Goal: Information Seeking & Learning: Learn about a topic

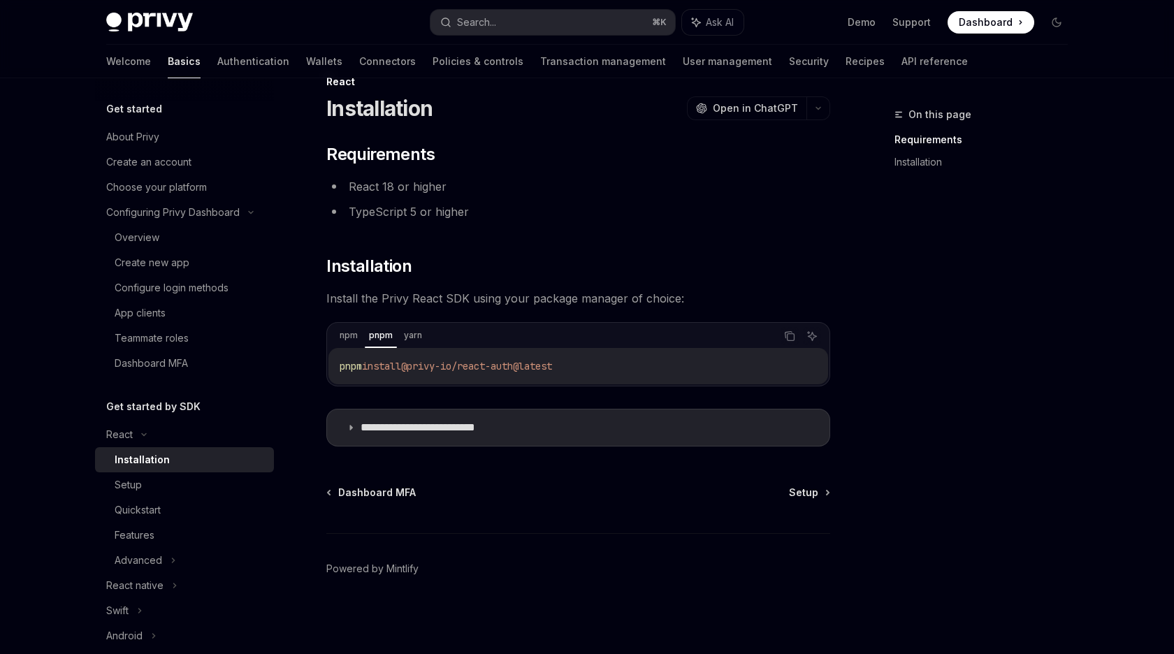
scroll to position [33, 0]
click at [156, 514] on div "Quickstart" at bounding box center [138, 510] width 46 height 17
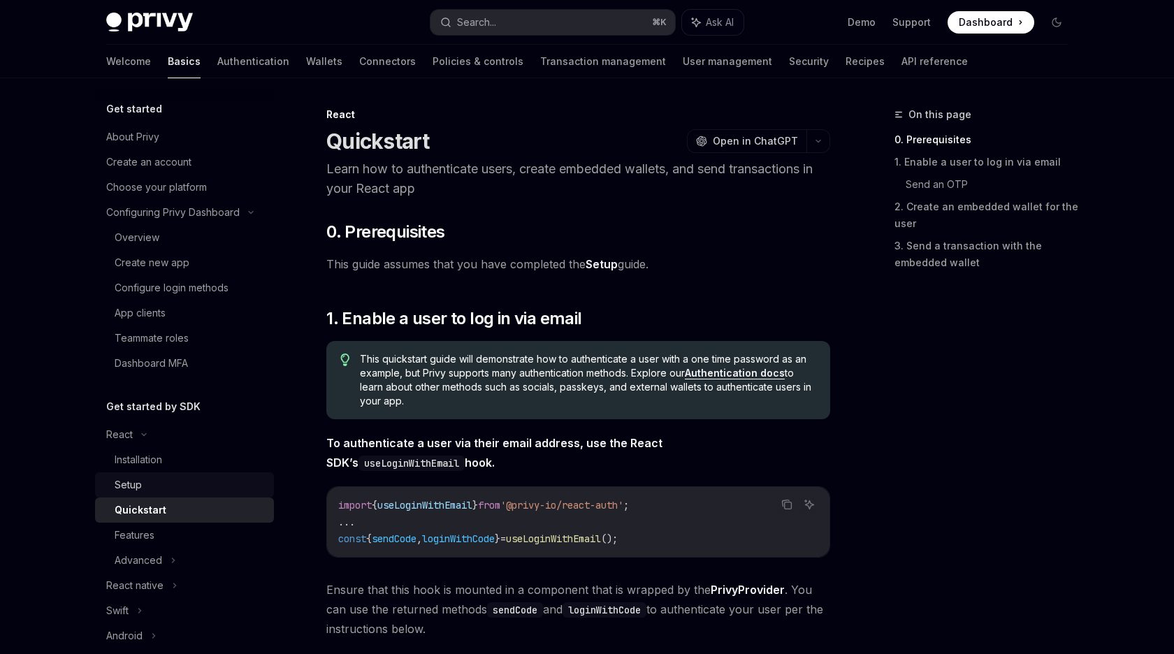
click at [159, 488] on div "Setup" at bounding box center [190, 484] width 151 height 17
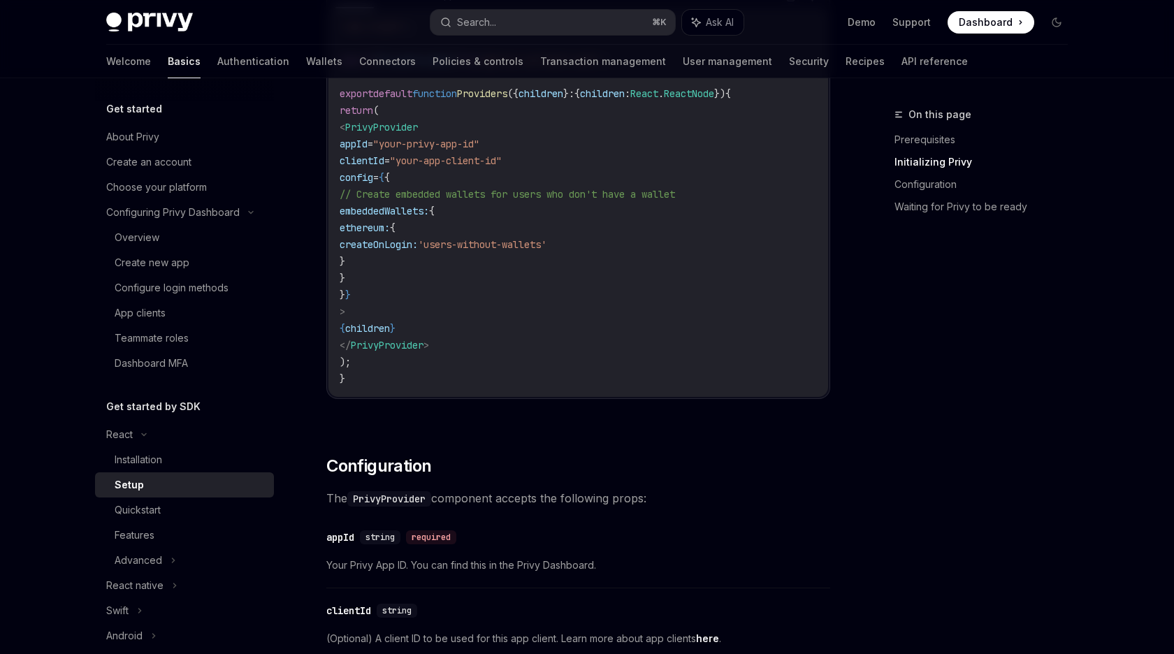
scroll to position [585, 0]
click at [390, 330] on span "children" at bounding box center [367, 325] width 45 height 13
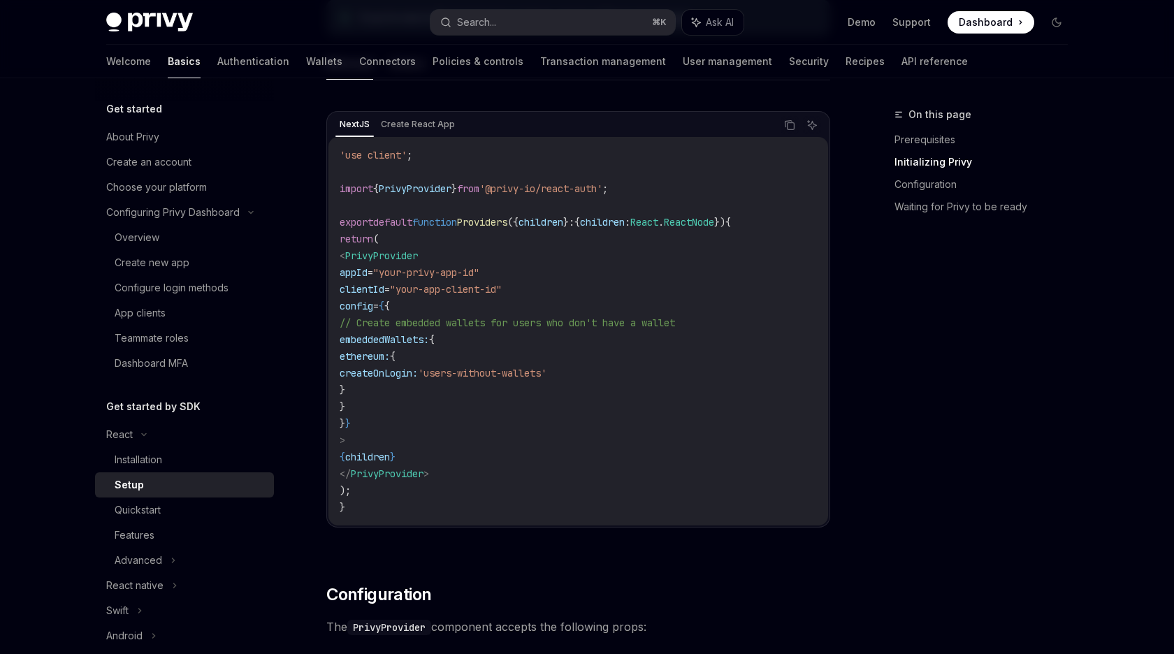
scroll to position [451, 0]
click at [500, 239] on code "'use client' ; import { PrivyProvider } from '@privy-io/react-auth' ; export de…" at bounding box center [578, 334] width 477 height 369
click at [507, 228] on span "Providers" at bounding box center [482, 225] width 50 height 13
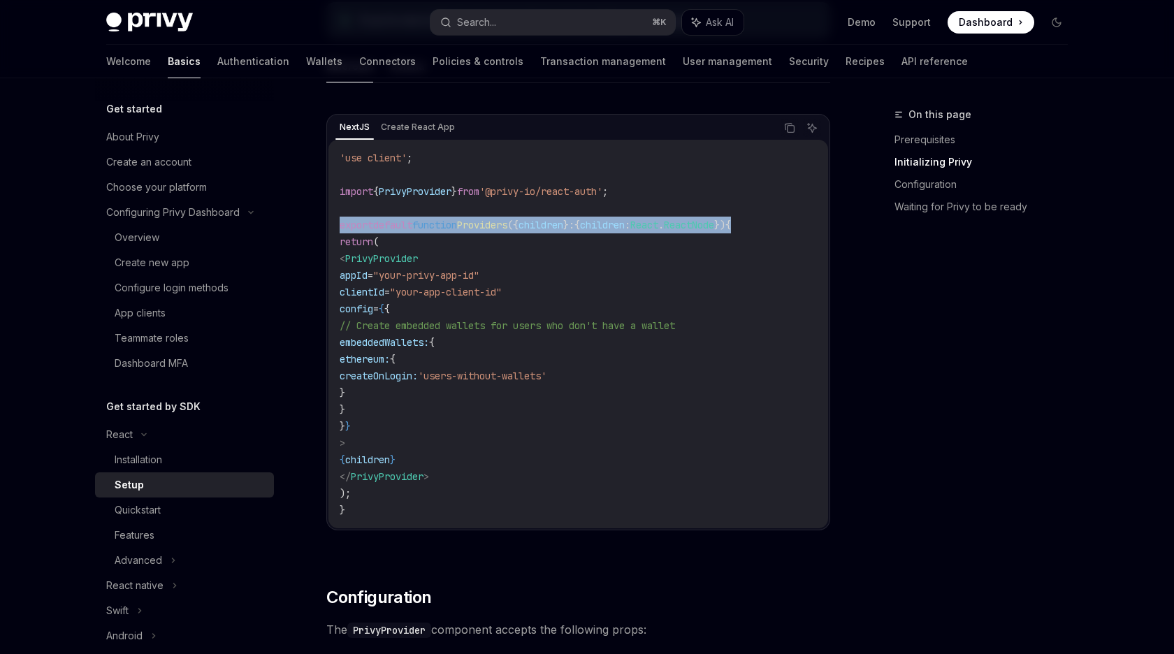
click at [507, 228] on span "Providers" at bounding box center [482, 225] width 50 height 13
click at [460, 272] on span ""your-privy-app-id"" at bounding box center [426, 275] width 106 height 13
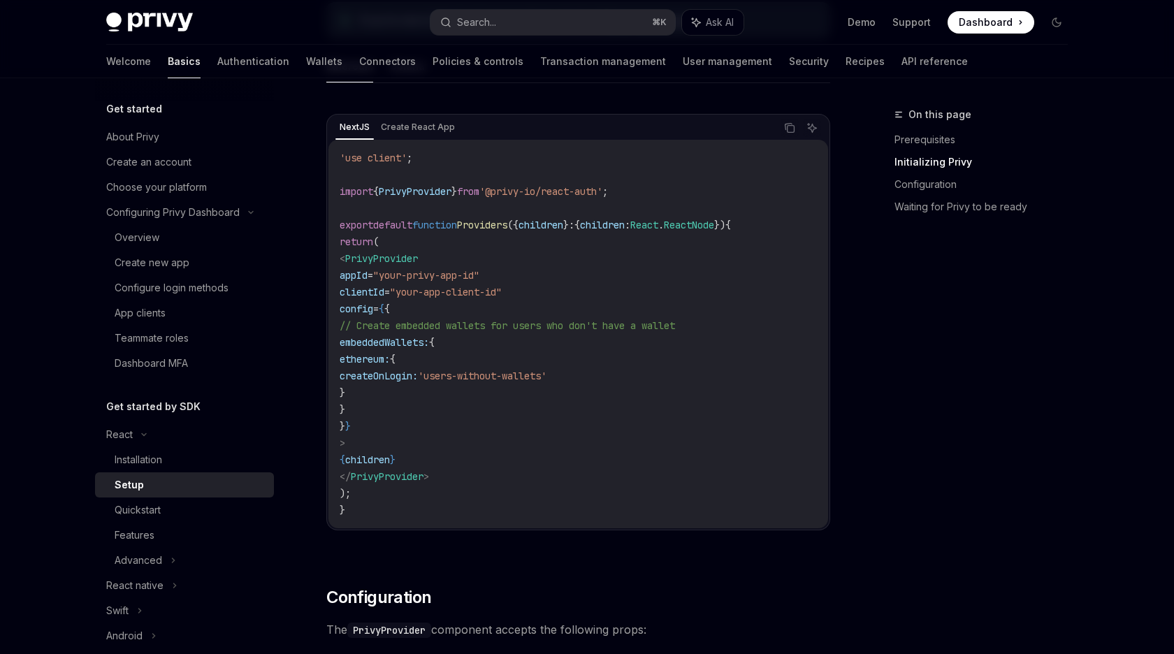
click at [418, 263] on span "PrivyProvider" at bounding box center [381, 258] width 73 height 13
click at [507, 225] on span "Providers" at bounding box center [482, 225] width 50 height 13
click at [414, 187] on span "PrivyProvider" at bounding box center [415, 191] width 73 height 13
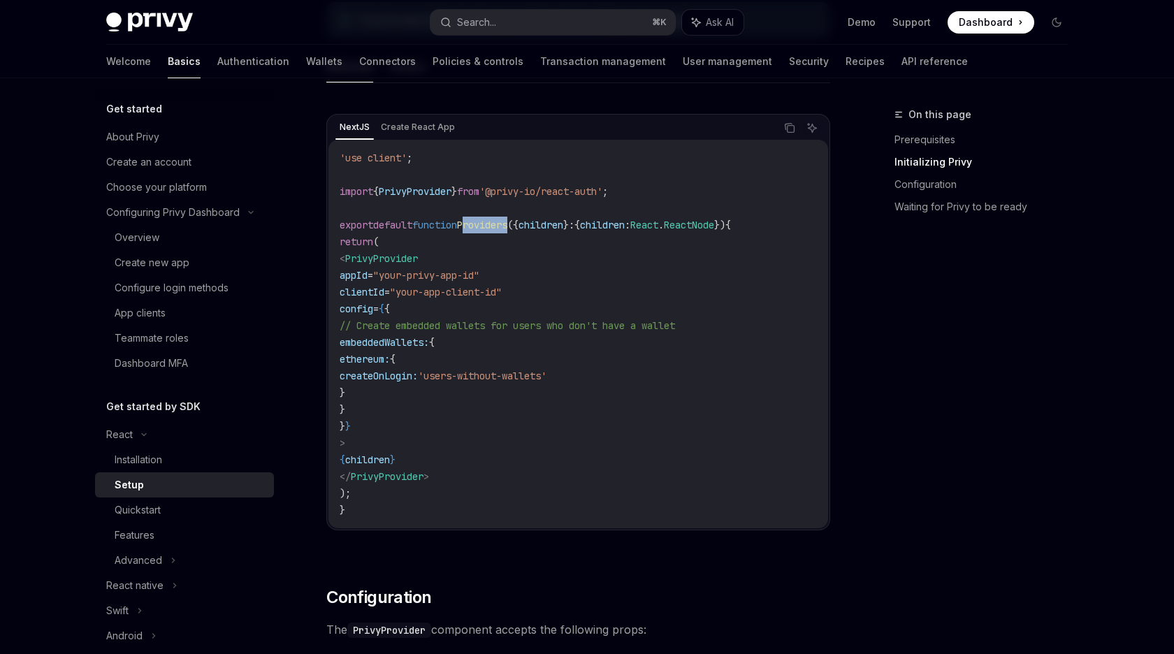
click at [414, 187] on span "PrivyProvider" at bounding box center [415, 191] width 73 height 13
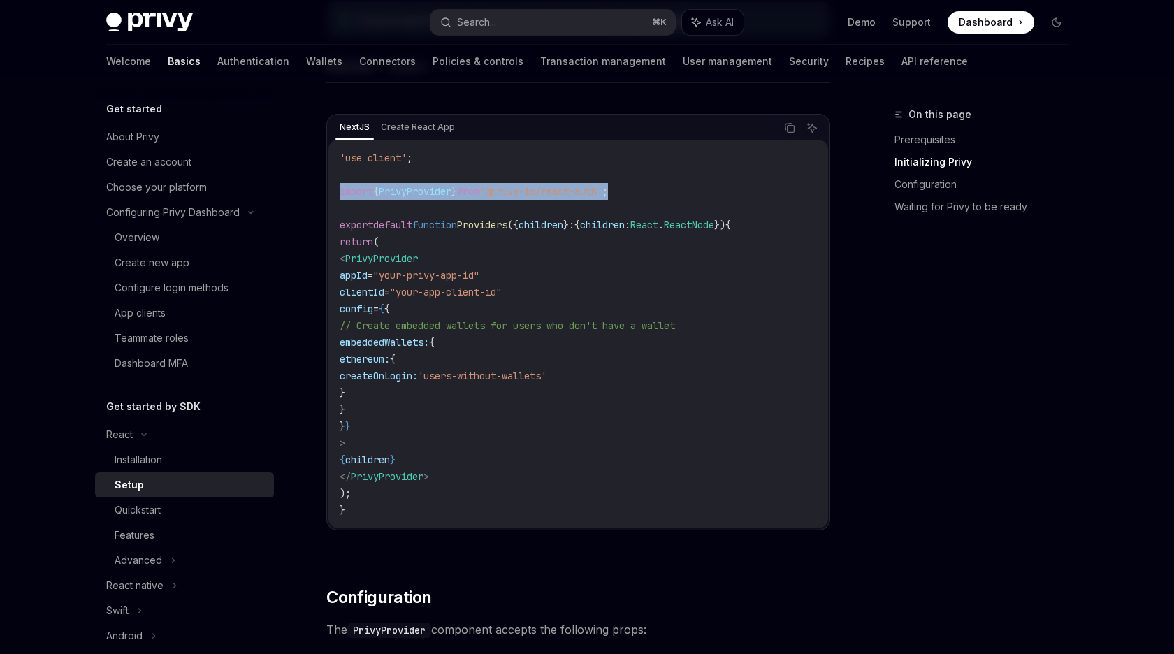
click at [414, 187] on span "PrivyProvider" at bounding box center [415, 191] width 73 height 13
click at [403, 218] on code "'use client' ; import { PrivyProvider } from '@privy-io/react-auth' ; export de…" at bounding box center [578, 334] width 477 height 369
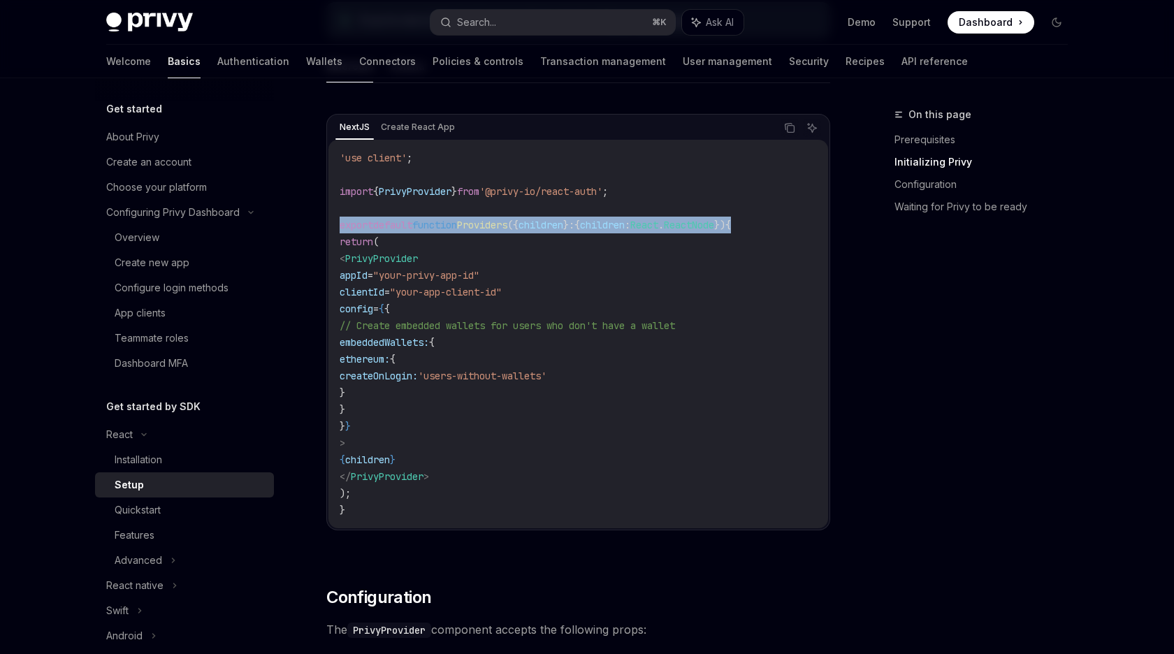
drag, startPoint x: 403, startPoint y: 218, endPoint x: 423, endPoint y: 228, distance: 22.2
click at [423, 228] on code "'use client' ; import { PrivyProvider } from '@privy-io/react-auth' ; export de…" at bounding box center [578, 334] width 477 height 369
click at [393, 159] on span "'use client'" at bounding box center [373, 158] width 67 height 13
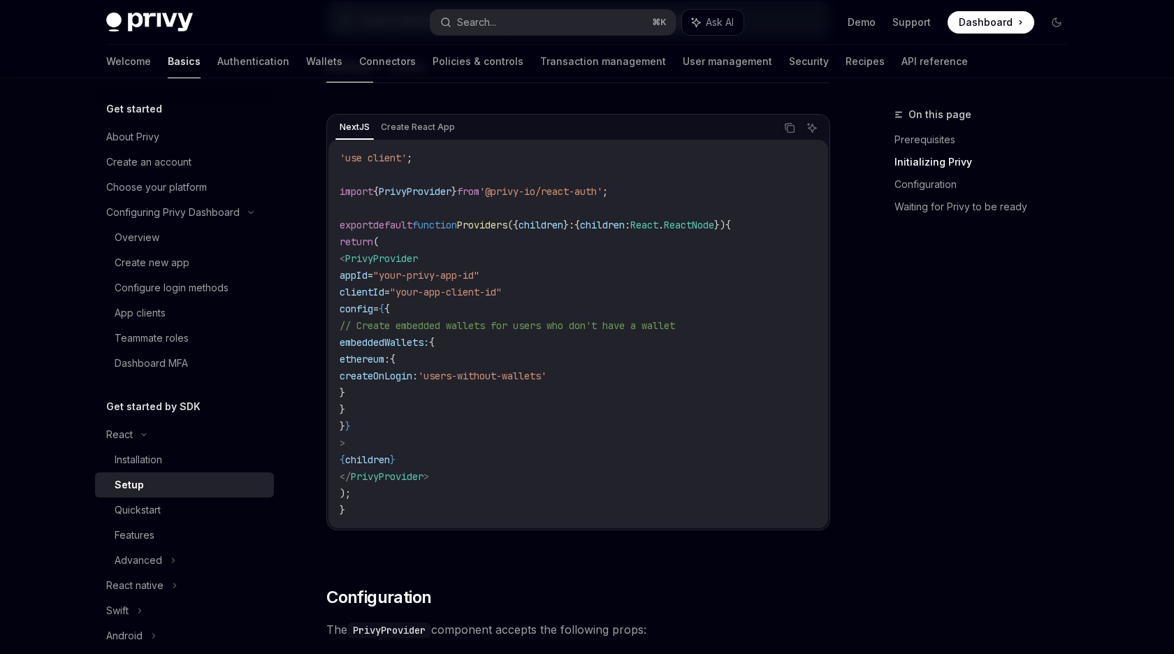
click at [393, 159] on span "'use client'" at bounding box center [373, 158] width 67 height 13
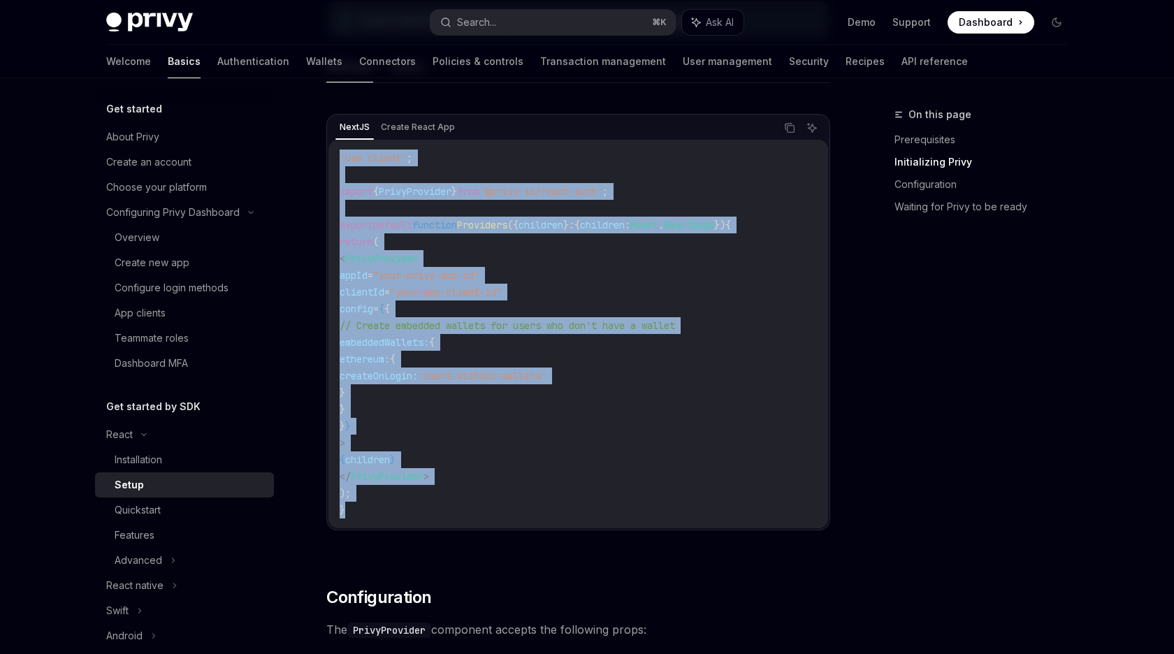
drag, startPoint x: 393, startPoint y: 159, endPoint x: 394, endPoint y: 513, distance: 354.2
click at [394, 513] on code "'use client' ; import { PrivyProvider } from '@privy-io/react-auth' ; export de…" at bounding box center [578, 334] width 477 height 369
copy code "'use client' ; import { PrivyProvider } from '@privy-io/react-auth' ; export de…"
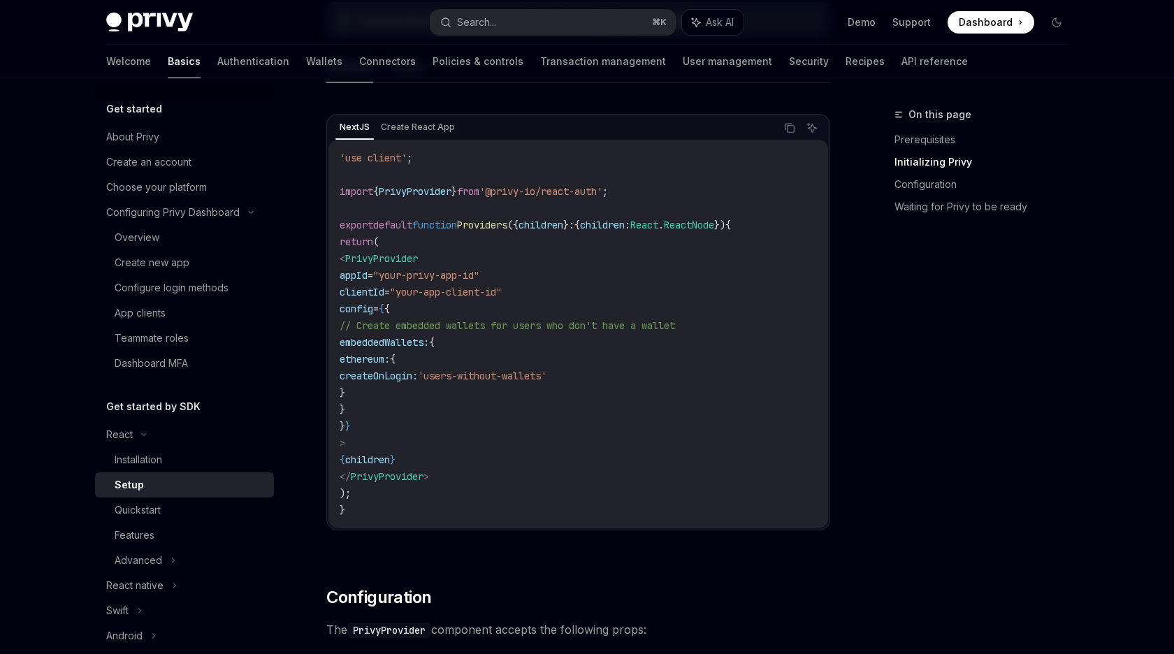
click at [591, 504] on code "'use client' ; import { PrivyProvider } from '@privy-io/react-auth' ; export de…" at bounding box center [578, 334] width 477 height 369
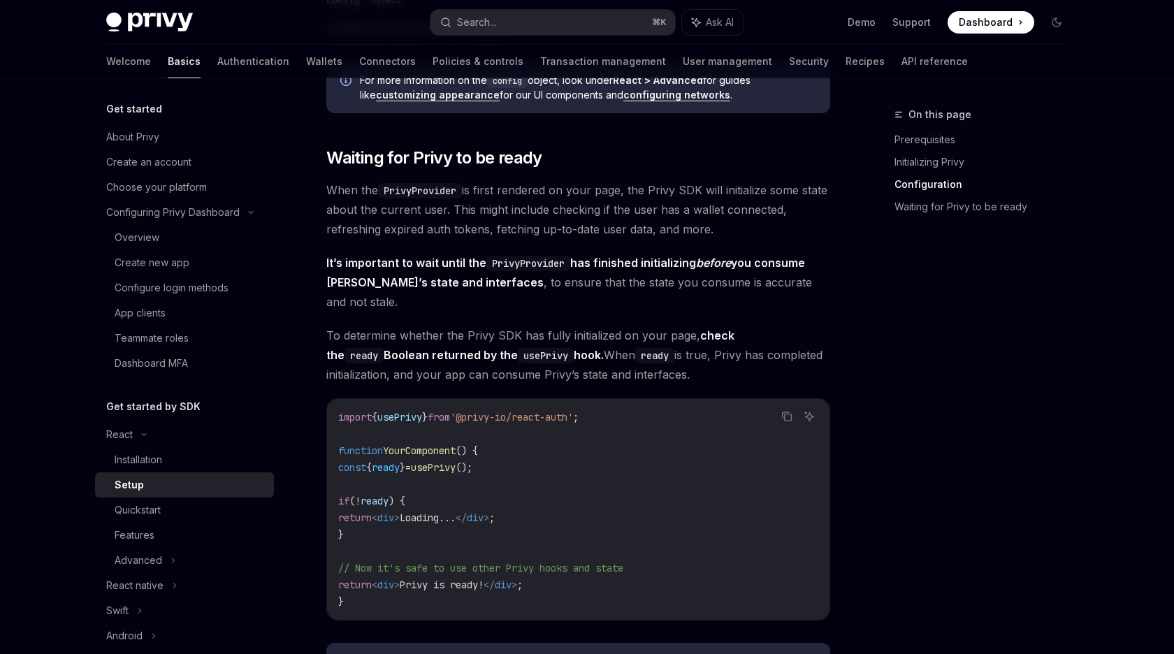
scroll to position [1260, 0]
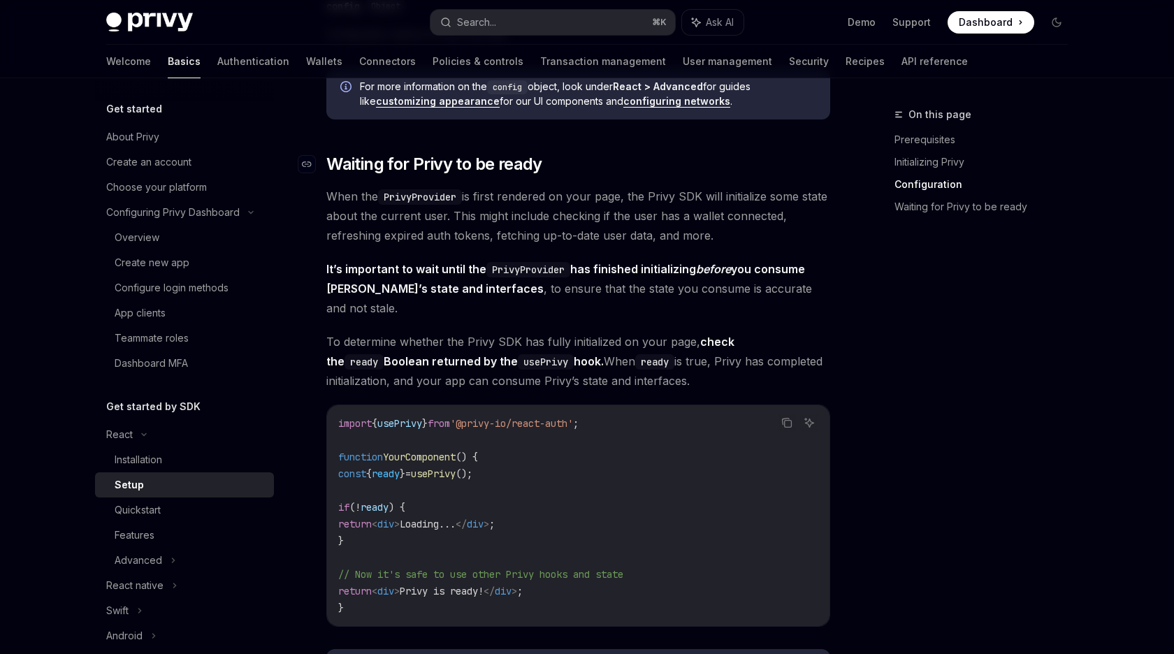
click at [537, 173] on span "Waiting for Privy to be ready" at bounding box center [434, 164] width 216 height 22
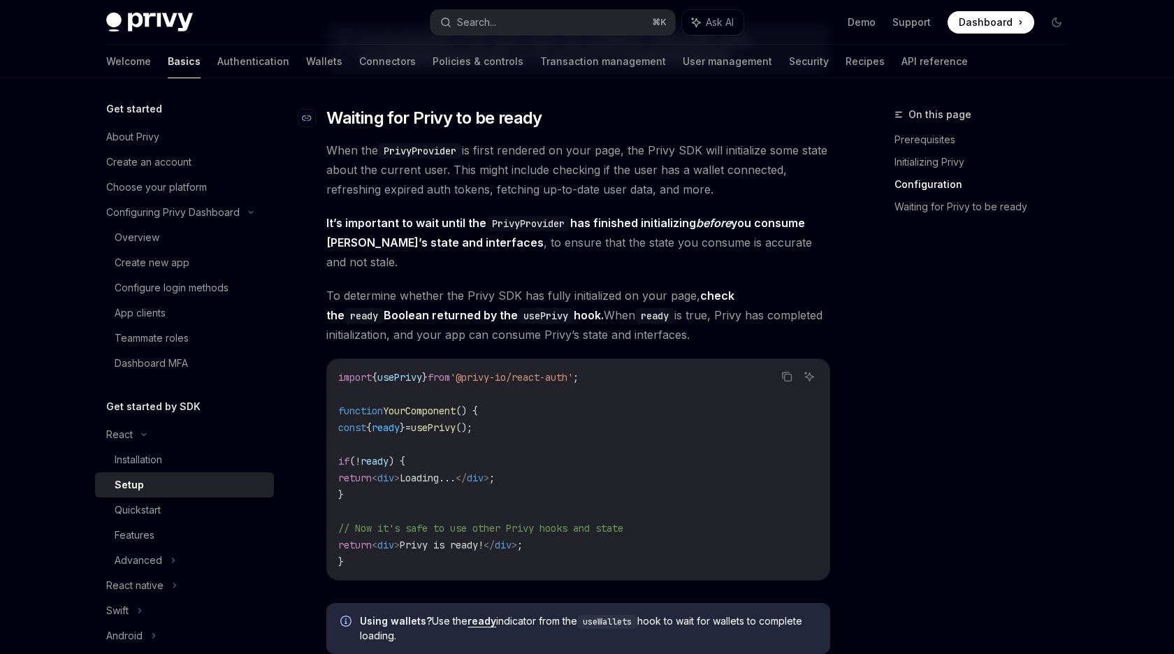
scroll to position [1306, 0]
click at [490, 152] on span "When the PrivyProvider is first rendered on your page, the Privy SDK will initi…" at bounding box center [578, 169] width 504 height 59
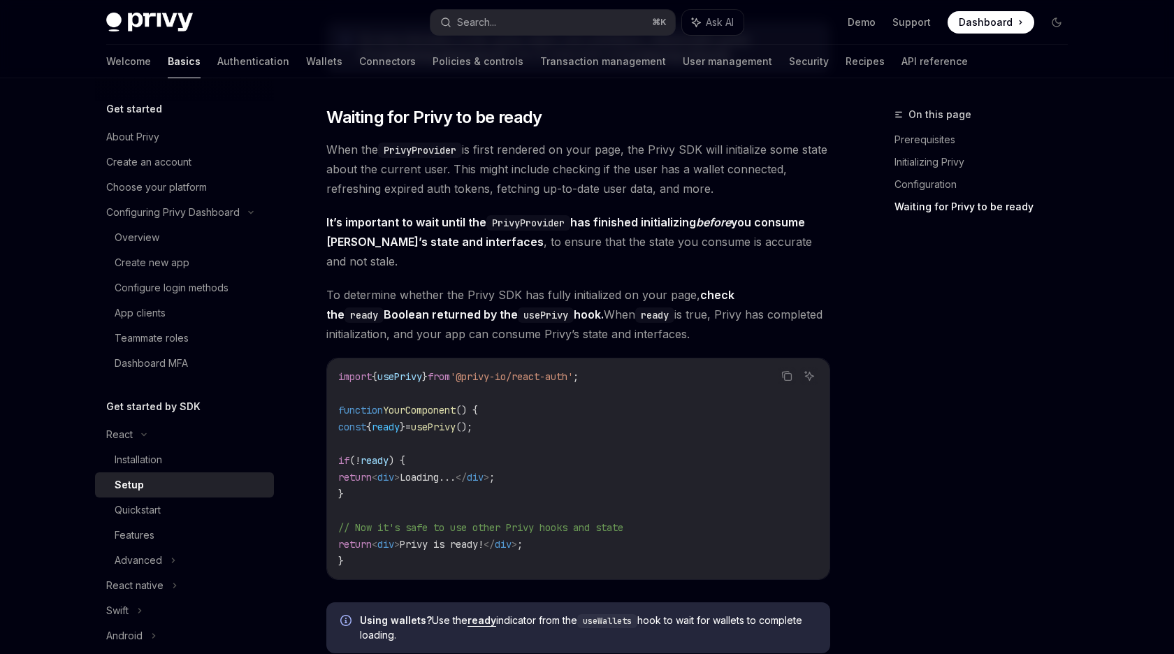
click at [483, 172] on span "When the PrivyProvider is first rendered on your page, the Privy SDK will initi…" at bounding box center [578, 169] width 504 height 59
drag, startPoint x: 483, startPoint y: 172, endPoint x: 794, endPoint y: 189, distance: 310.7
click at [794, 189] on span "When the PrivyProvider is first rendered on your page, the Privy SDK will initi…" at bounding box center [578, 169] width 504 height 59
drag, startPoint x: 794, startPoint y: 189, endPoint x: 480, endPoint y: 172, distance: 314.2
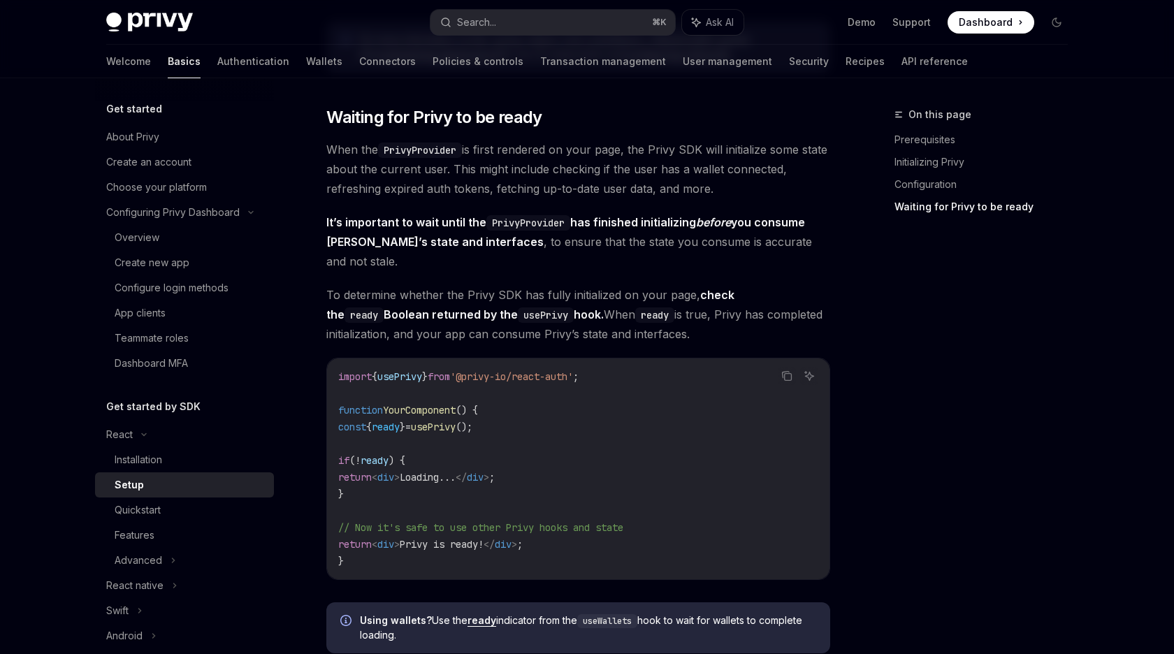
click at [480, 172] on span "When the PrivyProvider is first rendered on your page, the Privy SDK will initi…" at bounding box center [578, 169] width 504 height 59
click at [507, 221] on code "PrivyProvider" at bounding box center [528, 222] width 84 height 15
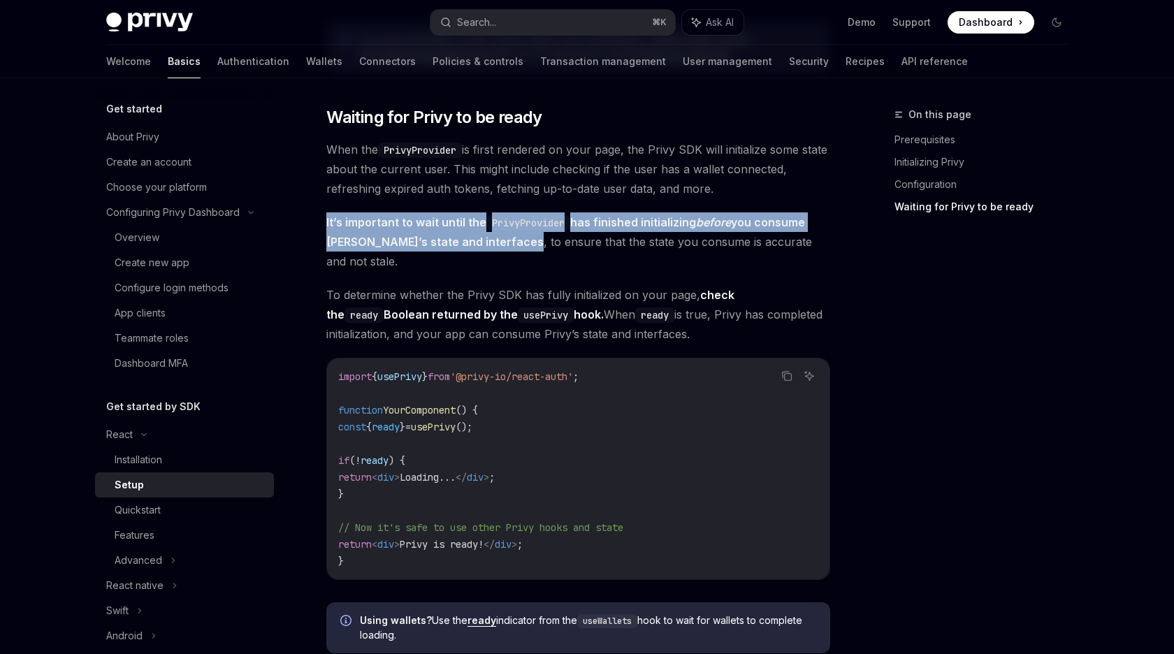
click at [507, 221] on code "PrivyProvider" at bounding box center [528, 222] width 84 height 15
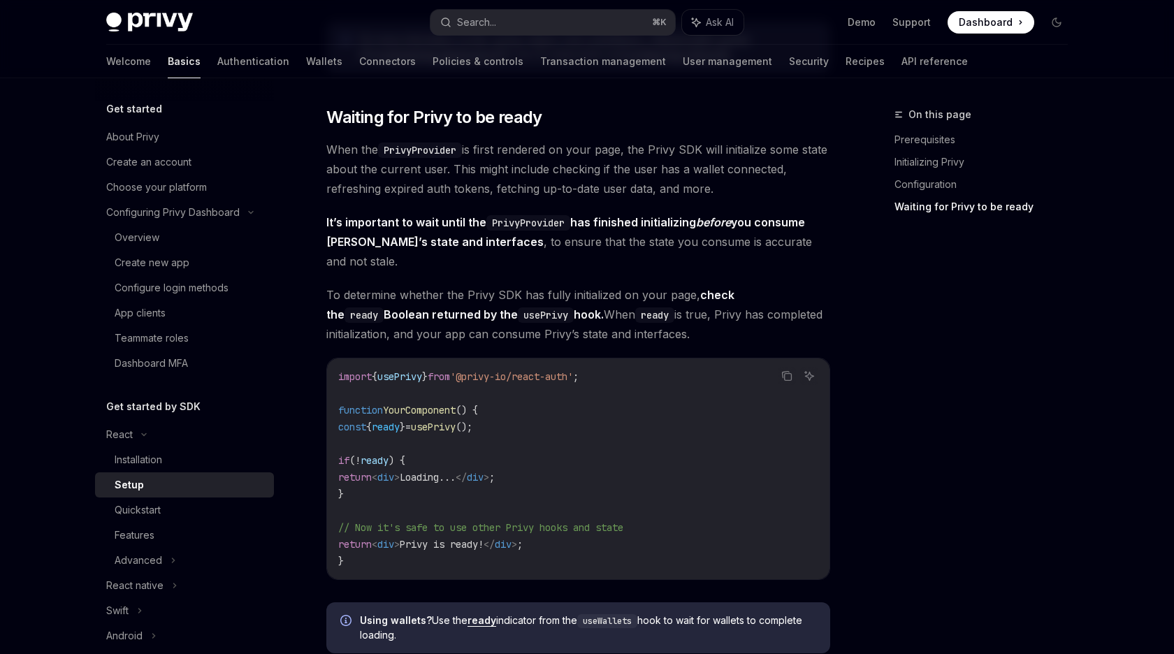
click at [507, 221] on code "PrivyProvider" at bounding box center [528, 222] width 84 height 15
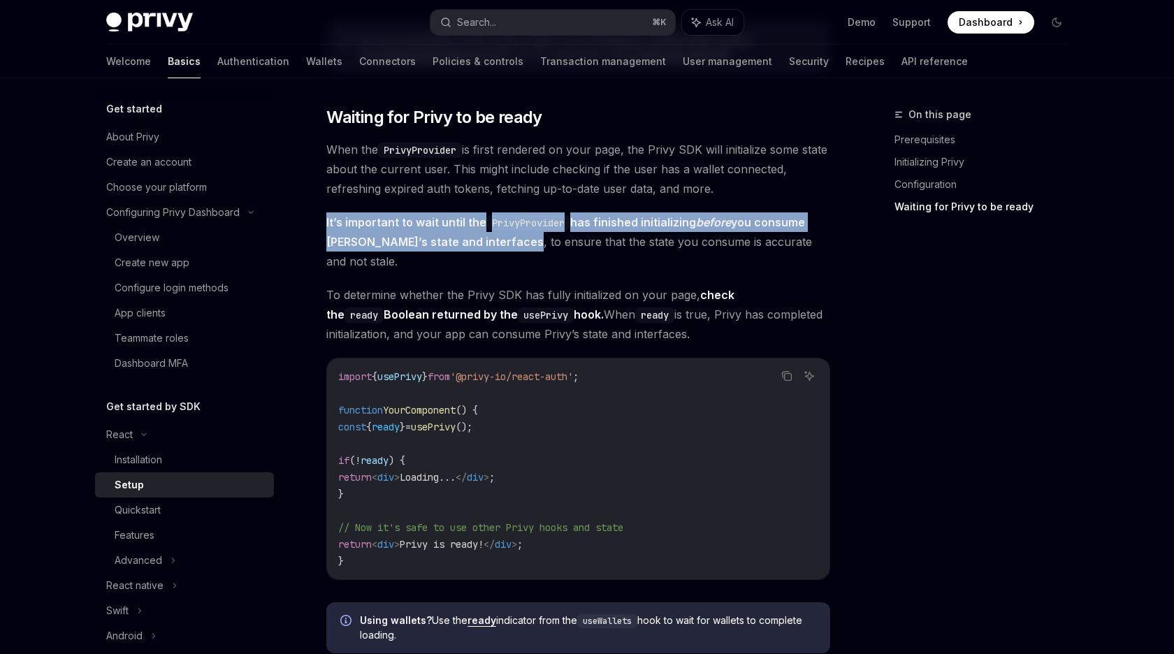
click at [507, 221] on code "PrivyProvider" at bounding box center [528, 222] width 84 height 15
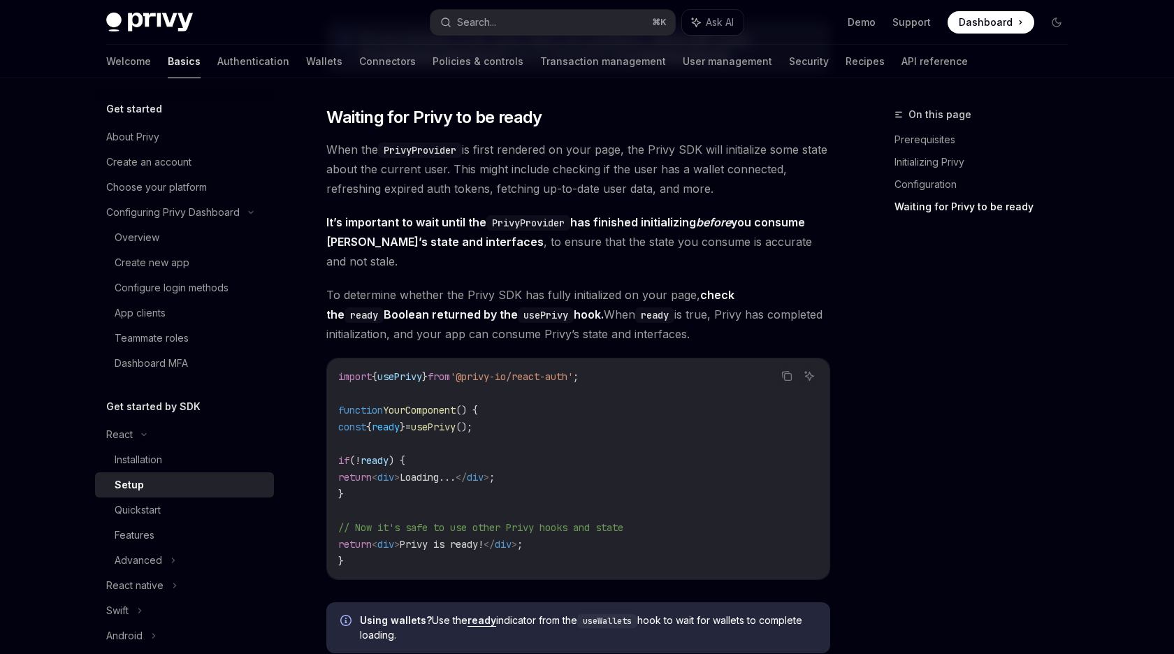
click at [330, 285] on span "To determine whether the Privy SDK has fully initialized on your page, check th…" at bounding box center [578, 314] width 504 height 59
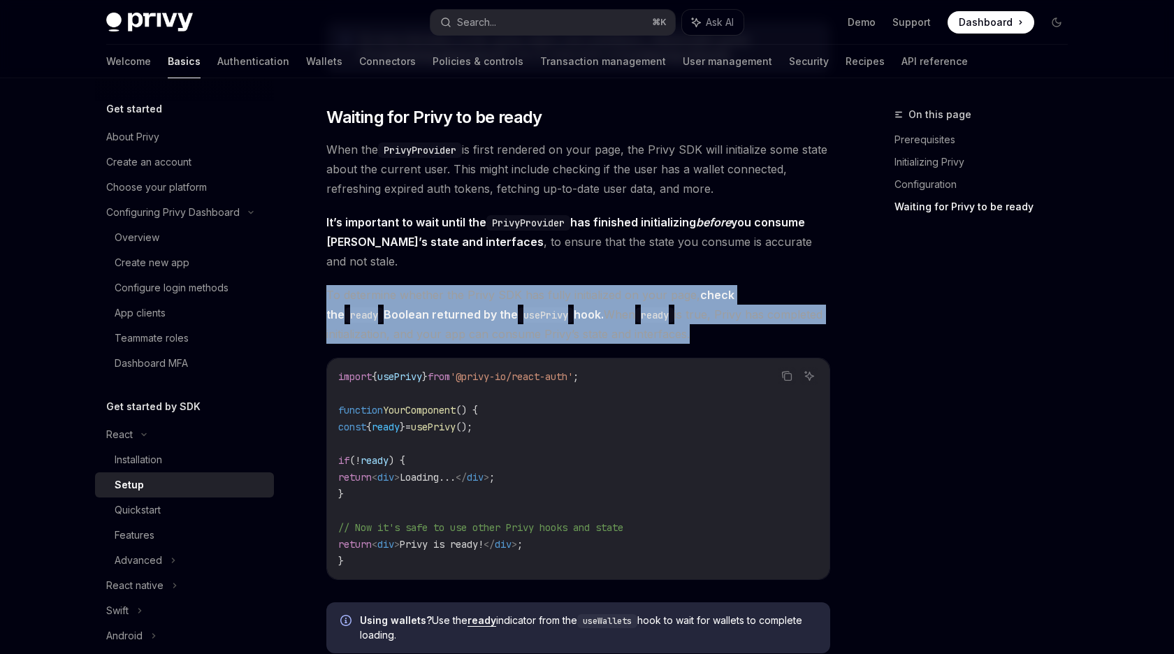
drag, startPoint x: 330, startPoint y: 275, endPoint x: 651, endPoint y: 315, distance: 323.2
click at [650, 315] on span "To determine whether the Privy SDK has fully initialized on your page, check th…" at bounding box center [578, 314] width 504 height 59
click at [651, 315] on span "To determine whether the Privy SDK has fully initialized on your page, check th…" at bounding box center [578, 314] width 504 height 59
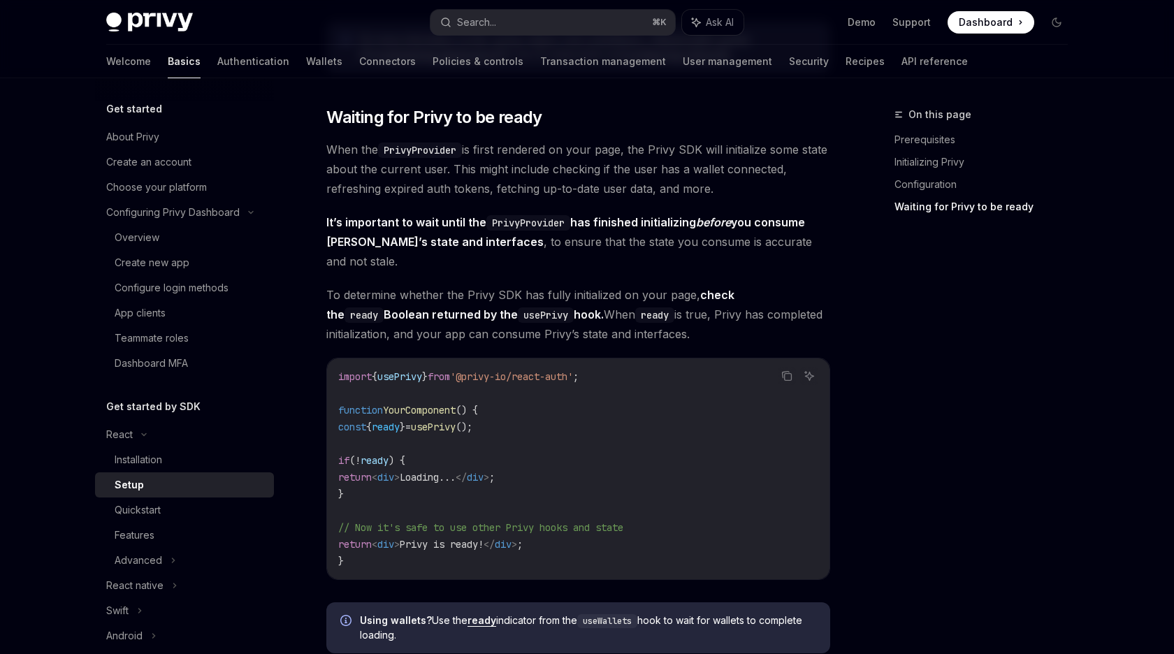
click at [377, 404] on span "function" at bounding box center [360, 410] width 45 height 13
click at [366, 421] on span "const" at bounding box center [352, 427] width 28 height 13
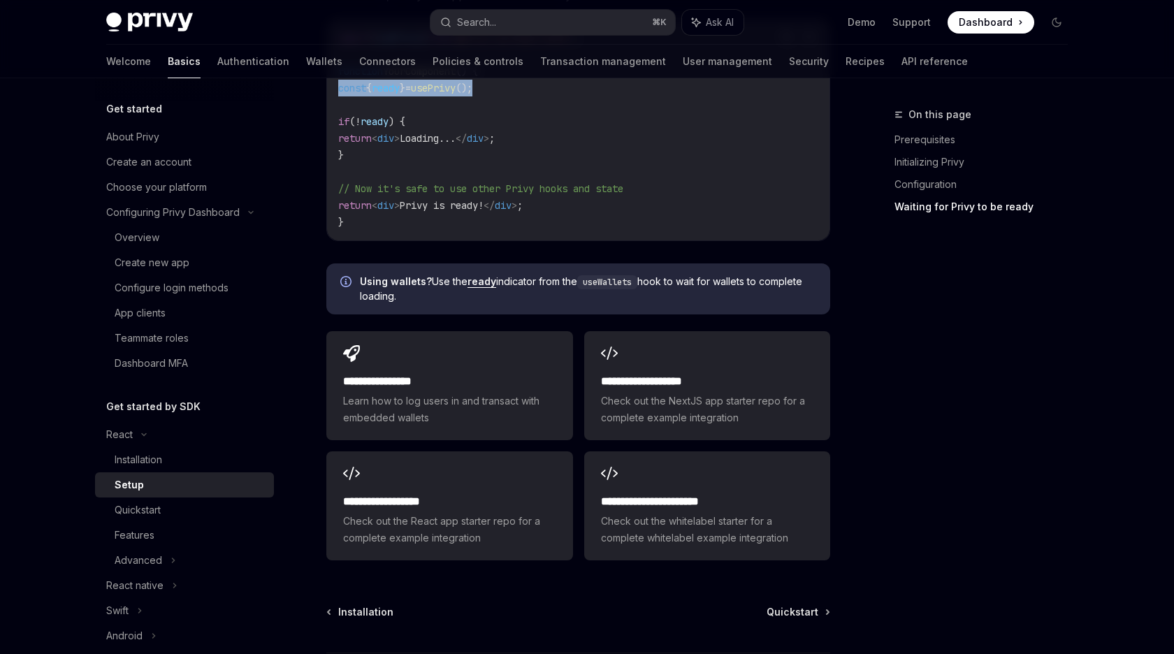
scroll to position [1658, 0]
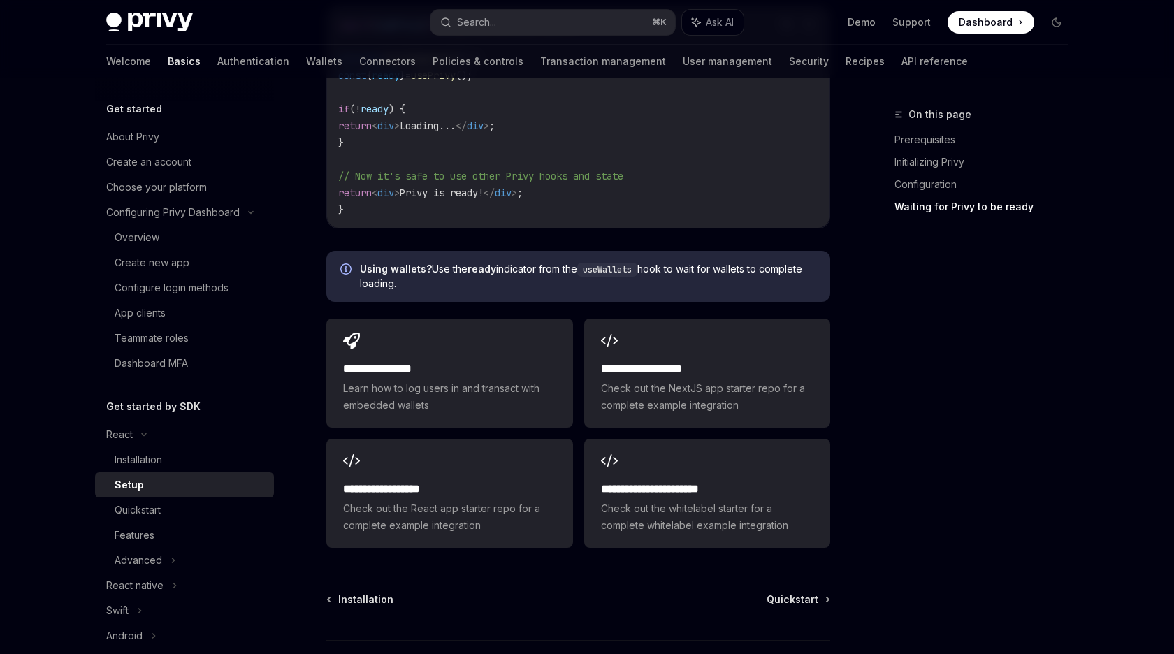
click at [287, 347] on div "Get started About Privy Create an account Choose your platform Configuring Priv…" at bounding box center [195, 366] width 201 height 576
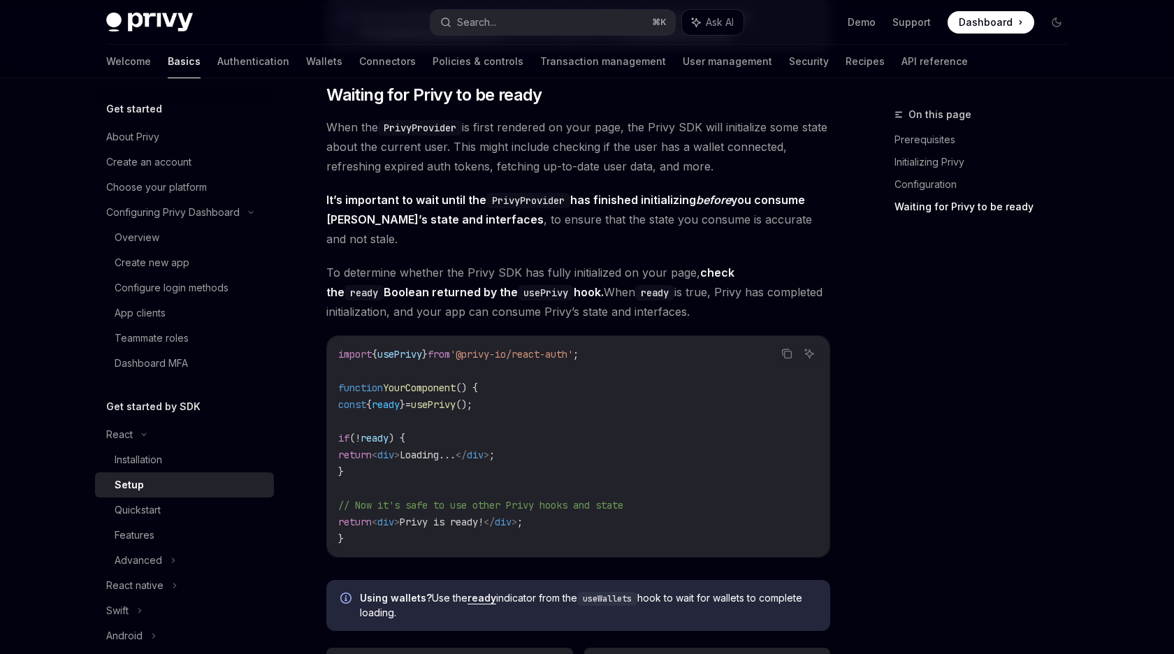
scroll to position [1312, 0]
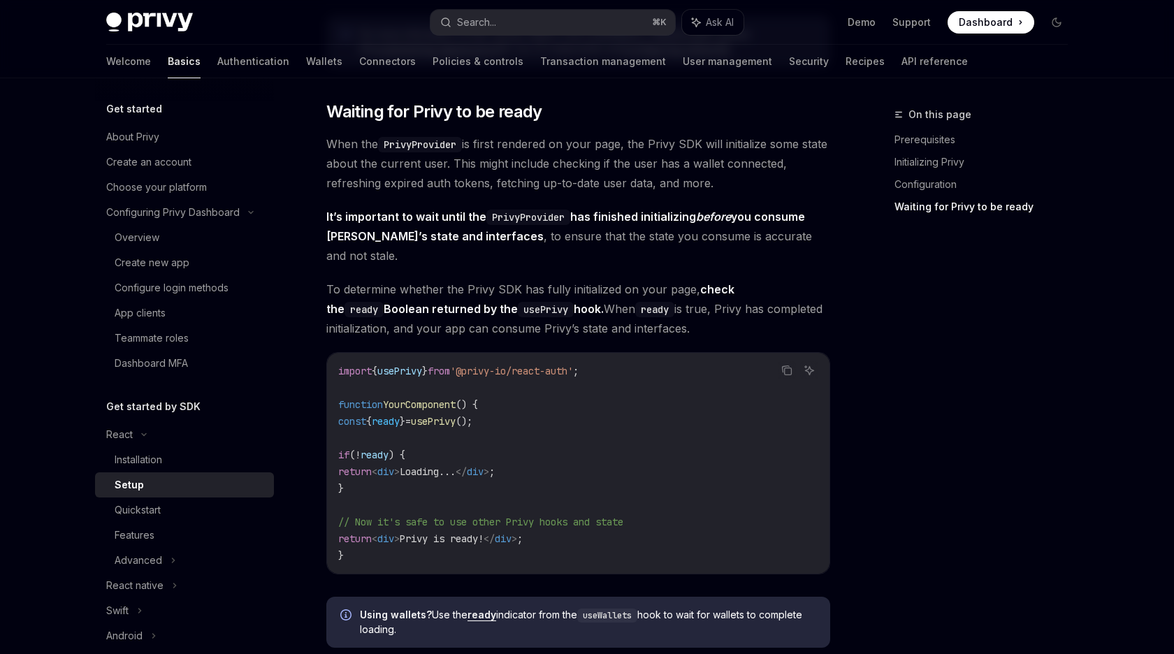
click at [375, 535] on code "import { usePrivy } from '@privy-io/react-auth' ; function YourComponent () { c…" at bounding box center [578, 463] width 480 height 201
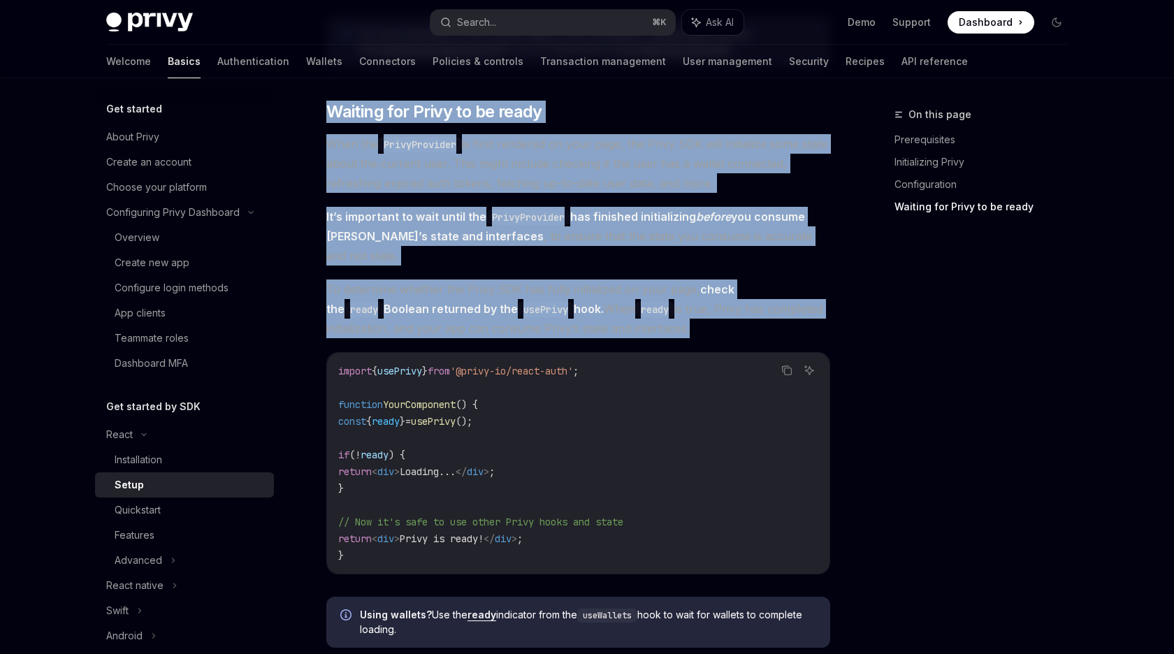
drag, startPoint x: 375, startPoint y: 535, endPoint x: 376, endPoint y: 117, distance: 417.8
click at [376, 353] on div "import { usePrivy } from '@privy-io/react-auth' ; function YourComponent () { c…" at bounding box center [578, 463] width 502 height 221
copy div "Waiting for Privy to be ready When the PrivyProvider is first rendered on your …"
click at [750, 192] on span "When the PrivyProvider is first rendered on your page, the Privy SDK will initi…" at bounding box center [578, 163] width 504 height 59
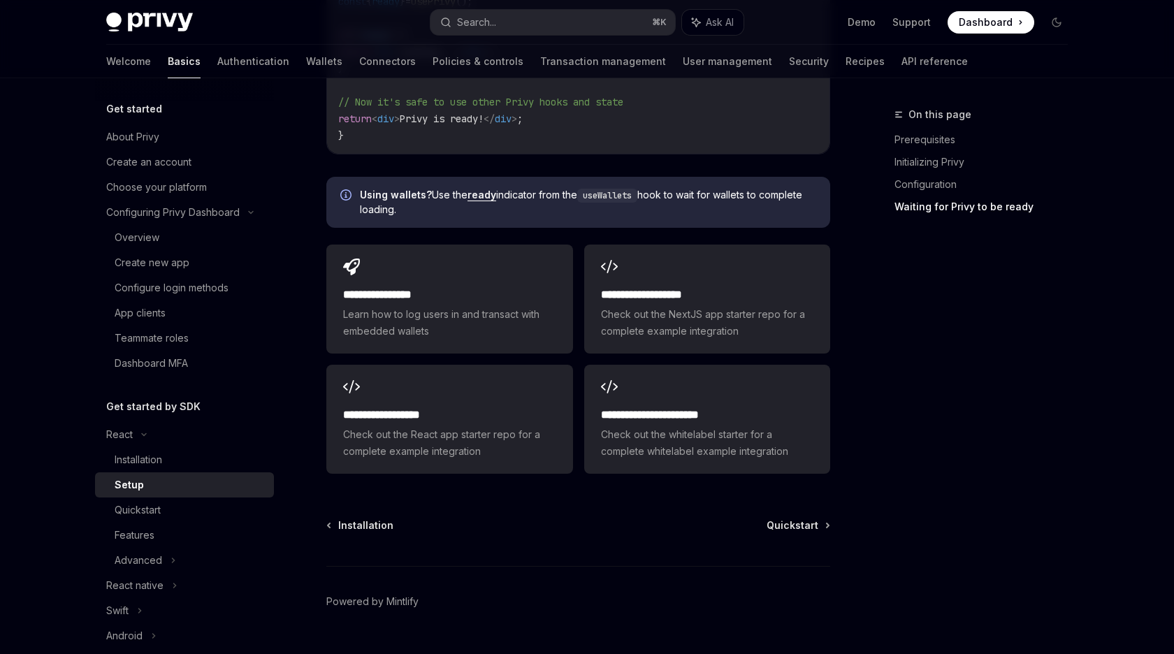
scroll to position [1745, 0]
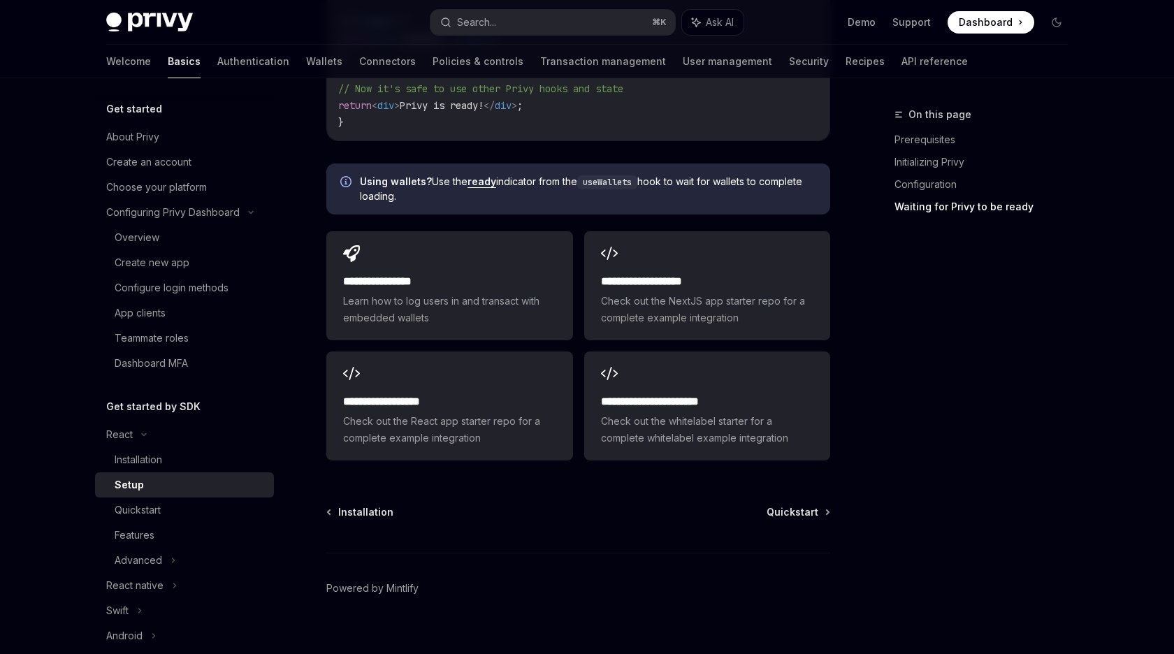
click at [989, 449] on div "On this page Prerequisites Initializing Privy Configuration Waiting for Privy t…" at bounding box center [972, 380] width 212 height 548
click at [170, 504] on div "Quickstart" at bounding box center [190, 510] width 151 height 17
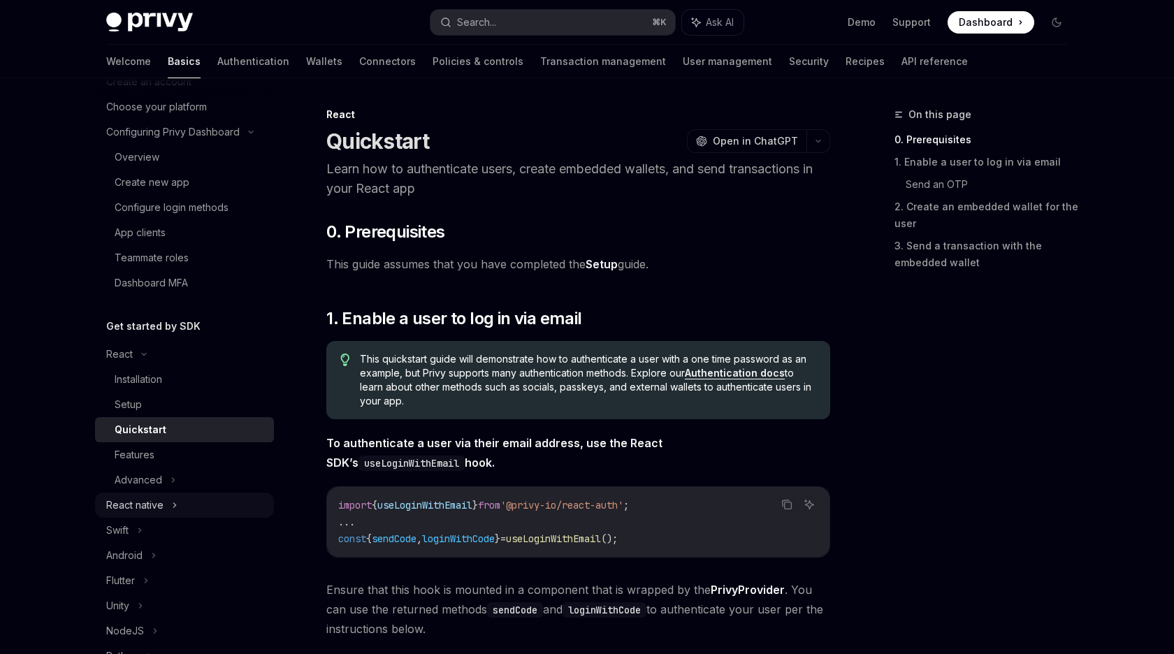
scroll to position [89, 0]
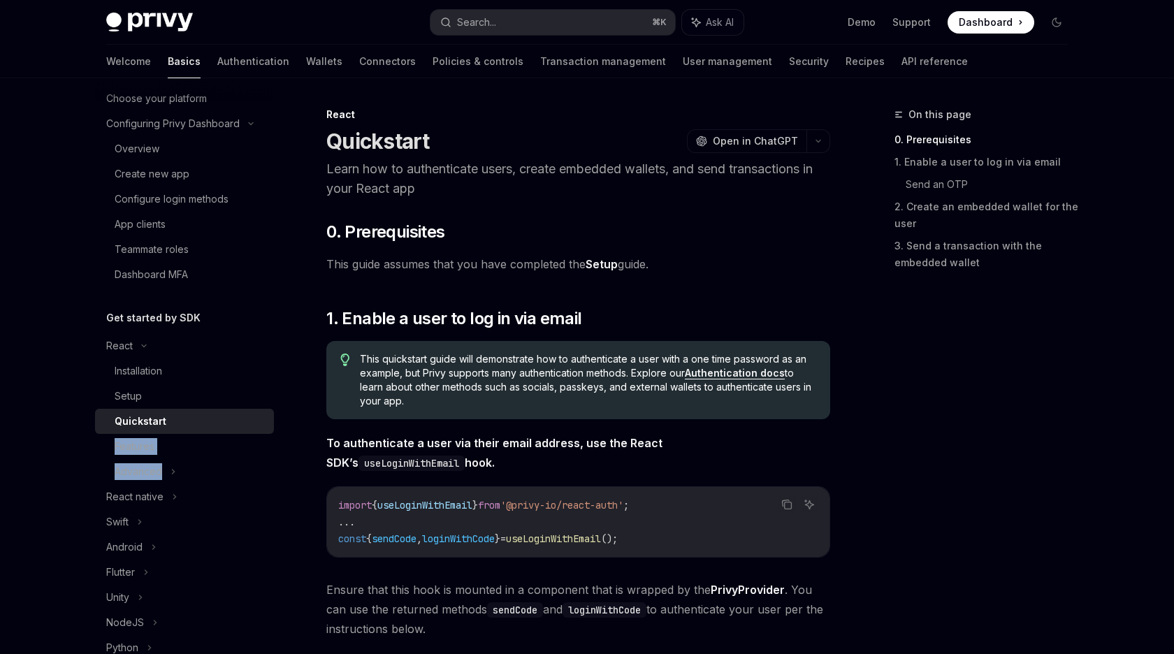
drag, startPoint x: 163, startPoint y: 500, endPoint x: 206, endPoint y: 420, distance: 90.9
click at [205, 422] on ul "React Installation Setup Quickstart Features Advanced React native Swift Androi…" at bounding box center [184, 521] width 179 height 377
click at [206, 420] on div "Quickstart" at bounding box center [190, 421] width 151 height 17
click at [532, 359] on span "This quickstart guide will demonstrate how to authenticate a user with a one ti…" at bounding box center [588, 380] width 456 height 56
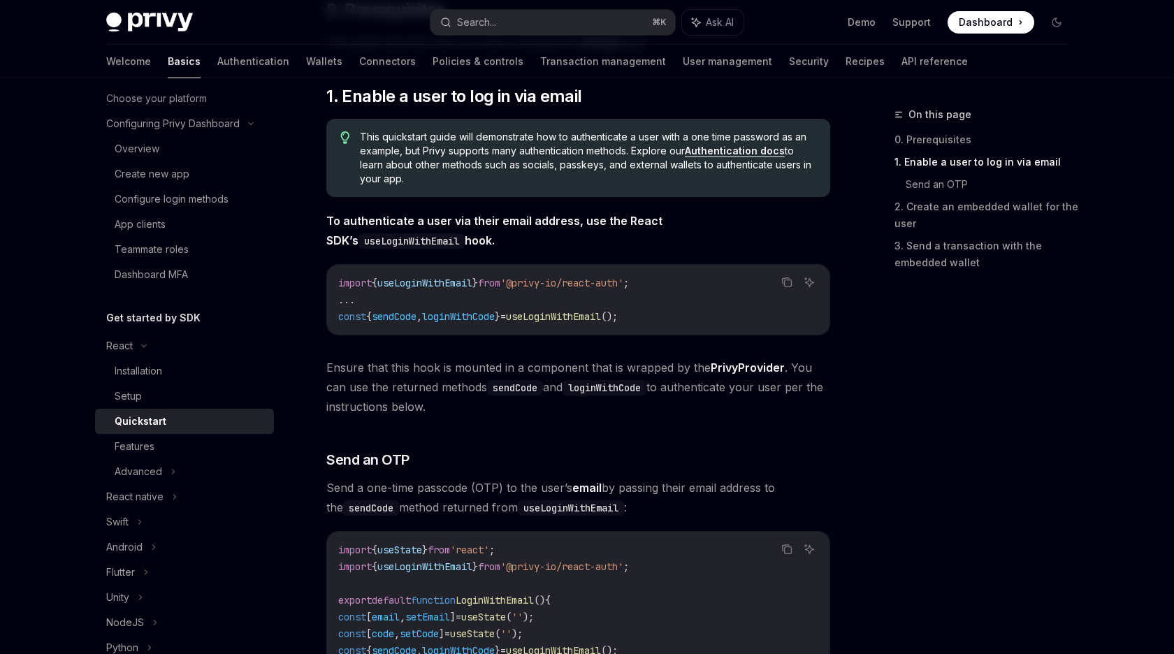
scroll to position [241, 0]
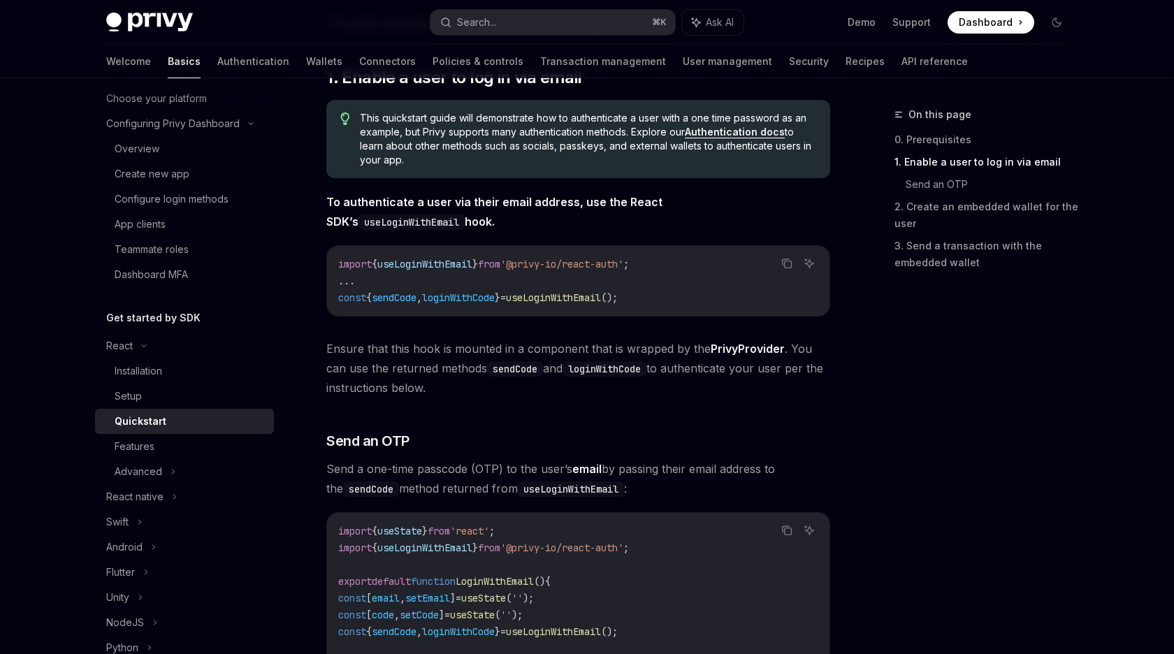
click at [577, 297] on span "useLoginWithEmail" at bounding box center [553, 297] width 95 height 13
copy code "const { sendCode , loginWithCode } = useLoginWithEmail ();"
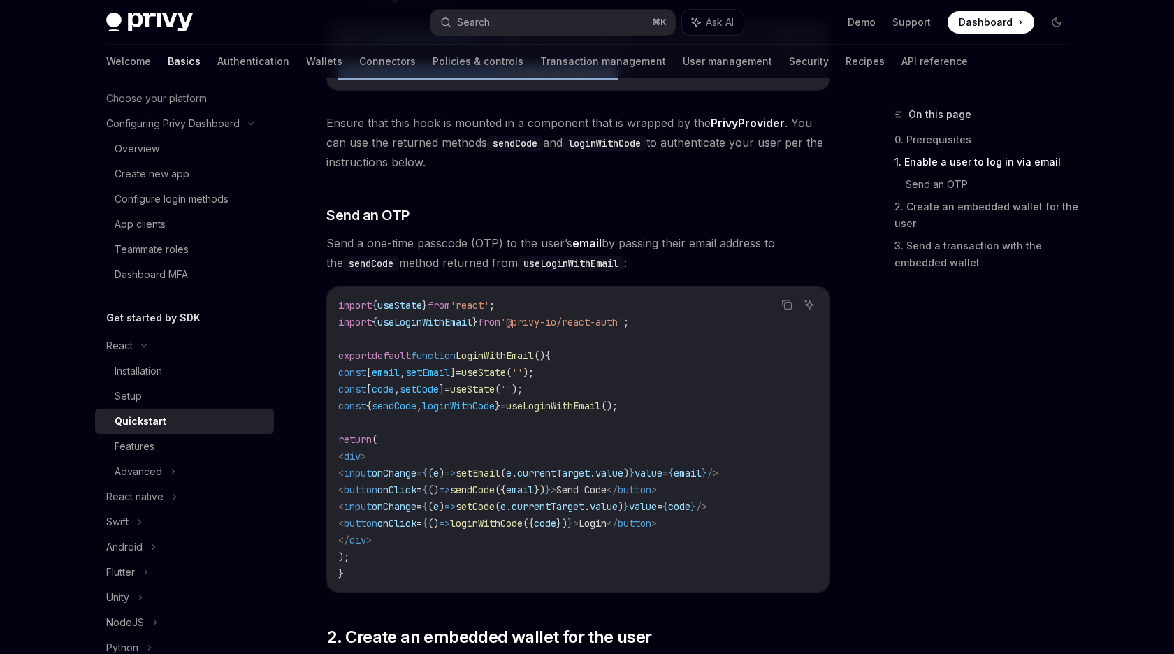
scroll to position [468, 0]
click at [501, 455] on code "import { useState } from 'react' ; import { useLoginWithEmail } from '@privy-io…" at bounding box center [578, 438] width 480 height 285
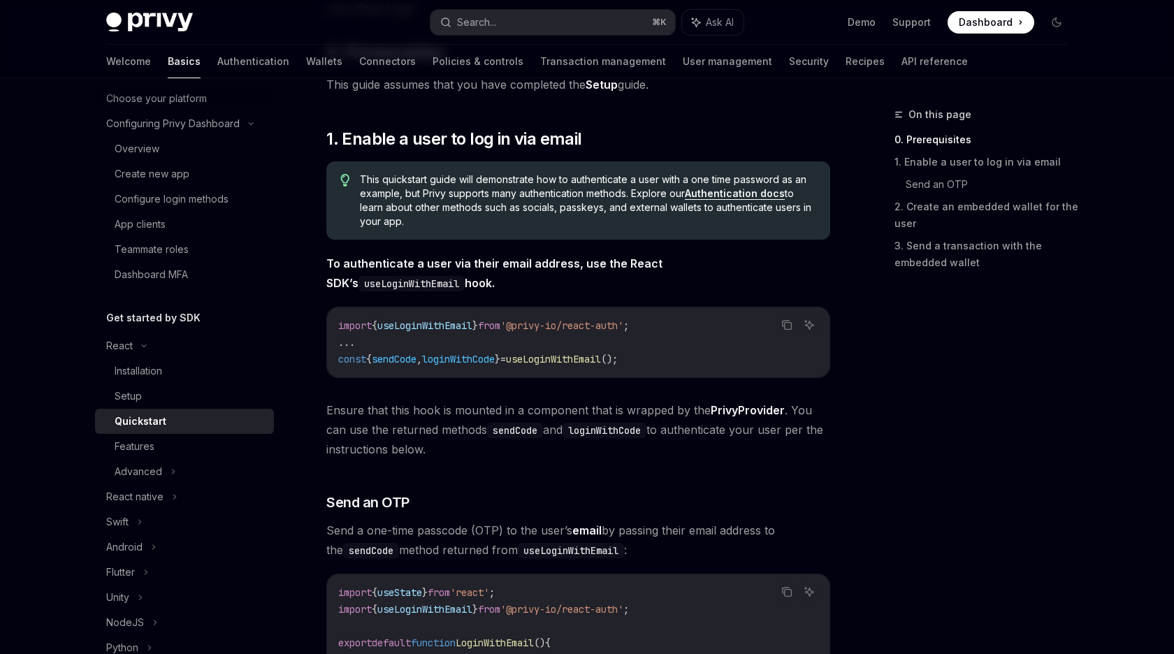
scroll to position [168, 0]
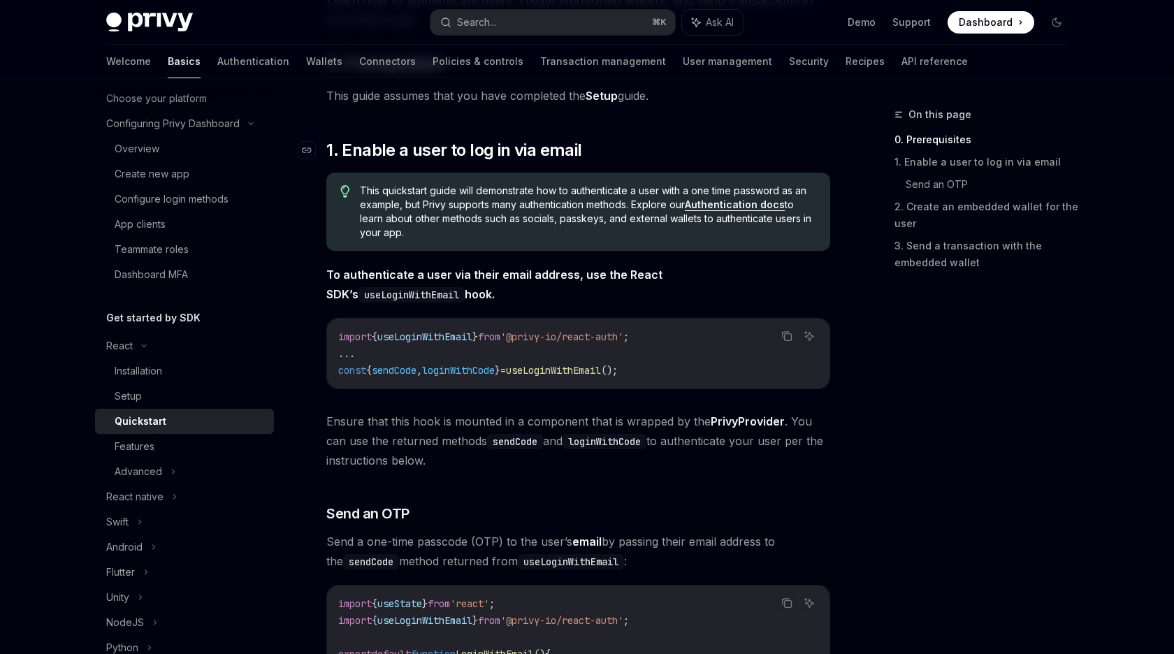
click at [594, 146] on h2 "​ 1. Enable a user to log in via email" at bounding box center [578, 150] width 504 height 22
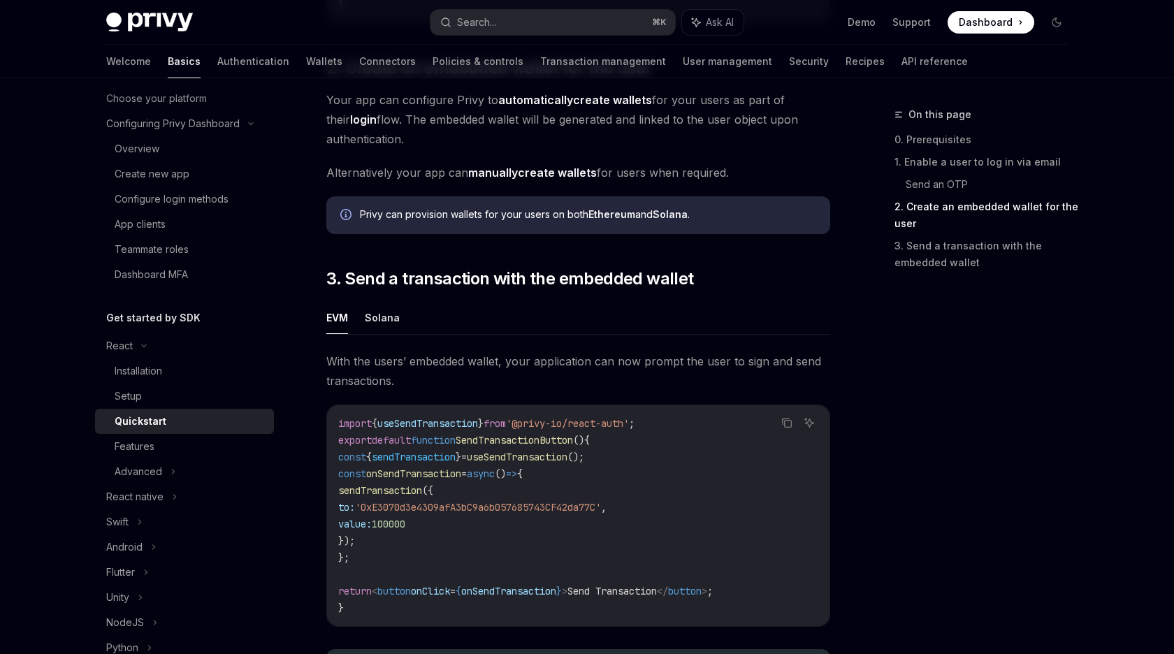
scroll to position [1038, 0]
click at [530, 273] on span "3. Send a transaction with the embedded wallet" at bounding box center [509, 276] width 367 height 22
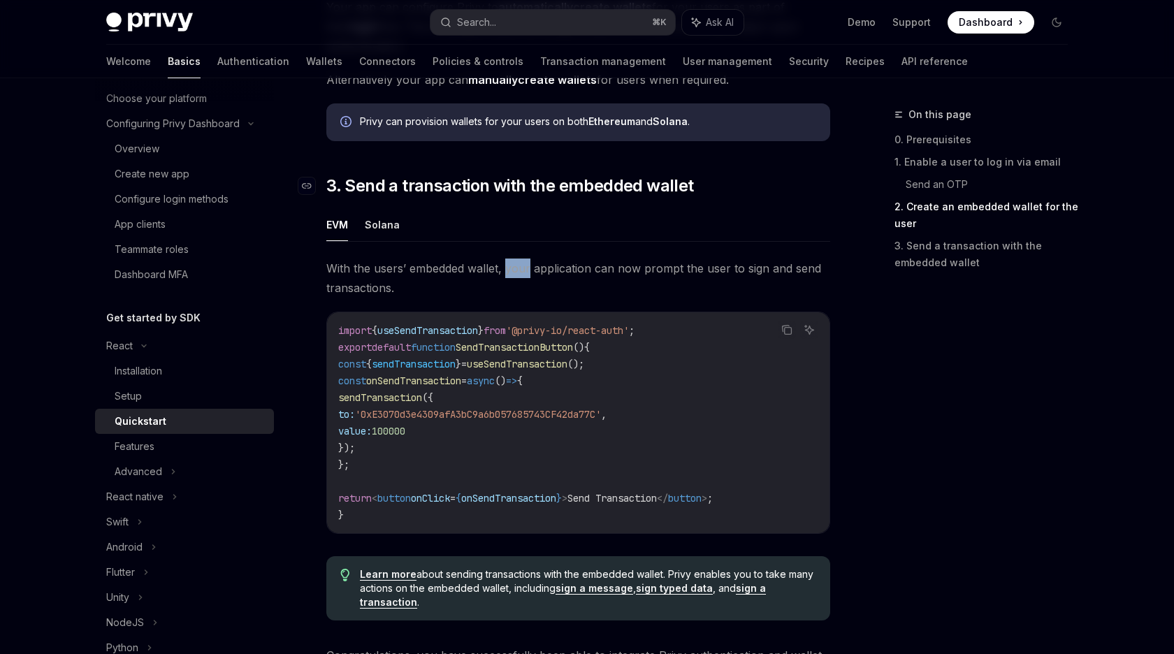
click at [530, 272] on span "With the users’ embedded wallet, your application can now prompt the user to si…" at bounding box center [578, 278] width 504 height 39
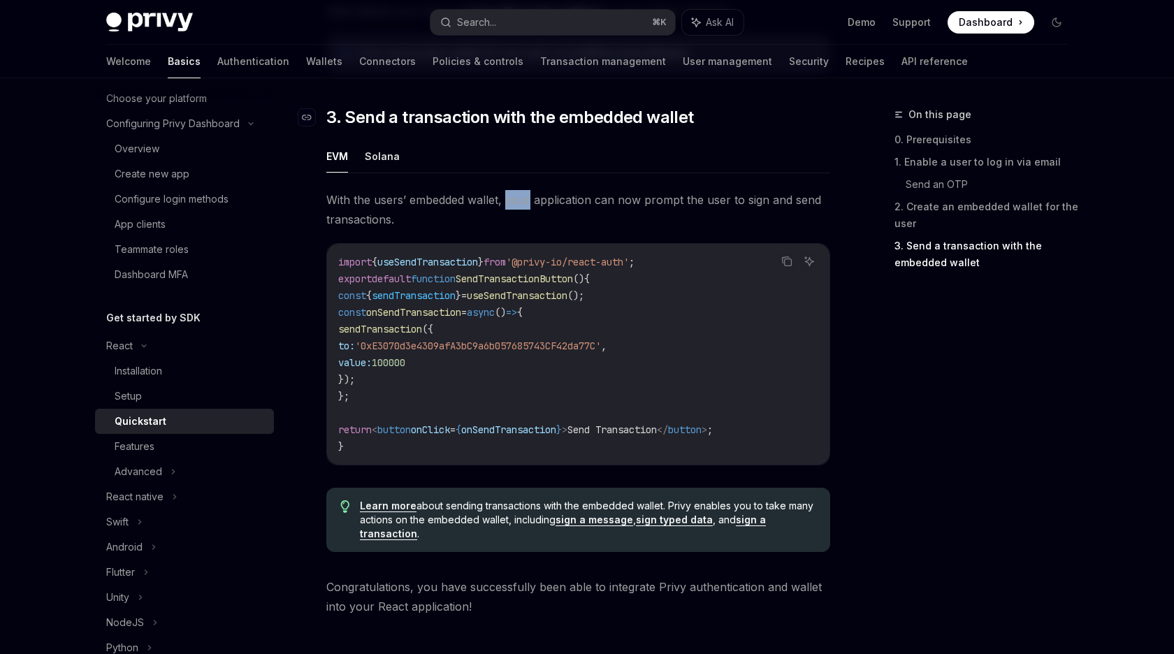
scroll to position [1367, 0]
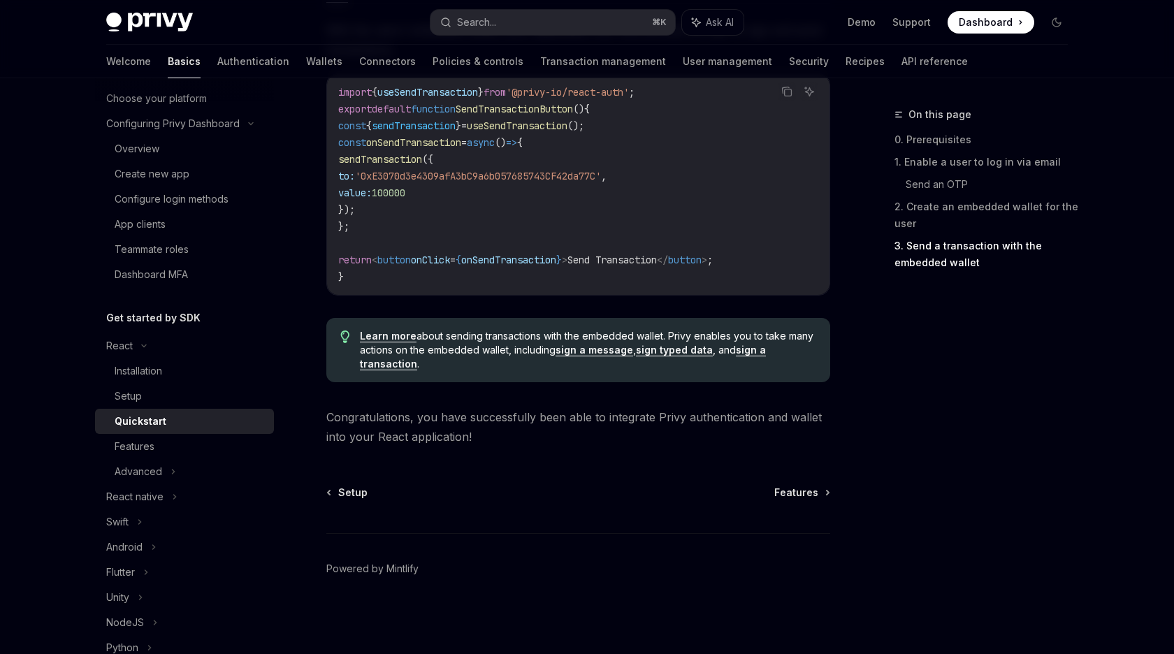
click at [128, 455] on div "Features" at bounding box center [135, 446] width 40 height 17
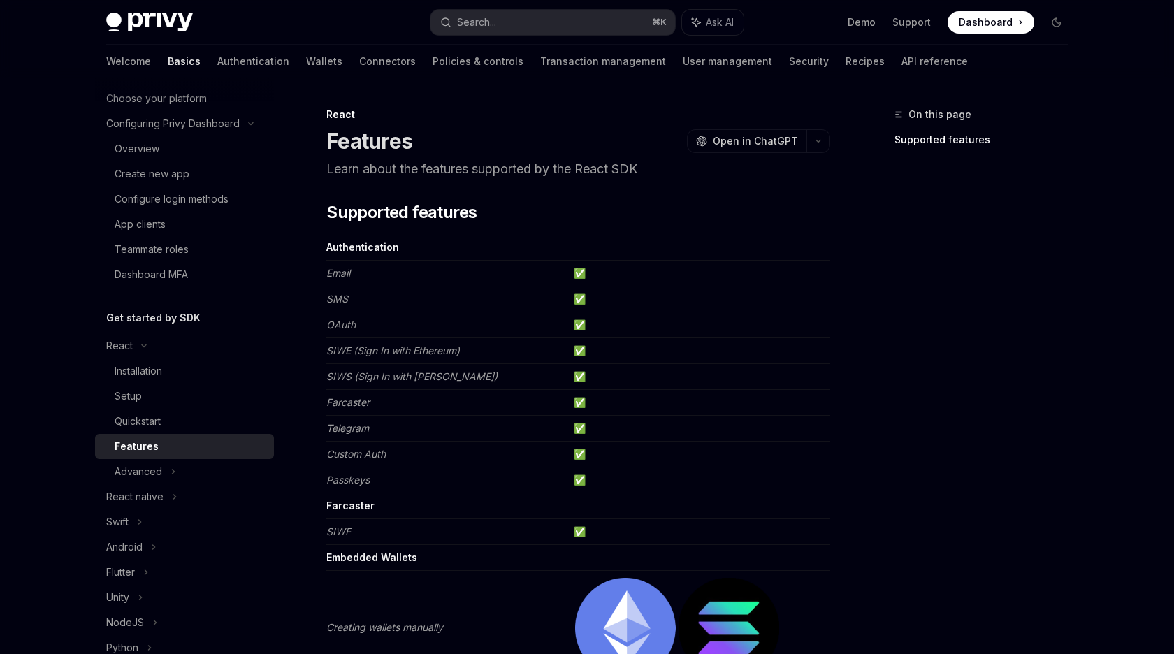
click at [377, 349] on em "SIWE (Sign In with Ethereum)" at bounding box center [392, 350] width 133 height 12
click at [368, 349] on em "SIWE (Sign In with Ethereum)" at bounding box center [392, 350] width 133 height 12
drag, startPoint x: 368, startPoint y: 349, endPoint x: 435, endPoint y: 349, distance: 67.1
click at [435, 349] on em "SIWE (Sign In with Ethereum)" at bounding box center [392, 350] width 133 height 12
click at [359, 378] on em "SIWS (Sign In with Solana)" at bounding box center [411, 376] width 171 height 12
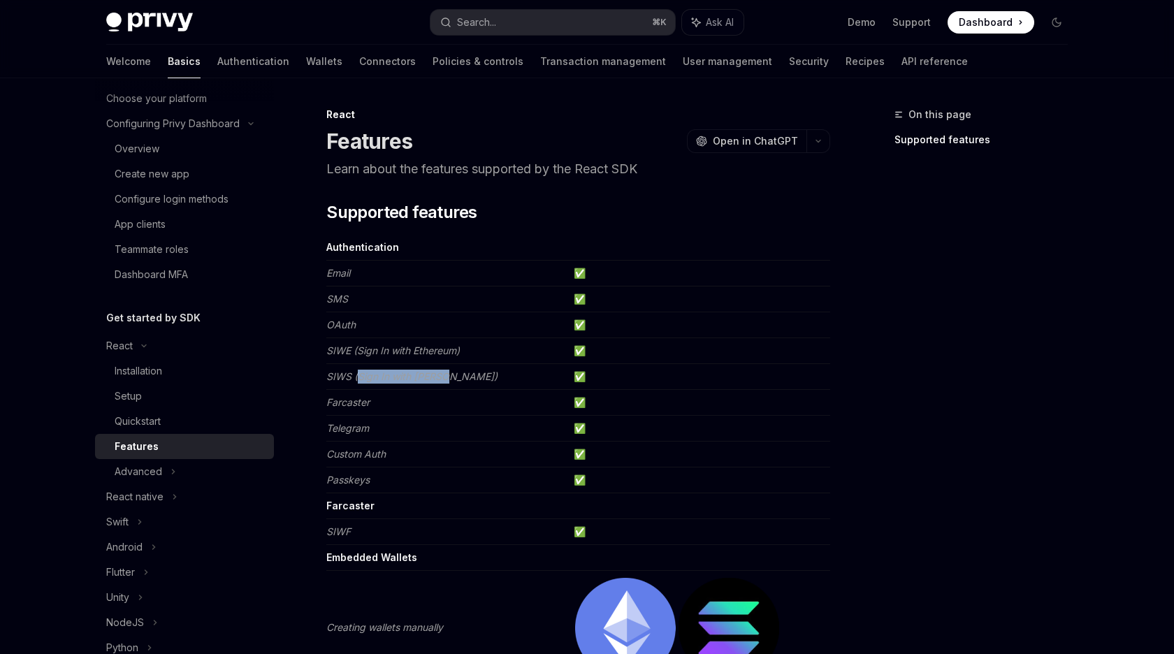
drag, startPoint x: 359, startPoint y: 378, endPoint x: 432, endPoint y: 378, distance: 72.7
click at [432, 378] on em "SIWS (Sign In with Solana)" at bounding box center [411, 376] width 171 height 12
click at [365, 397] on em "Farcaster" at bounding box center [347, 402] width 43 height 12
drag, startPoint x: 365, startPoint y: 397, endPoint x: 365, endPoint y: 426, distance: 29.3
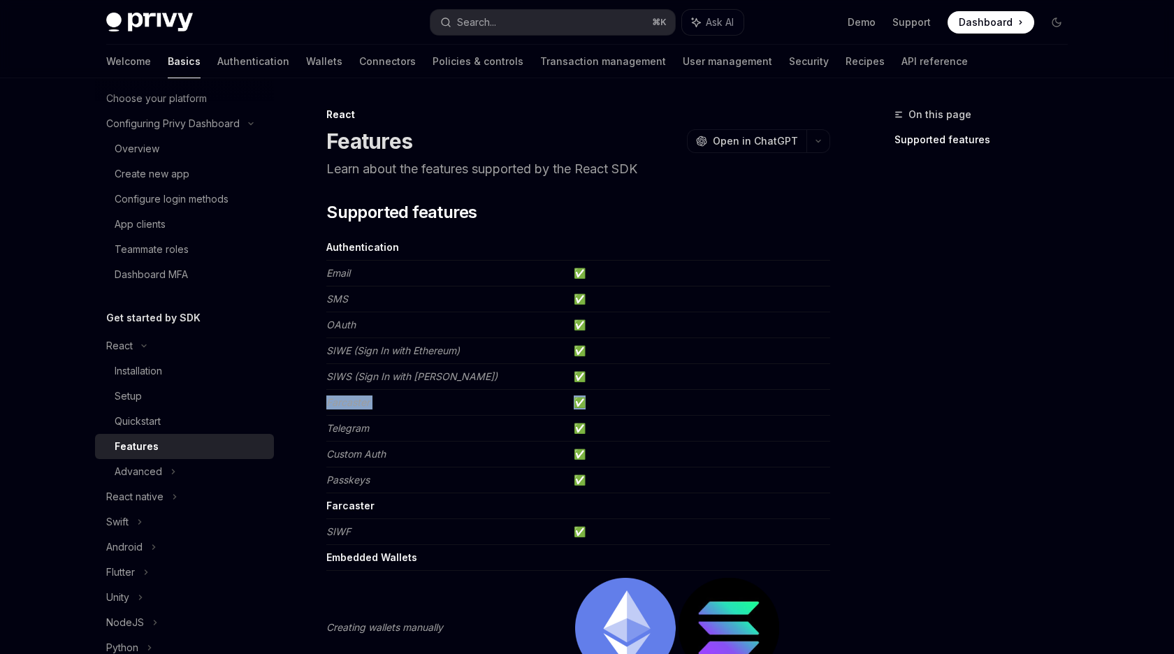
click at [365, 426] on em "Telegram" at bounding box center [347, 428] width 43 height 12
drag, startPoint x: 365, startPoint y: 426, endPoint x: 585, endPoint y: 425, distance: 219.4
click at [585, 425] on tr "Telegram ✅" at bounding box center [578, 429] width 504 height 26
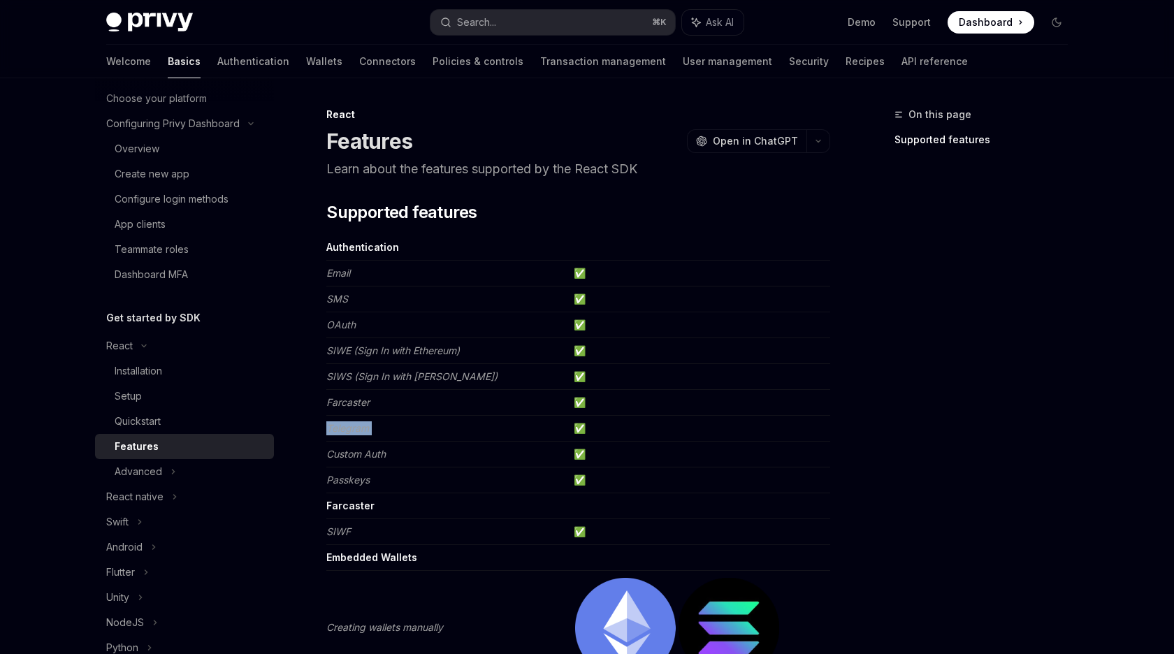
click at [585, 425] on td "✅" at bounding box center [699, 429] width 262 height 26
click at [582, 430] on td "✅" at bounding box center [699, 429] width 262 height 26
click at [371, 452] on em "Custom Auth" at bounding box center [355, 454] width 59 height 12
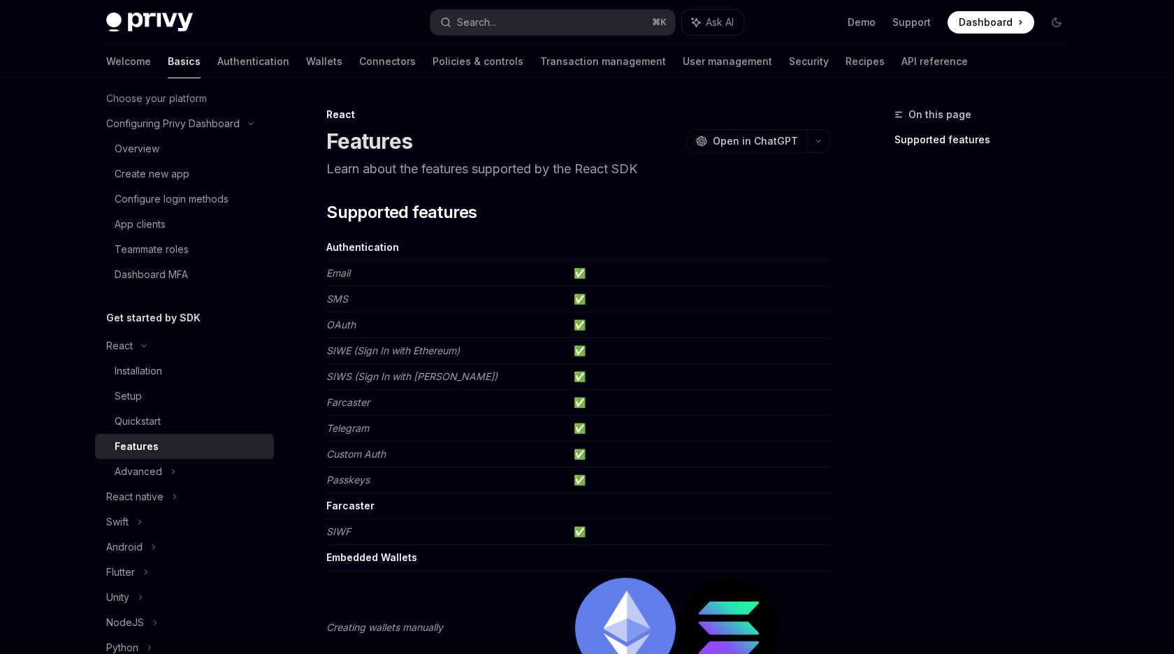
click at [371, 452] on em "Custom Auth" at bounding box center [355, 454] width 59 height 12
click at [367, 471] on td "Passkeys" at bounding box center [447, 480] width 242 height 26
drag, startPoint x: 367, startPoint y: 471, endPoint x: 405, endPoint y: 560, distance: 96.4
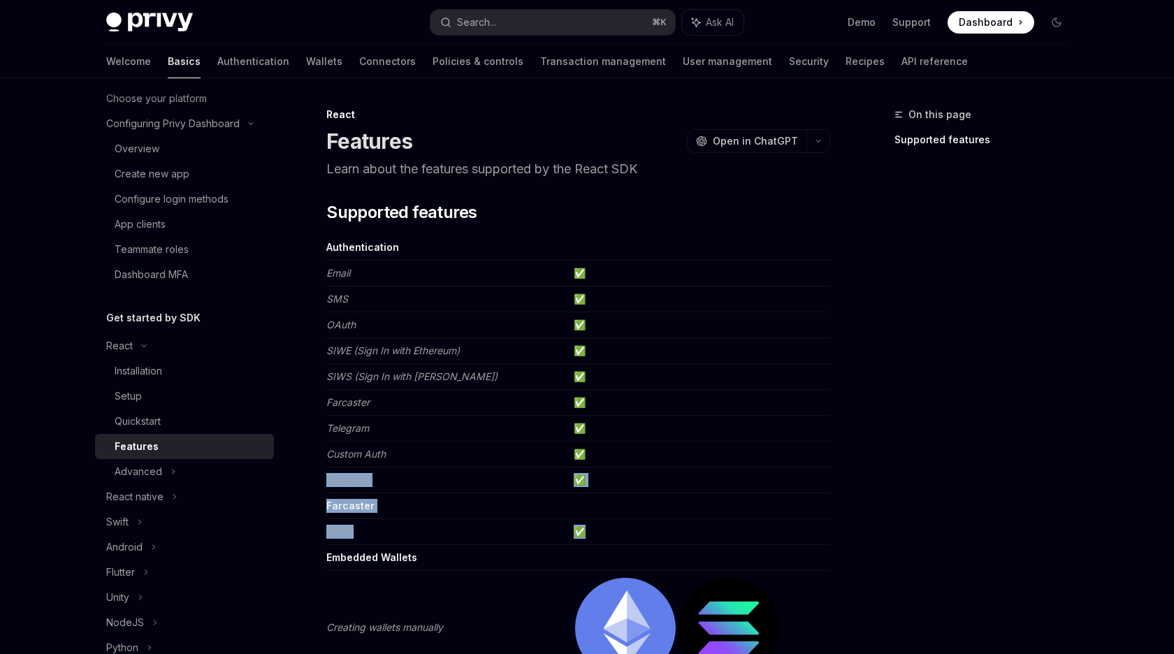
click at [405, 560] on strong "Embedded Wallets" at bounding box center [371, 557] width 91 height 12
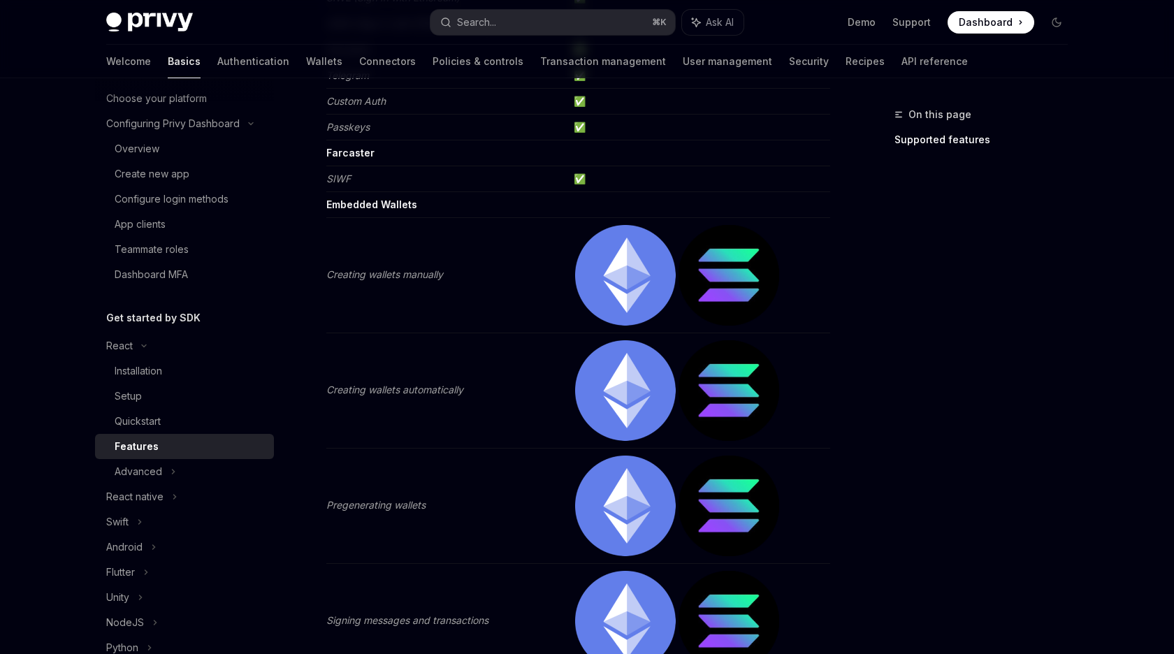
scroll to position [355, 0]
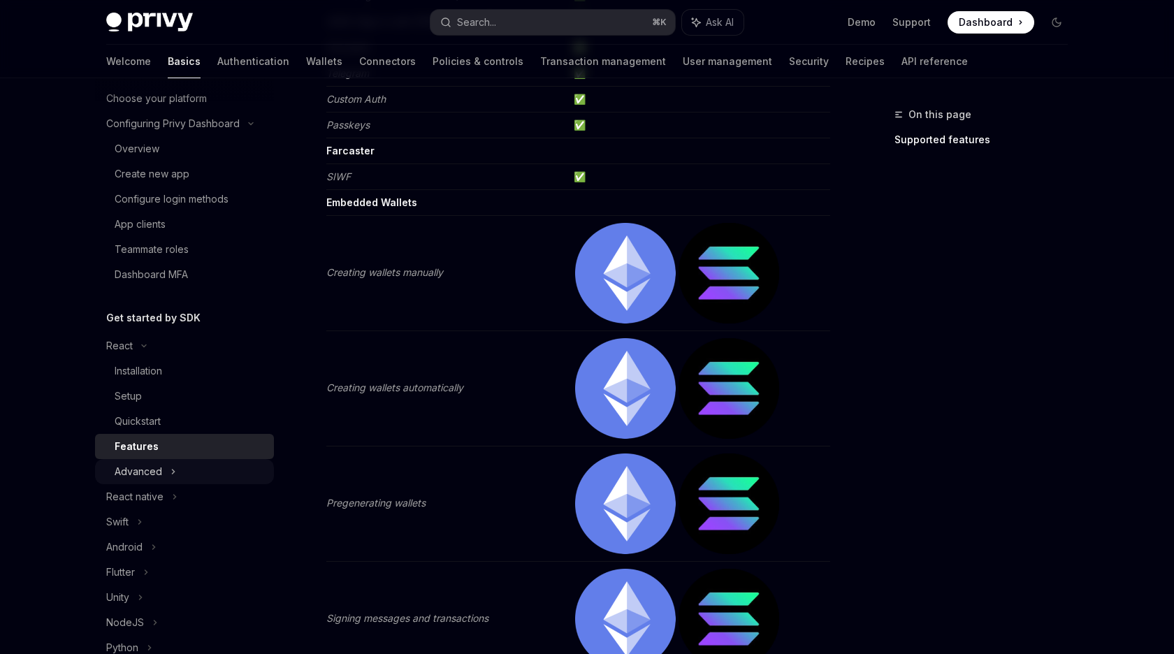
click at [163, 470] on div "Advanced" at bounding box center [184, 471] width 179 height 25
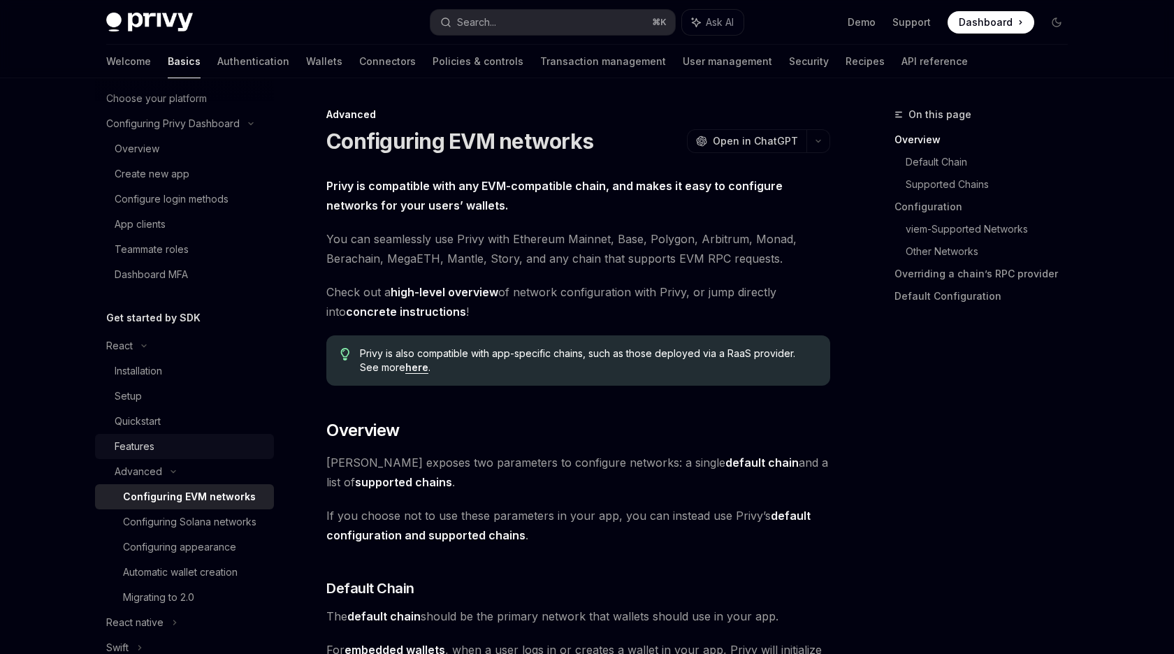
click at [153, 441] on div "Features" at bounding box center [135, 446] width 40 height 17
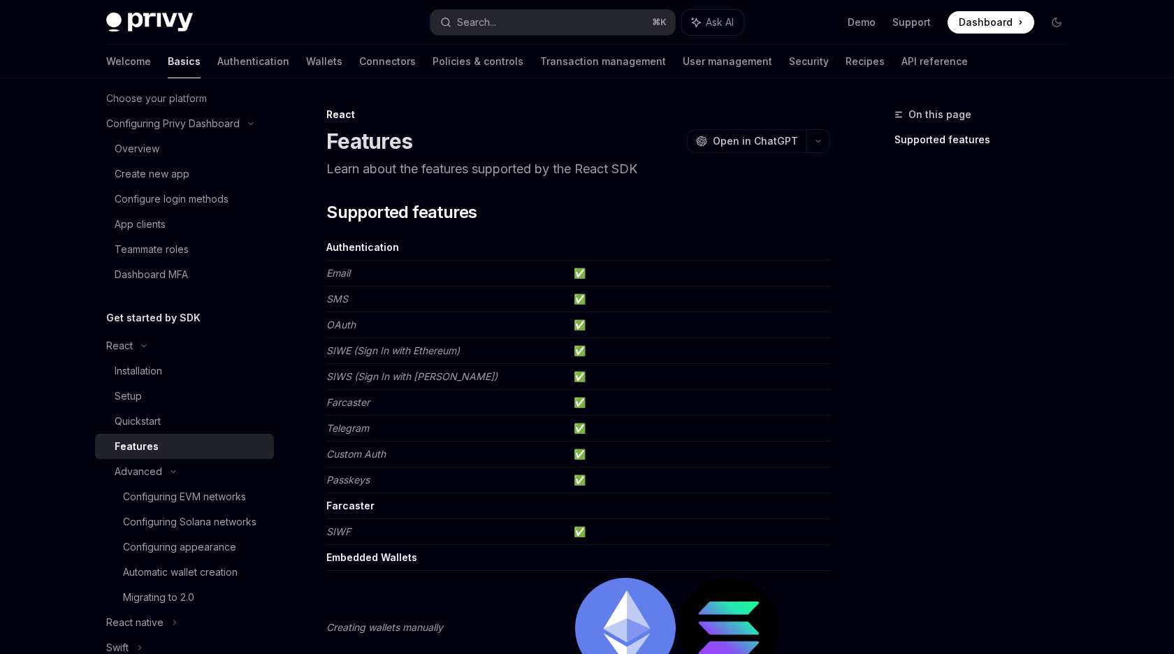
click at [346, 465] on td "Custom Auth" at bounding box center [447, 455] width 242 height 26
click at [156, 426] on div "Quickstart" at bounding box center [138, 421] width 46 height 17
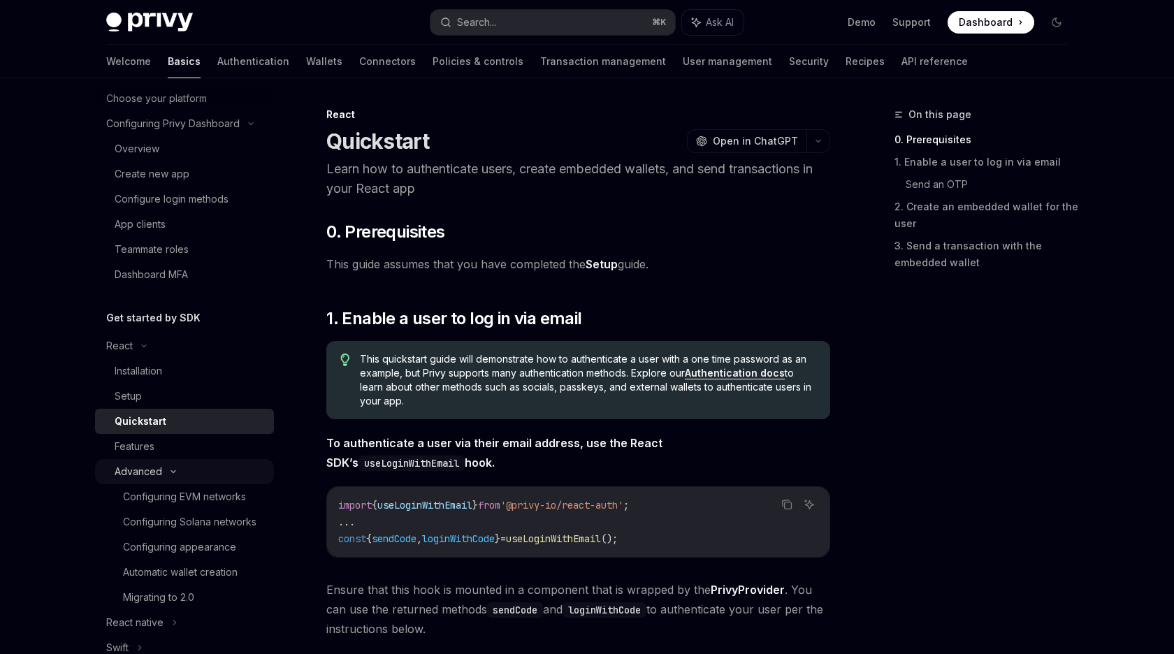
click at [174, 470] on icon at bounding box center [173, 472] width 17 height 6
click at [592, 327] on h2 "​ 1. Enable a user to log in via email" at bounding box center [578, 318] width 504 height 22
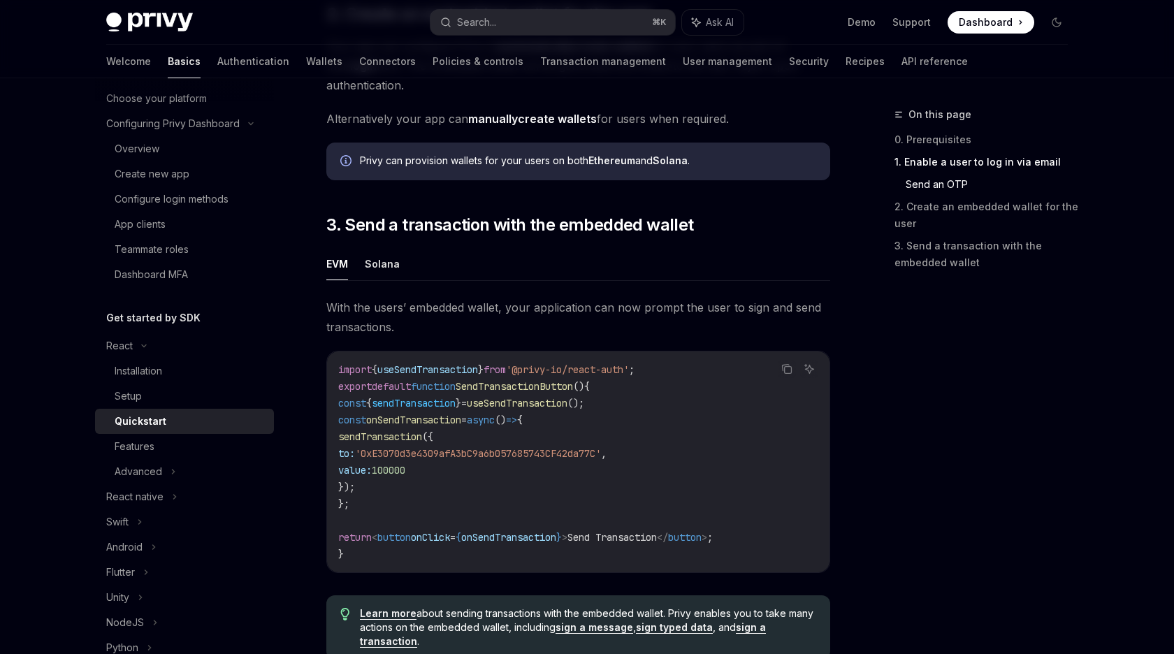
scroll to position [1367, 0]
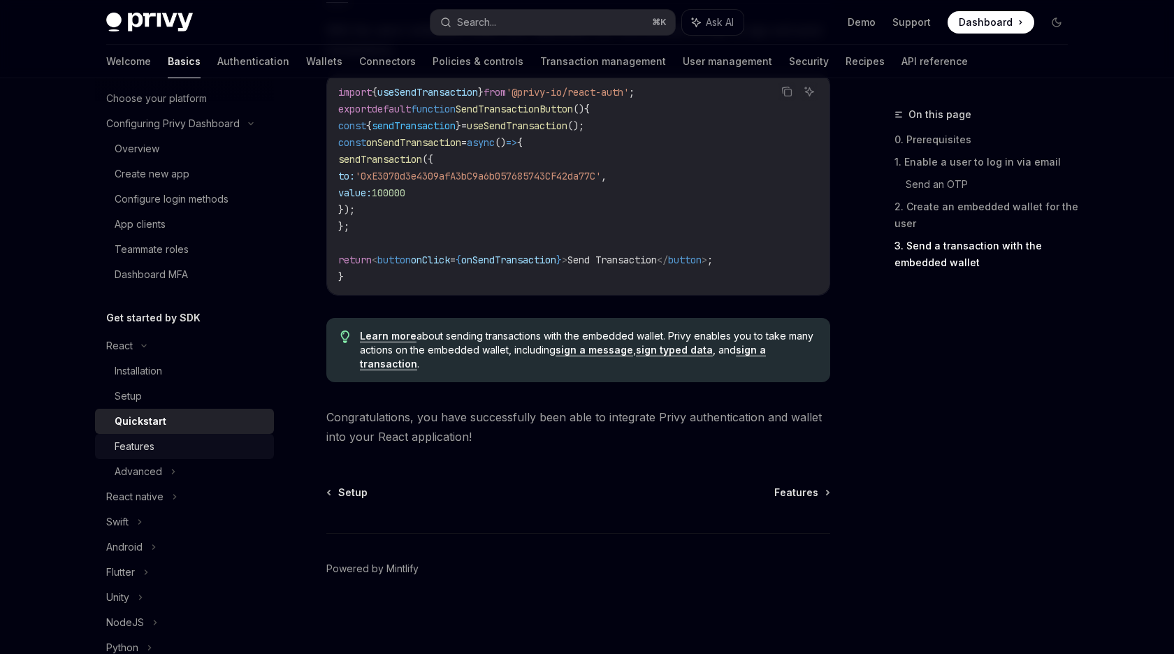
click at [127, 441] on div "Features" at bounding box center [135, 446] width 40 height 17
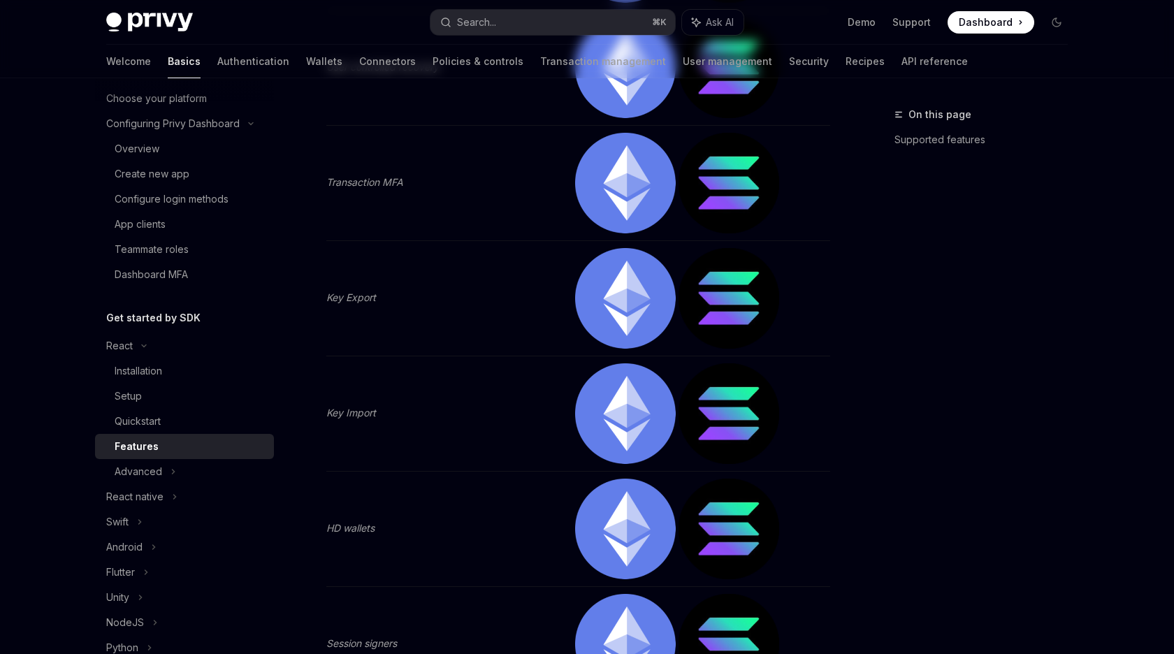
type textarea "*"
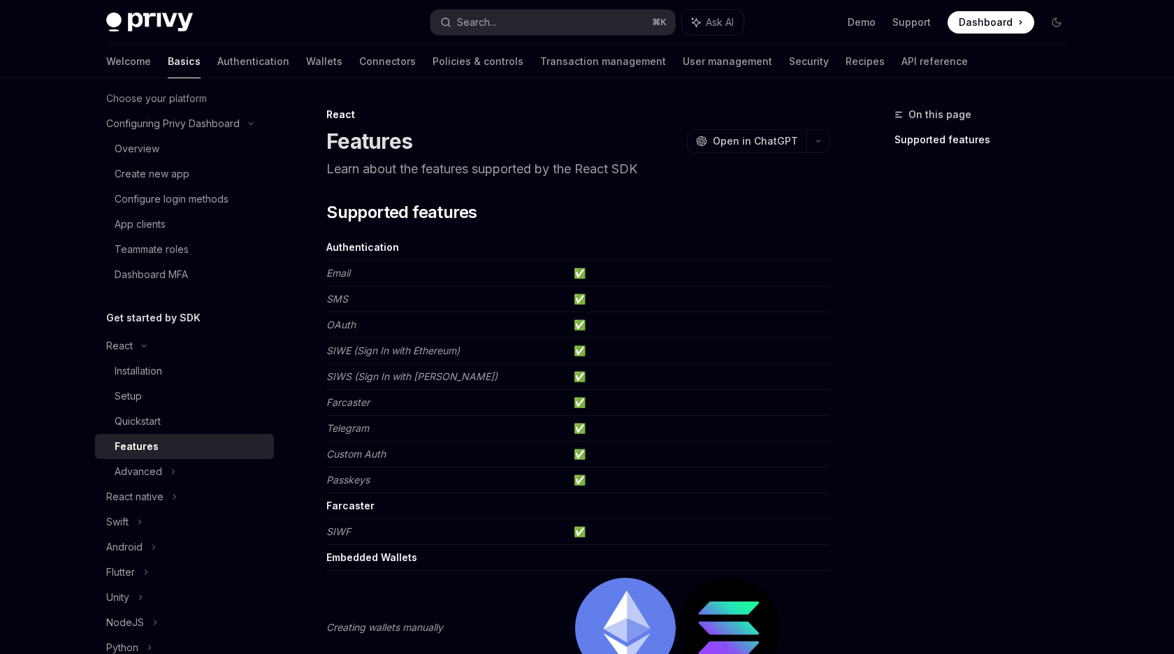
click at [588, 165] on p "Learn about the features supported by the React SDK" at bounding box center [578, 169] width 504 height 20
click at [586, 161] on p "Learn about the features supported by the React SDK" at bounding box center [578, 169] width 504 height 20
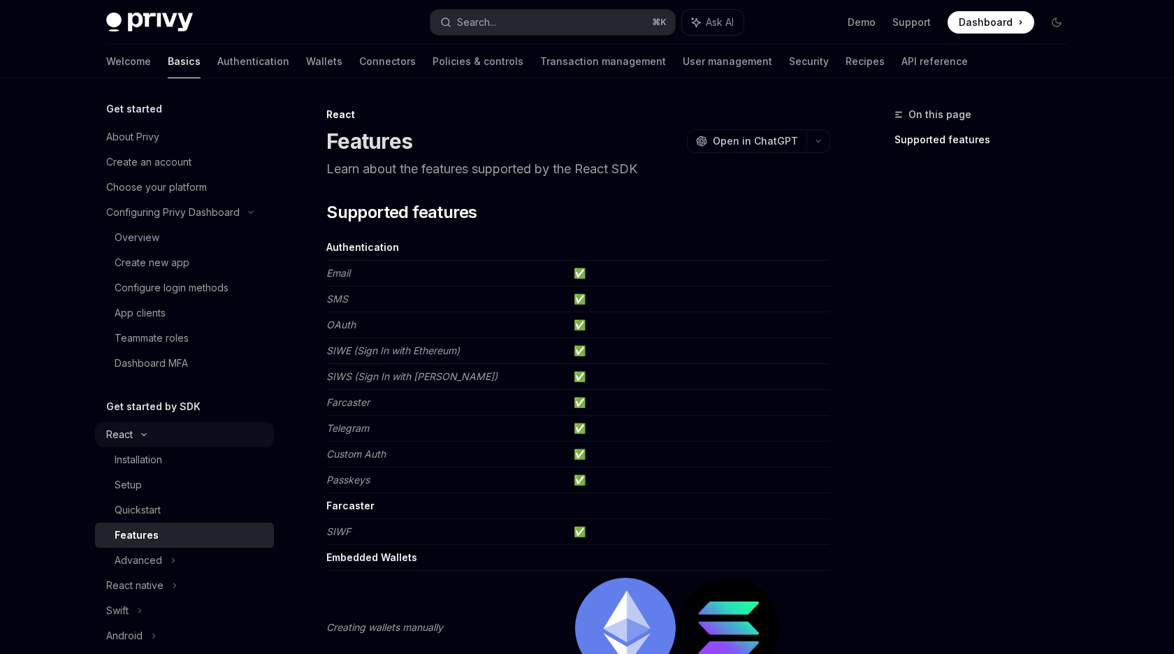
click at [138, 432] on icon at bounding box center [144, 435] width 17 height 6
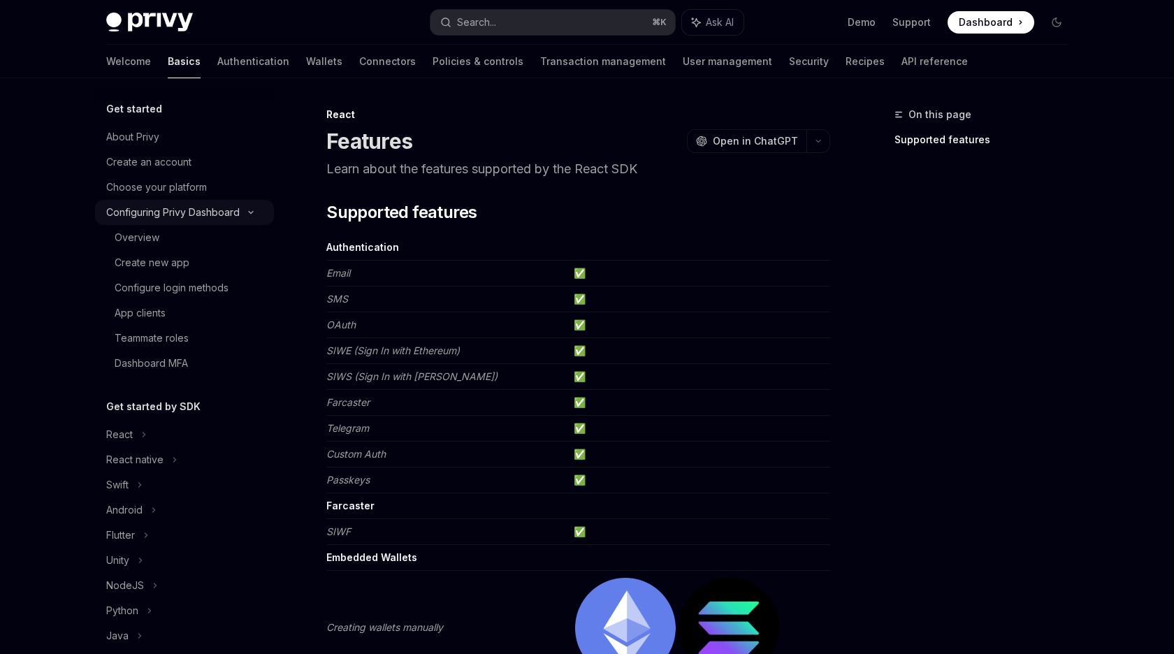
click at [247, 210] on icon at bounding box center [250, 213] width 17 height 6
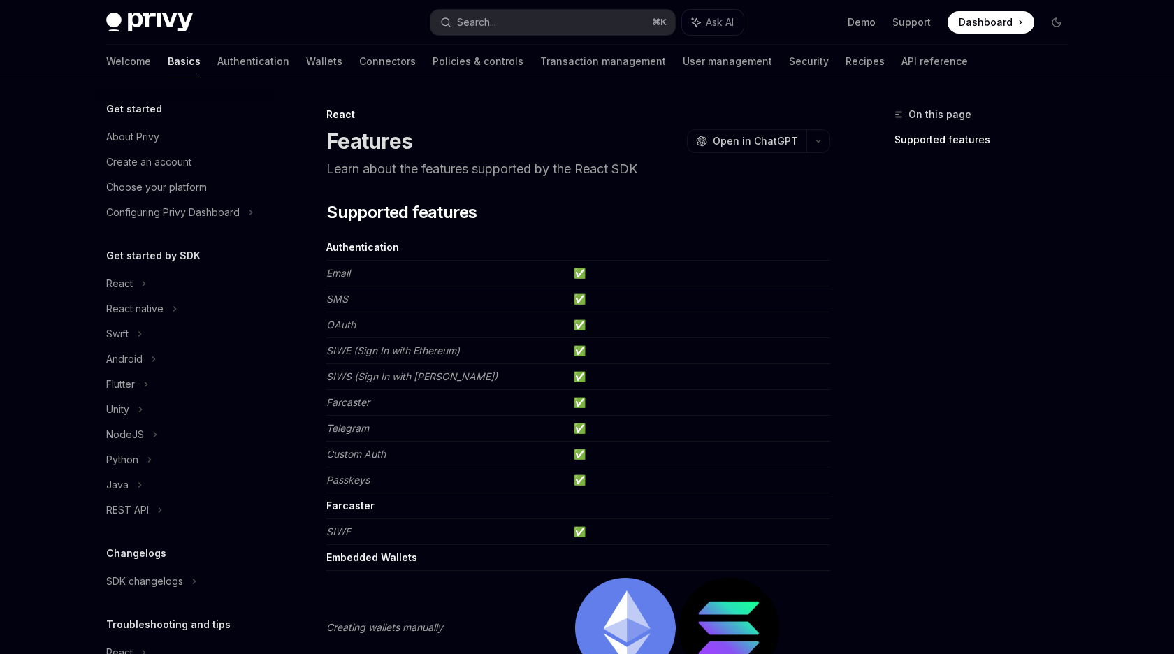
click at [371, 117] on div "React" at bounding box center [578, 115] width 504 height 14
drag, startPoint x: 371, startPoint y: 117, endPoint x: 371, endPoint y: 146, distance: 28.6
click at [371, 146] on div "React Features OpenAI Open in ChatGPT" at bounding box center [578, 131] width 504 height 46
click at [371, 146] on h1 "Features" at bounding box center [369, 141] width 86 height 25
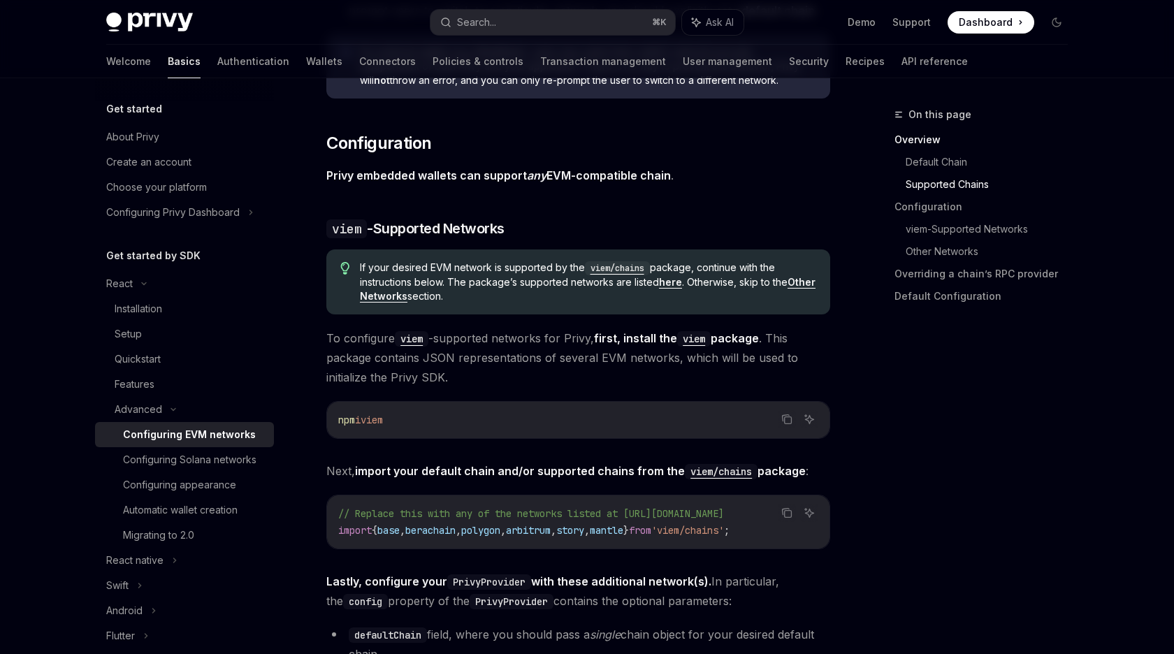
click at [514, 370] on span "To configure viem -supported networks for Privy, first, install the viem packag…" at bounding box center [578, 357] width 504 height 59
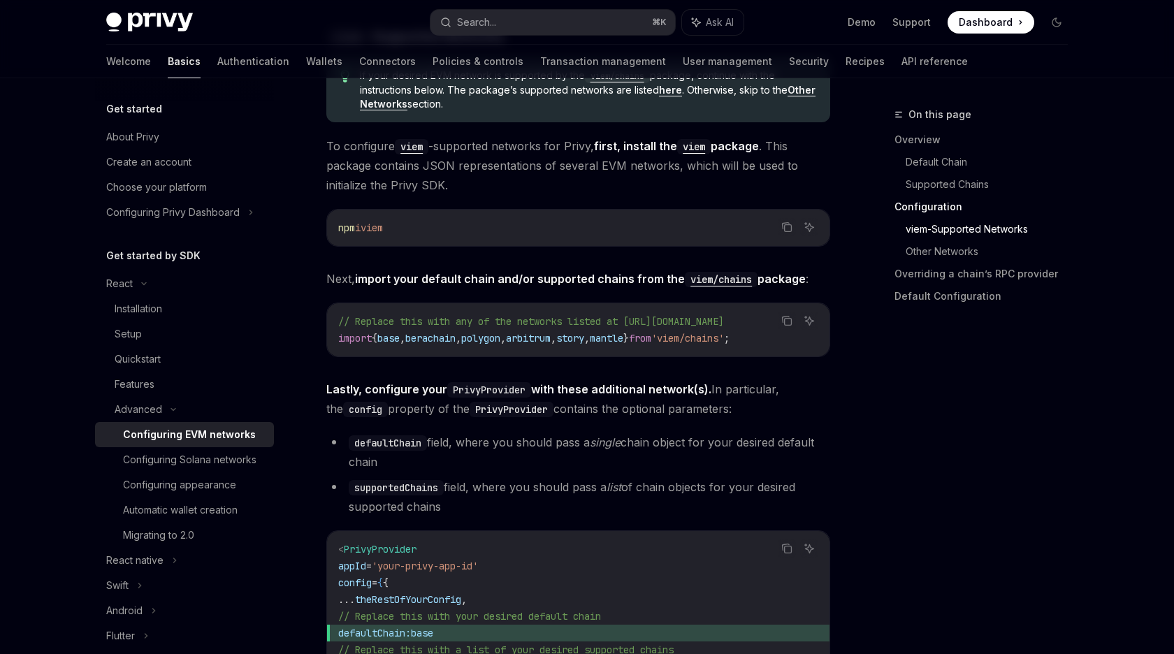
scroll to position [1469, 0]
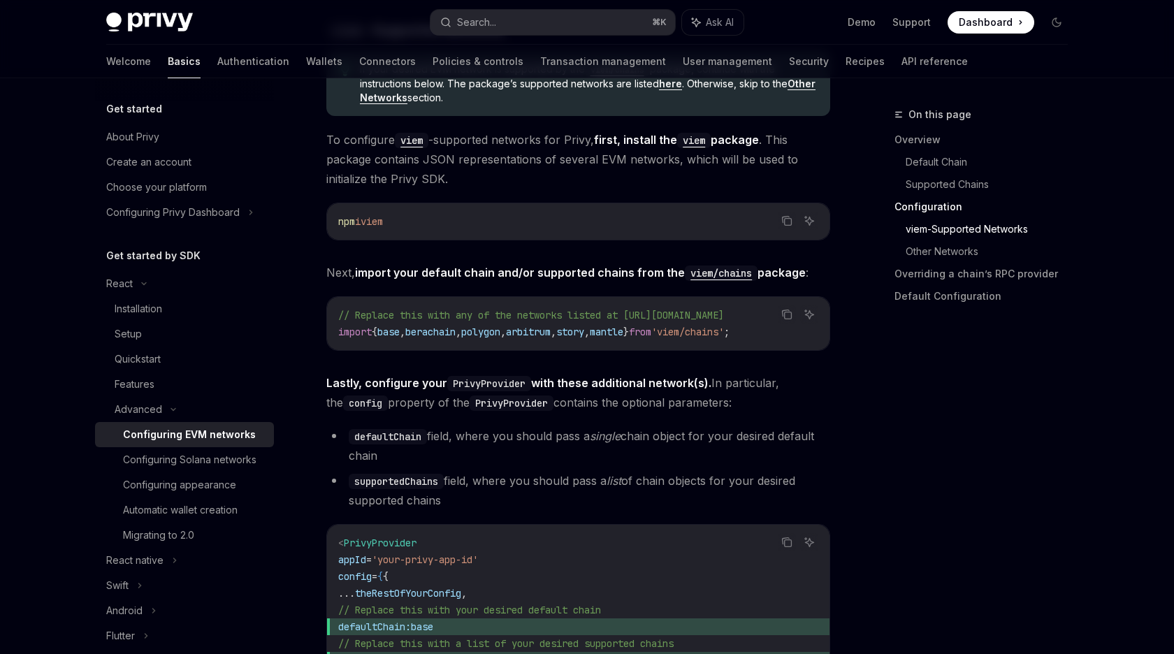
click at [512, 341] on div "// Replace this with any of the networks listed at https://github.com/wevm/viem…" at bounding box center [578, 323] width 502 height 53
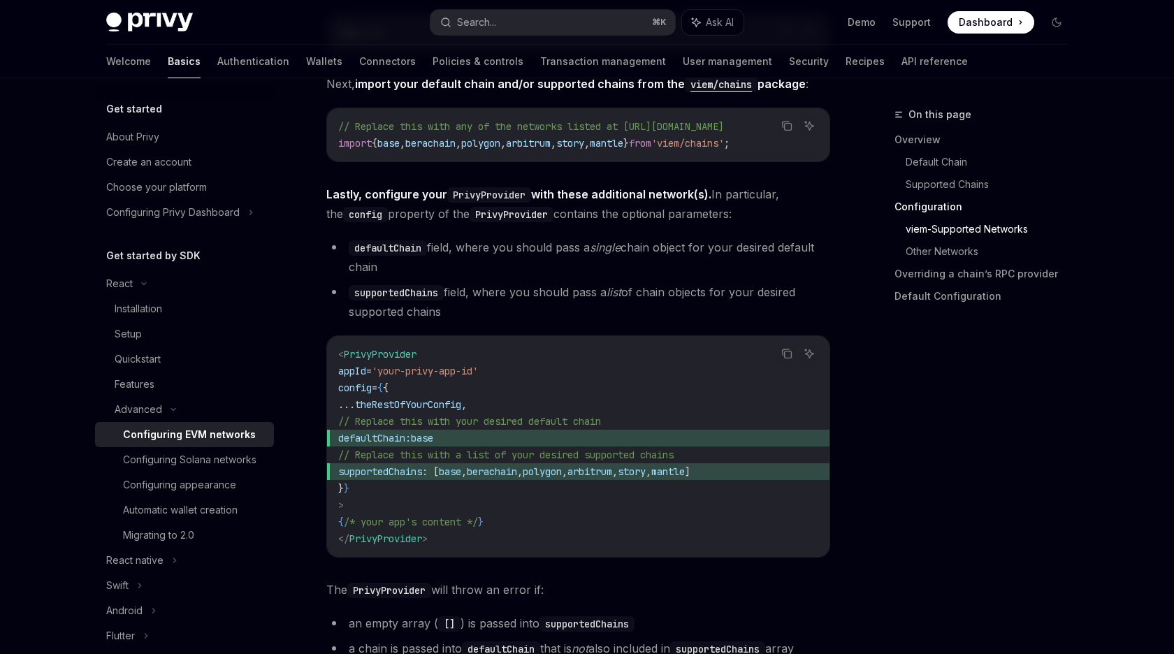
scroll to position [1664, 0]
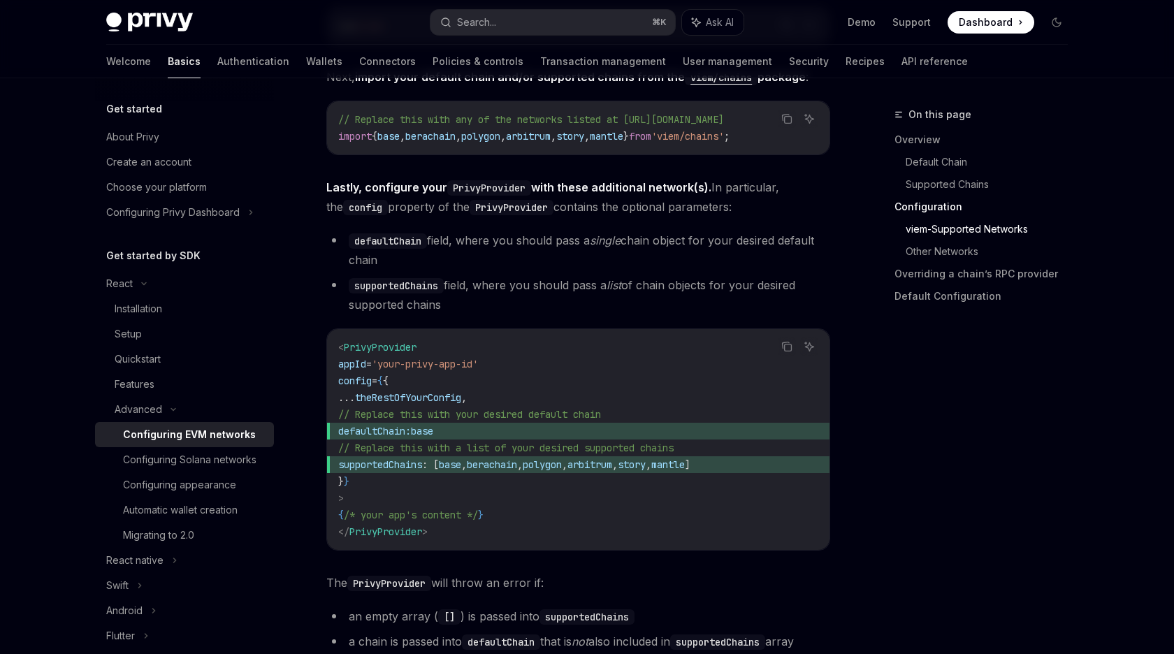
click at [433, 433] on span "base" at bounding box center [422, 431] width 22 height 13
drag, startPoint x: 479, startPoint y: 433, endPoint x: 393, endPoint y: 432, distance: 86.6
click at [393, 432] on span "defaultChain: base" at bounding box center [578, 431] width 480 height 17
click at [393, 432] on span "defaultChain:" at bounding box center [374, 431] width 73 height 13
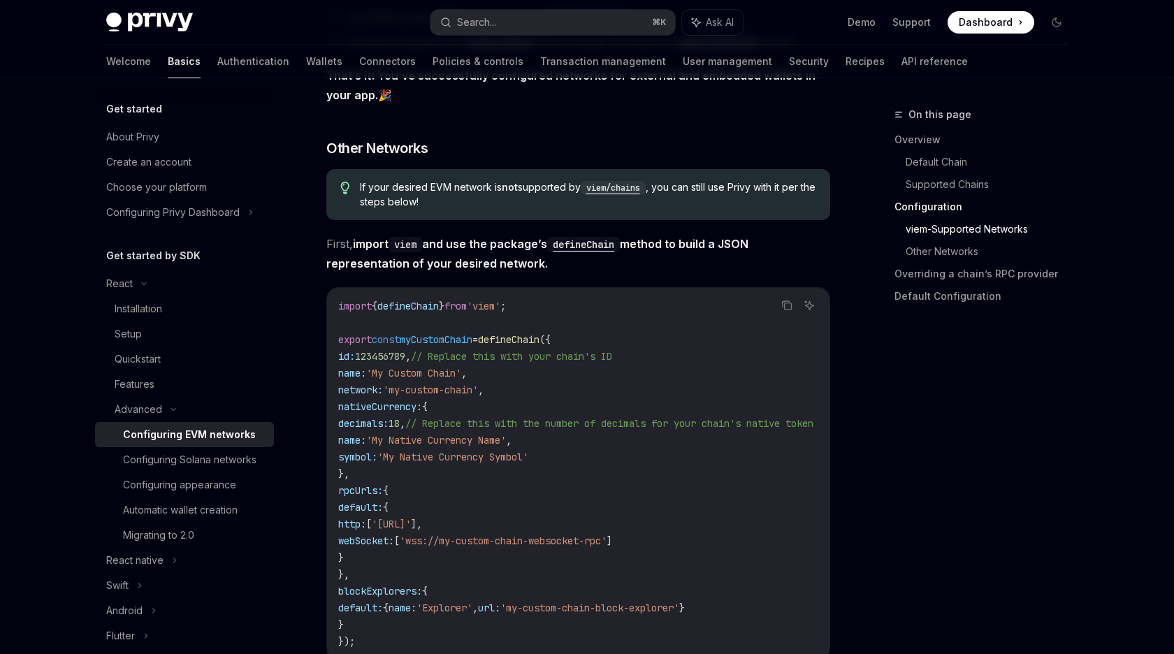
scroll to position [2292, 0]
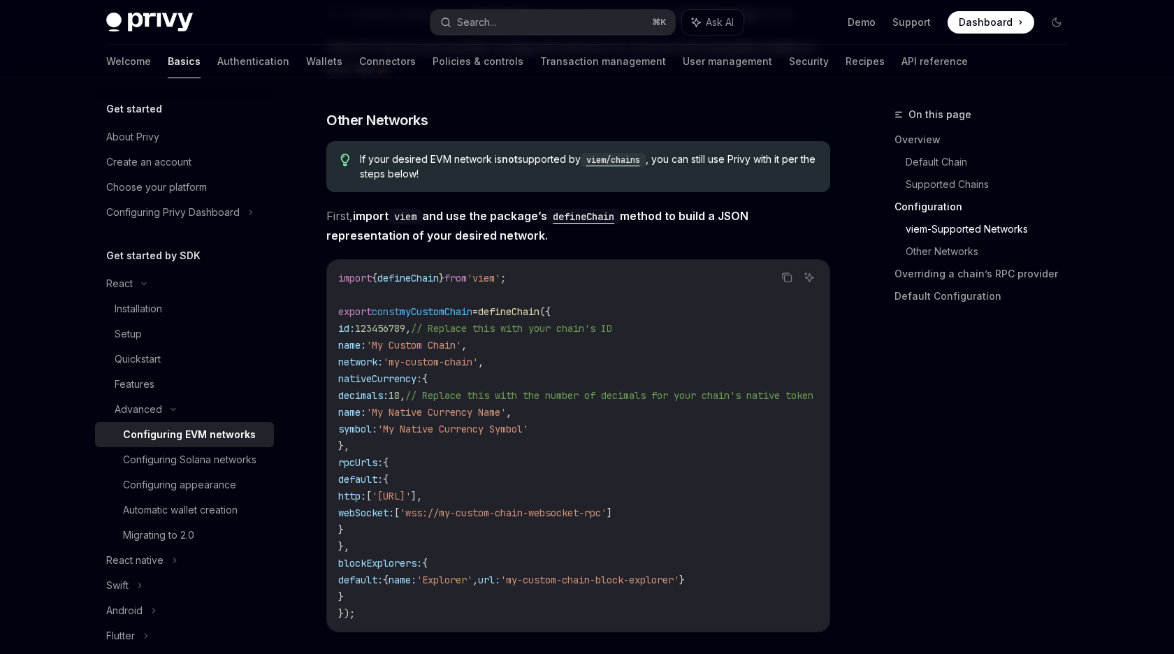
click at [439, 444] on code "import { defineChain } from 'viem' ; export const myCustomChain = defineChain (…" at bounding box center [592, 446] width 509 height 352
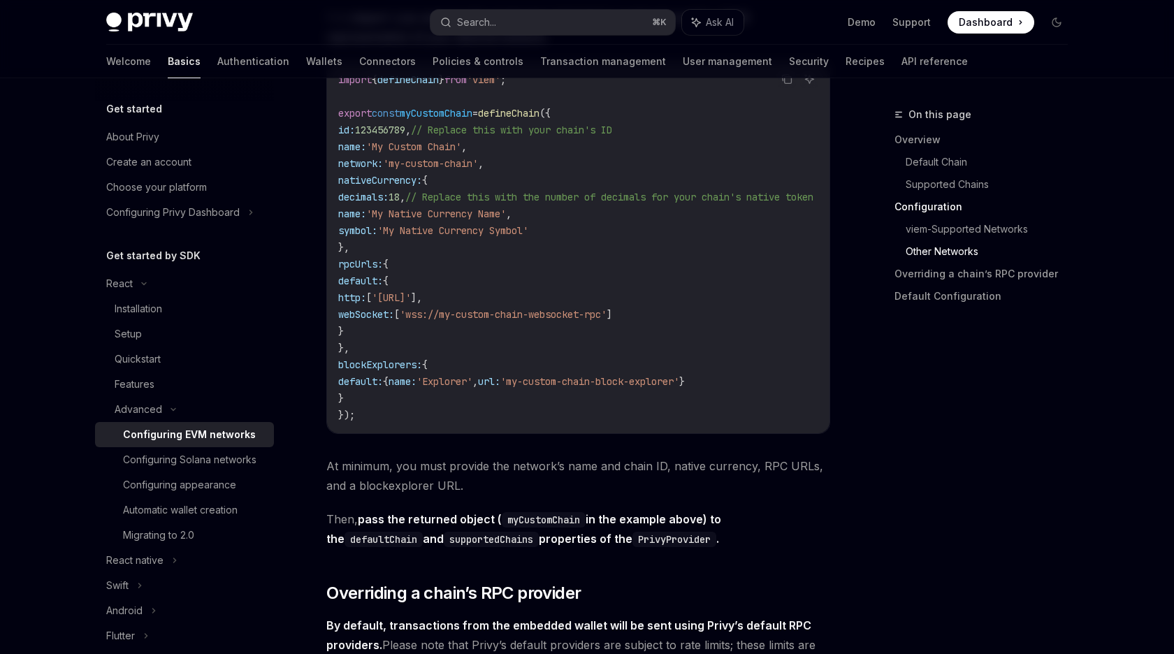
scroll to position [2431, 0]
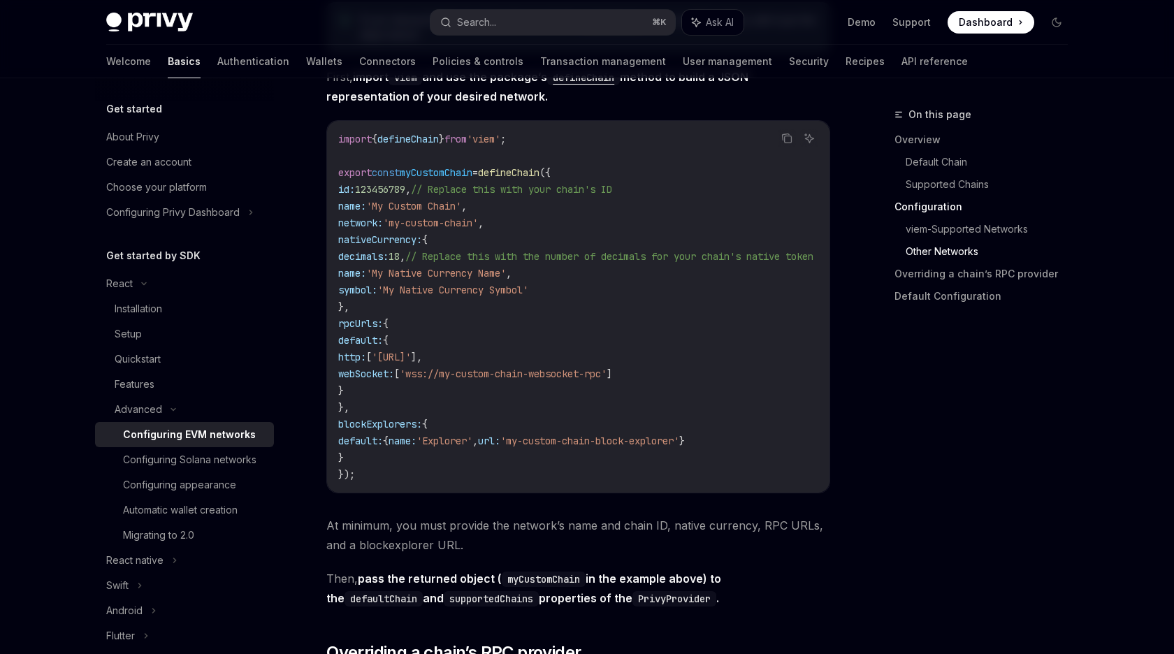
click at [541, 257] on span "// Replace this with the number of decimals for your chain's native token" at bounding box center [609, 256] width 408 height 13
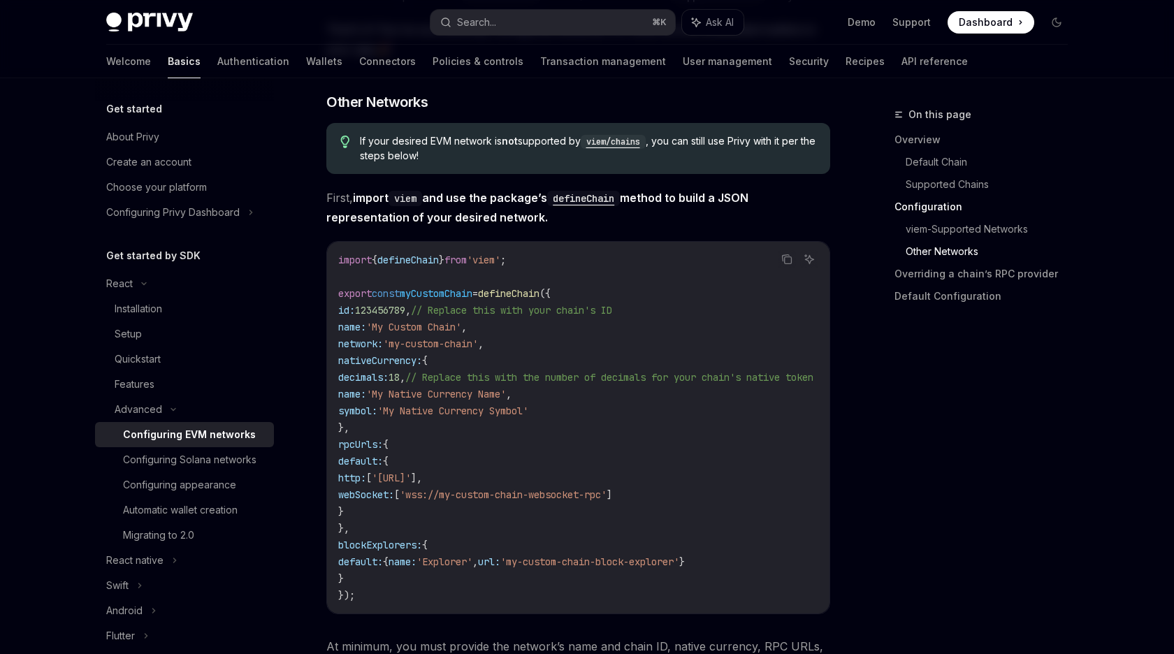
scroll to position [2308, 0]
click at [500, 262] on span "'viem'" at bounding box center [484, 262] width 34 height 13
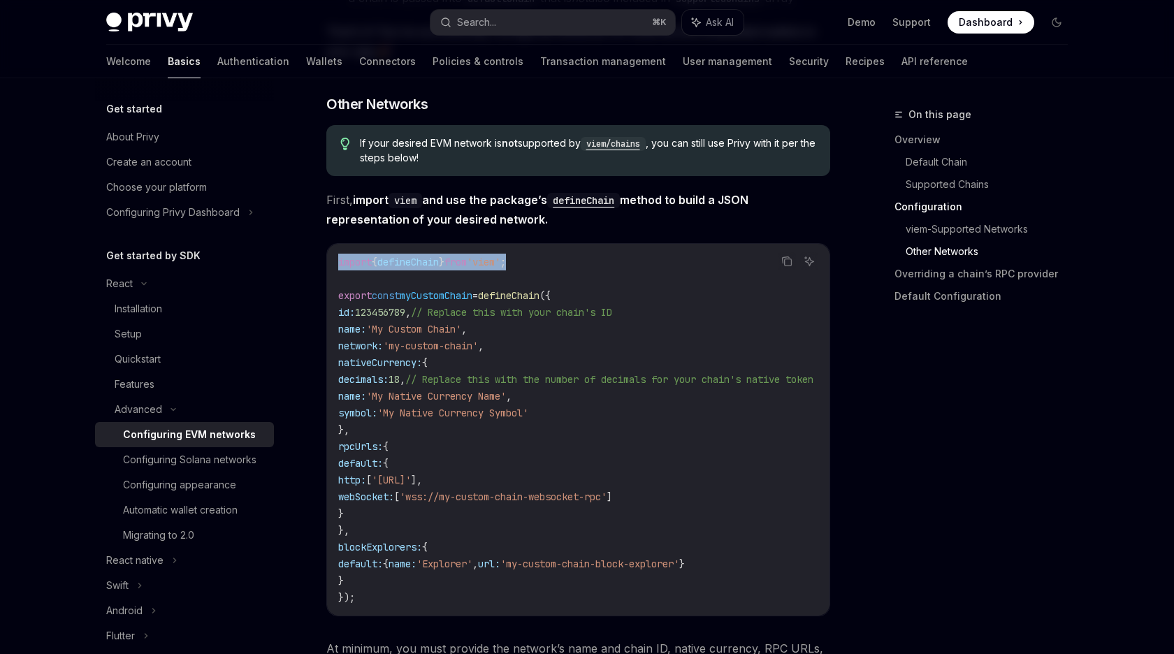
click at [500, 262] on span "'viem'" at bounding box center [484, 262] width 34 height 13
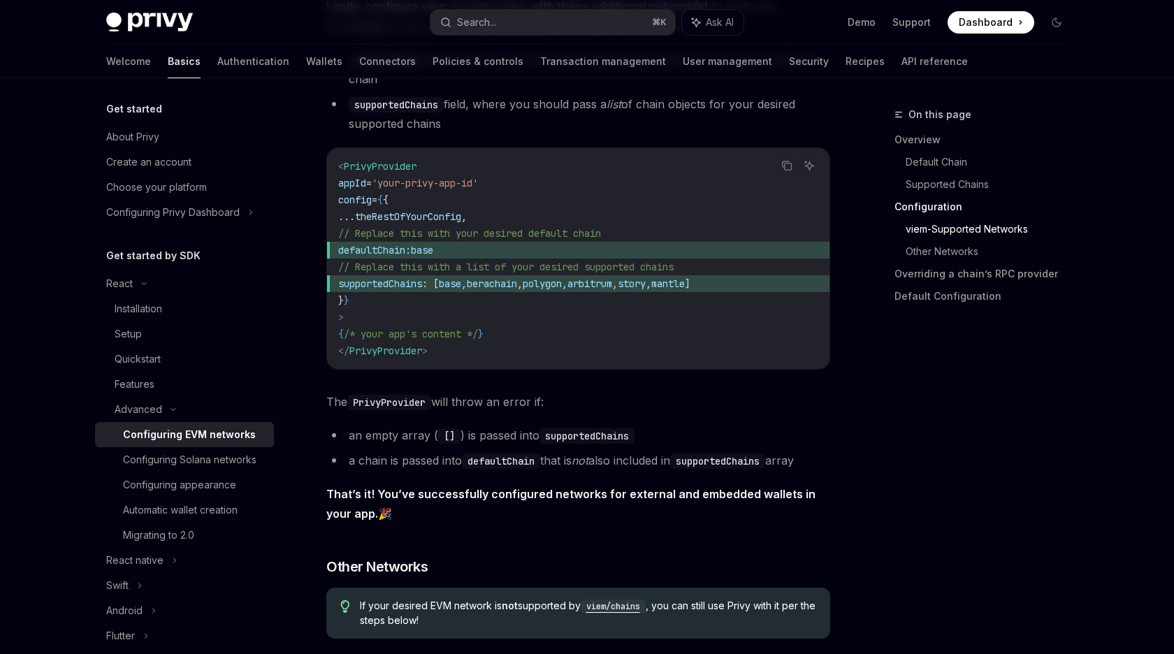
scroll to position [1843, 0]
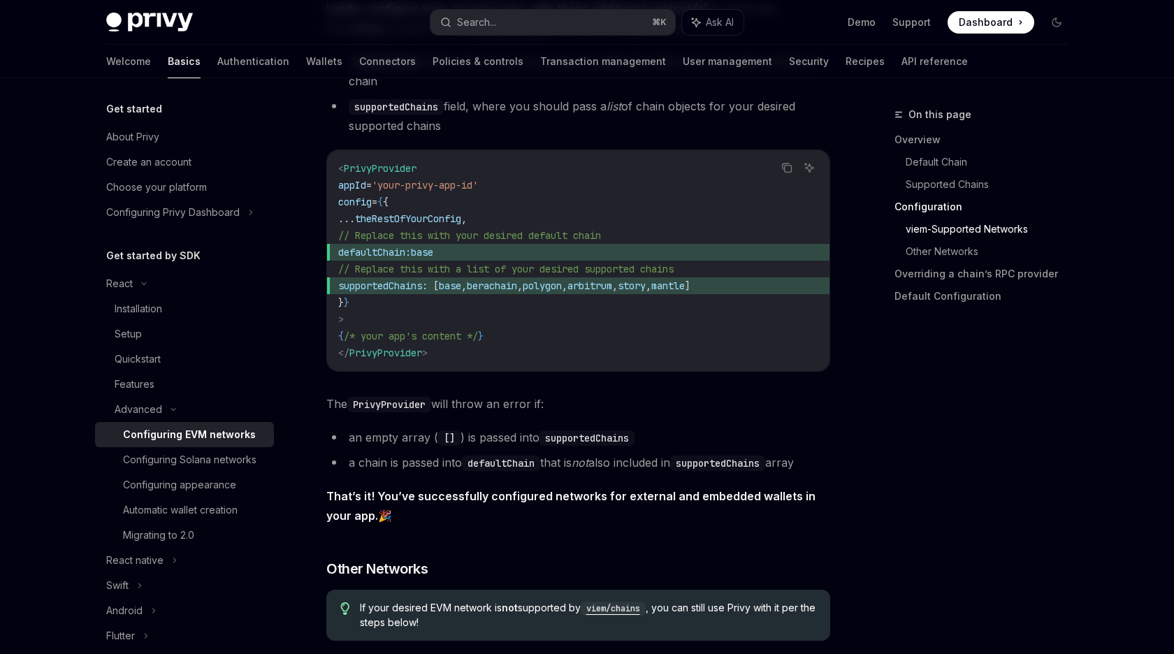
click at [461, 289] on span "base" at bounding box center [450, 285] width 22 height 13
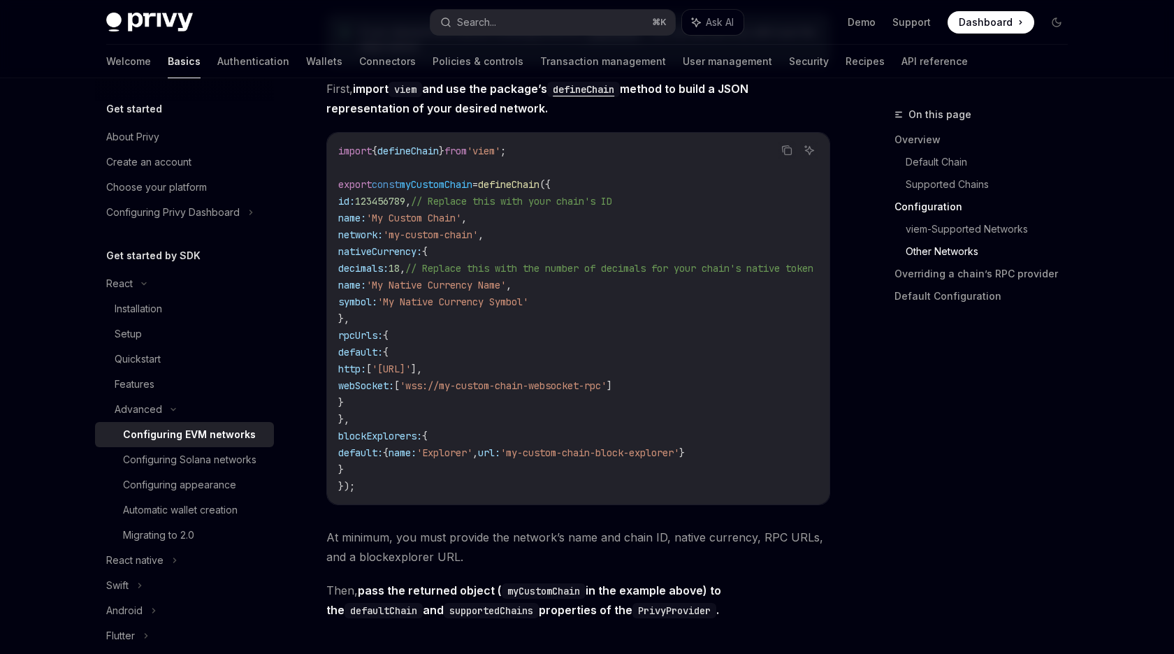
scroll to position [2419, 0]
click at [359, 335] on span "rpcUrls:" at bounding box center [360, 334] width 45 height 13
click at [411, 367] on span "'https://my-custom-chain-https-rpc'" at bounding box center [391, 368] width 39 height 13
drag, startPoint x: 442, startPoint y: 367, endPoint x: 612, endPoint y: 368, distance: 169.8
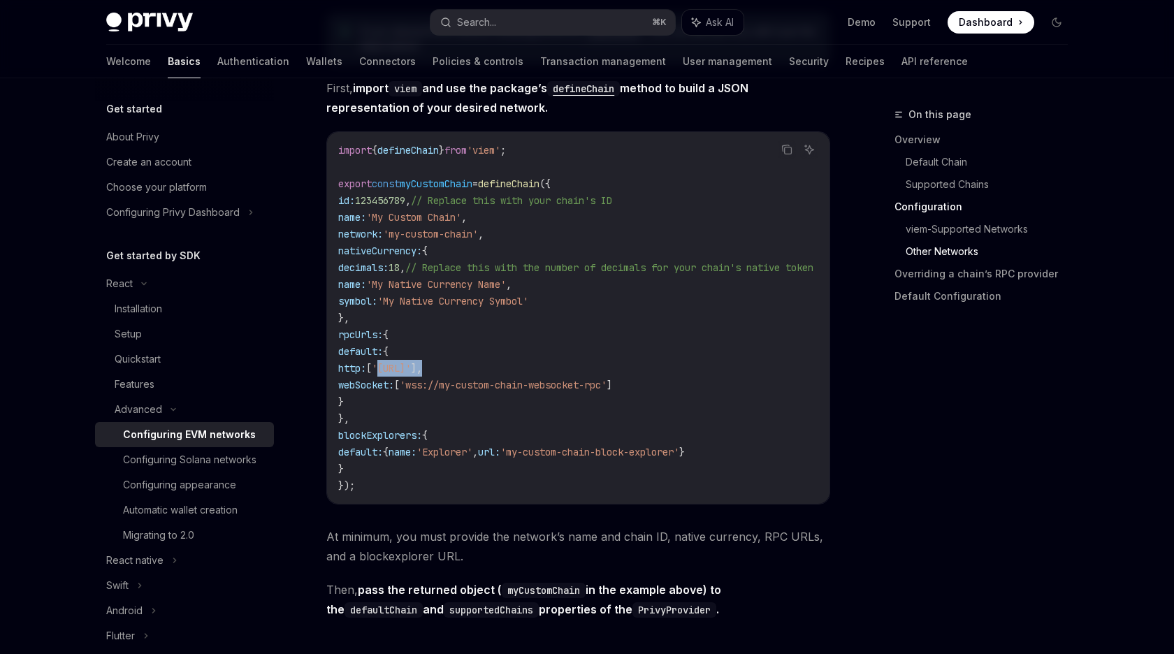
click at [411, 368] on span "'https://my-custom-chain-https-rpc'" at bounding box center [391, 368] width 39 height 13
click at [411, 365] on span "'https://my-custom-chain-https-rpc'" at bounding box center [391, 368] width 39 height 13
drag, startPoint x: 439, startPoint y: 365, endPoint x: 641, endPoint y: 365, distance: 201.9
click at [641, 365] on code "import { defineChain } from 'viem' ; export const myCustomChain = defineChain (…" at bounding box center [592, 318] width 509 height 352
click at [411, 368] on span "'https://my-custom-chain-https-rpc'" at bounding box center [391, 368] width 39 height 13
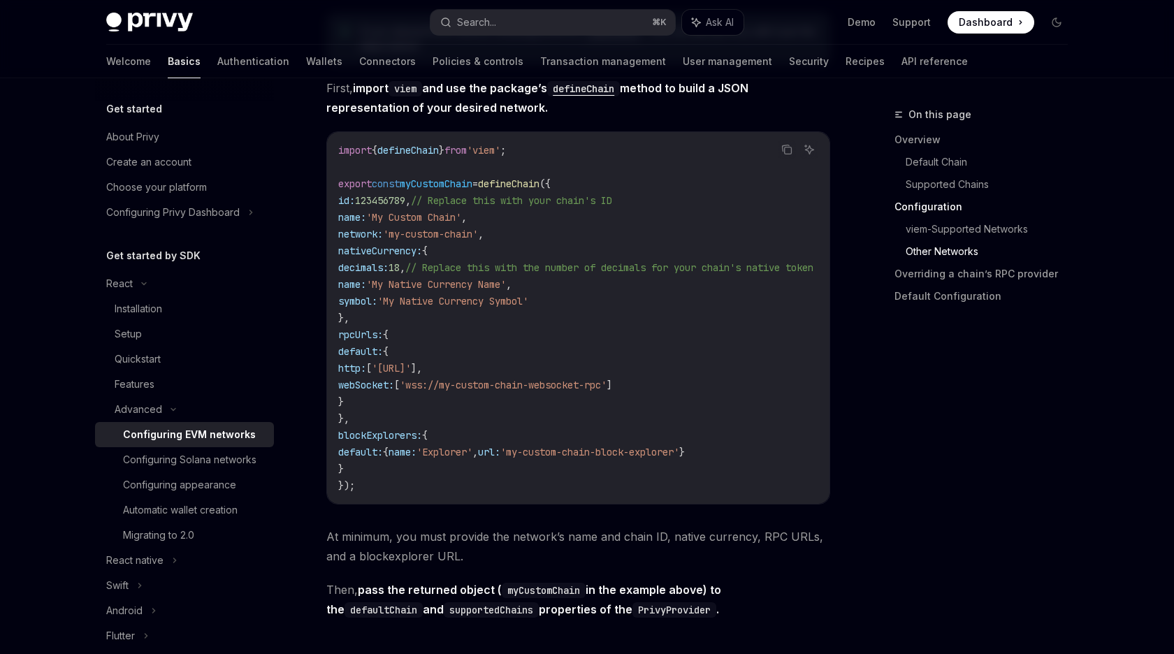
drag, startPoint x: 597, startPoint y: 368, endPoint x: 429, endPoint y: 367, distance: 168.4
click at [411, 367] on span "'https://my-custom-chain-https-rpc'" at bounding box center [391, 368] width 39 height 13
click at [361, 334] on span "rpcUrls:" at bounding box center [360, 334] width 45 height 13
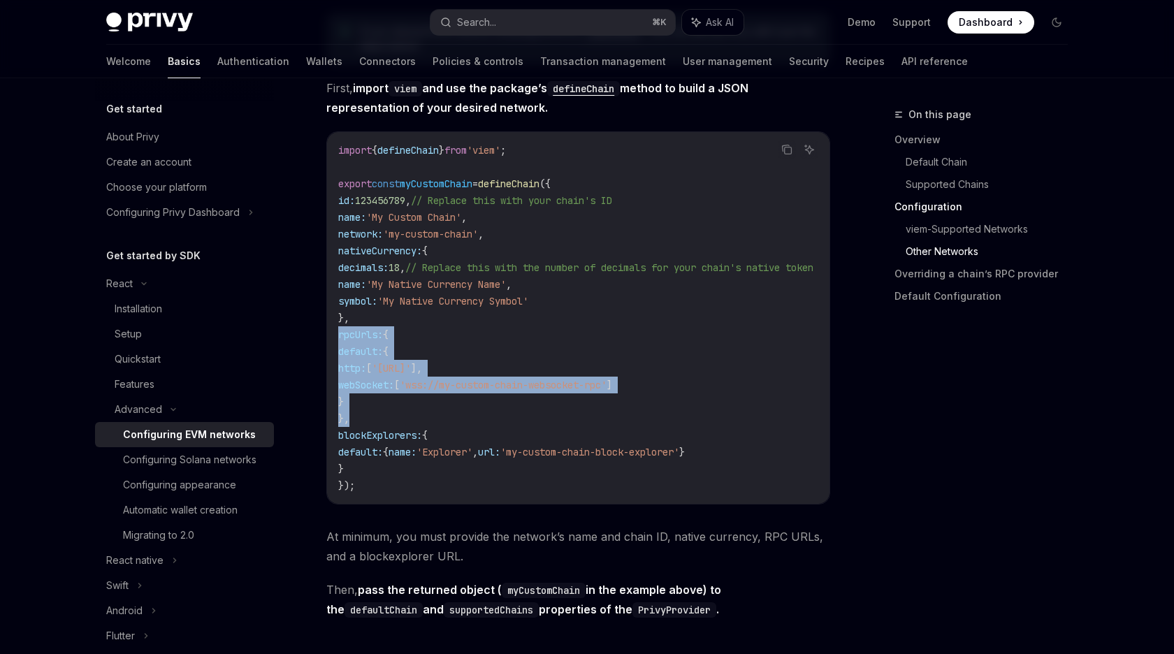
drag, startPoint x: 361, startPoint y: 334, endPoint x: 370, endPoint y: 416, distance: 82.2
click at [370, 416] on code "import { defineChain } from 'viem' ; export const myCustomChain = defineChain (…" at bounding box center [592, 318] width 509 height 352
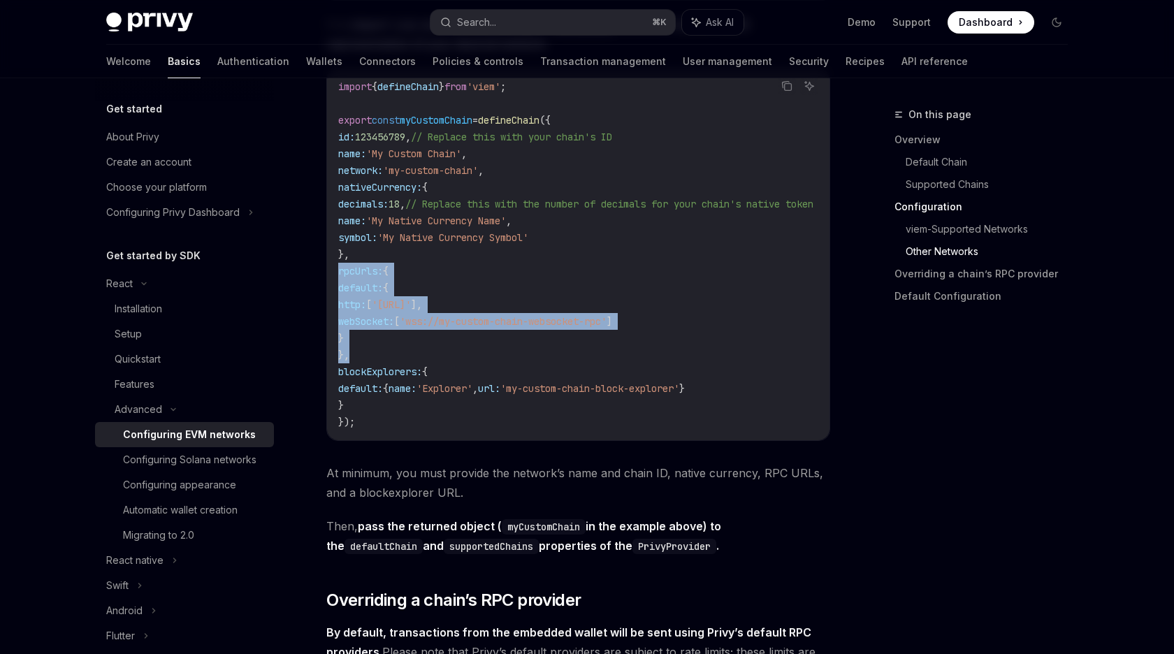
scroll to position [2509, 0]
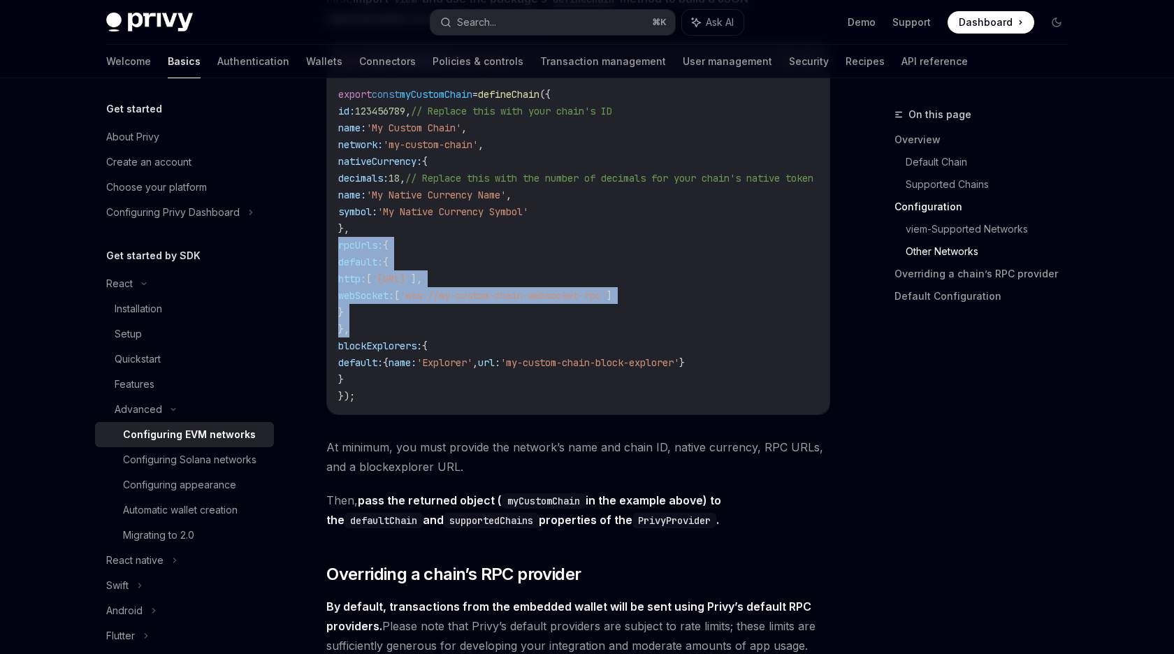
click at [411, 272] on span "'https://my-custom-chain-https-rpc'" at bounding box center [391, 278] width 39 height 13
drag, startPoint x: 432, startPoint y: 272, endPoint x: 600, endPoint y: 274, distance: 167.7
click at [411, 274] on span "'https://my-custom-chain-https-rpc'" at bounding box center [391, 278] width 39 height 13
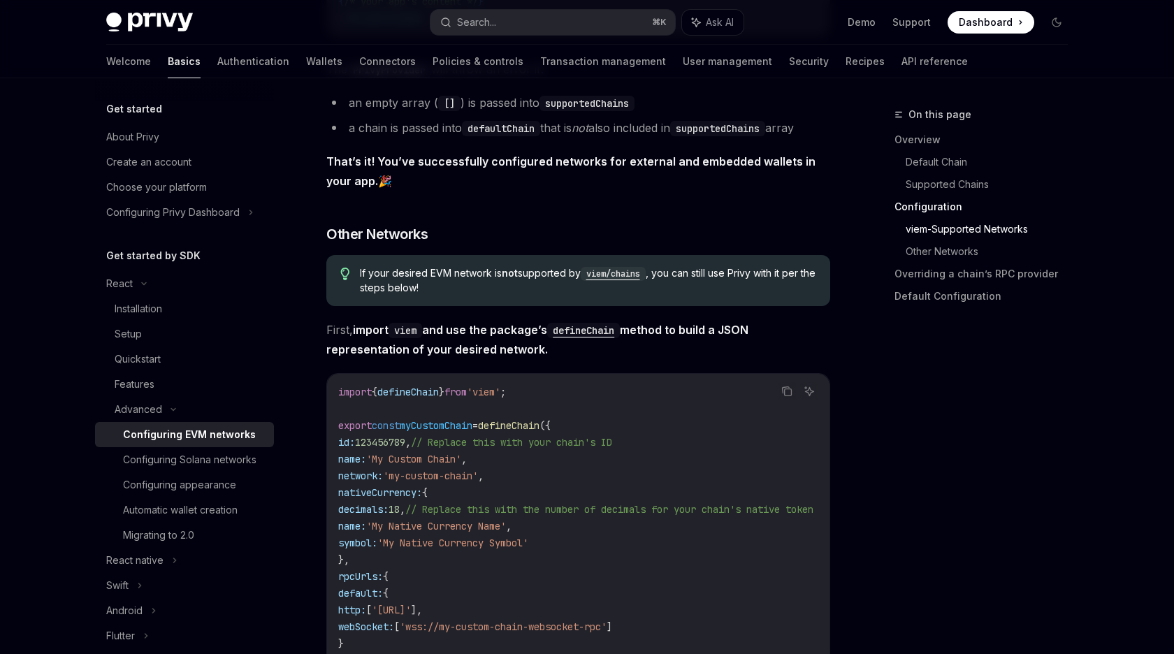
scroll to position [2166, 0]
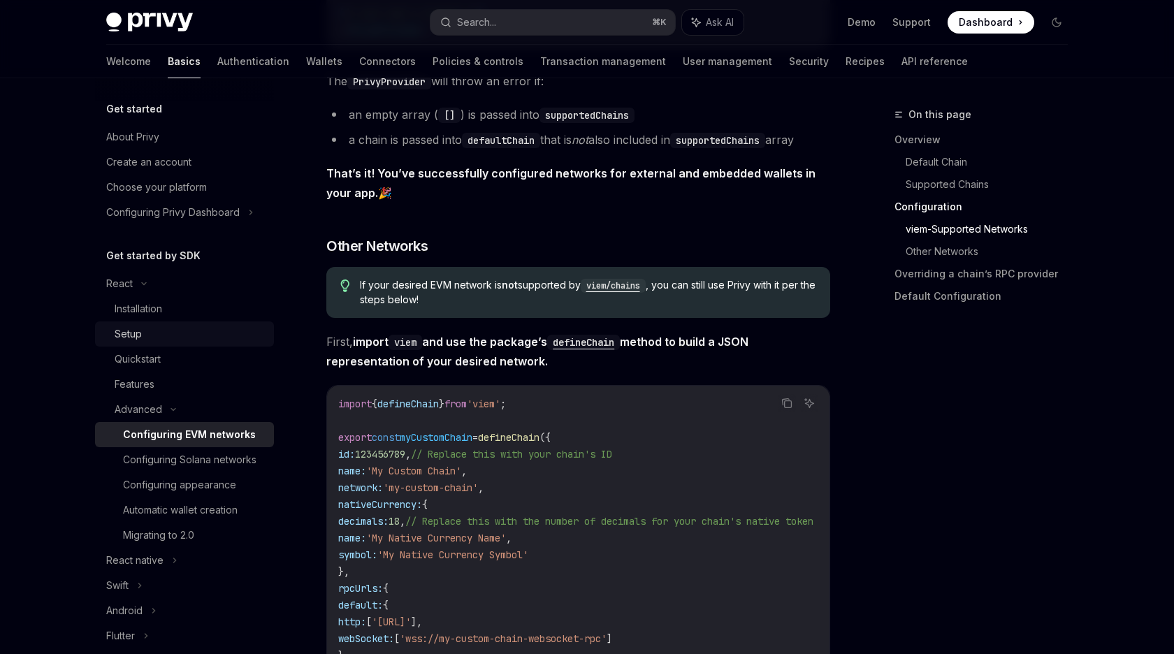
click at [147, 340] on div "Setup" at bounding box center [190, 334] width 151 height 17
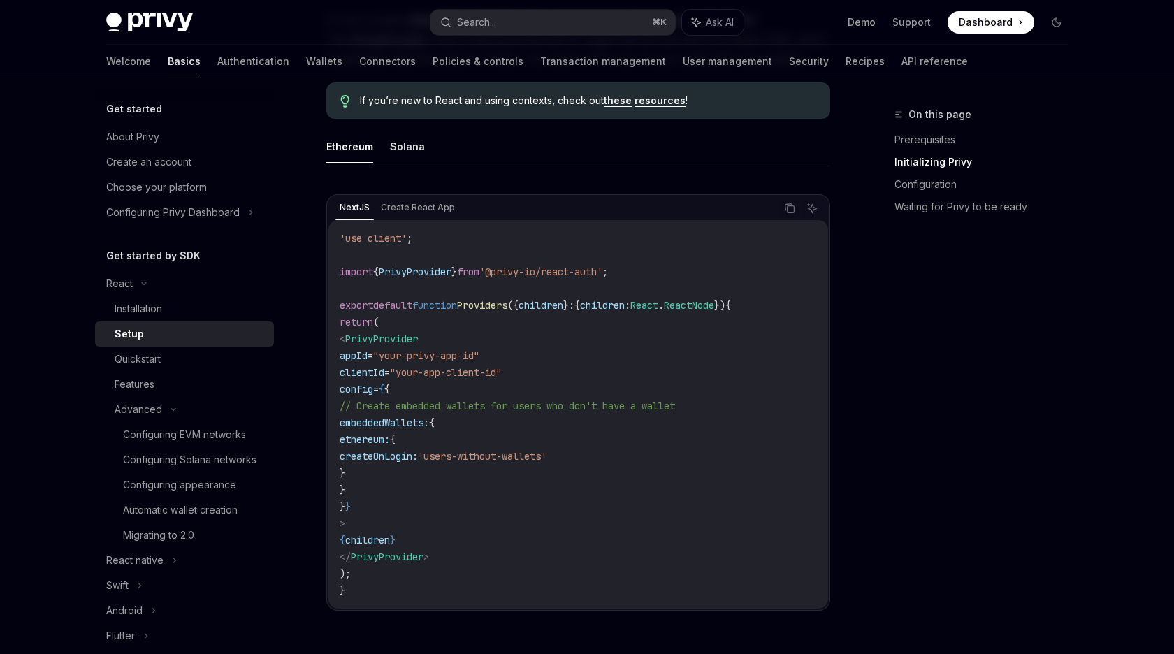
scroll to position [417, 0]
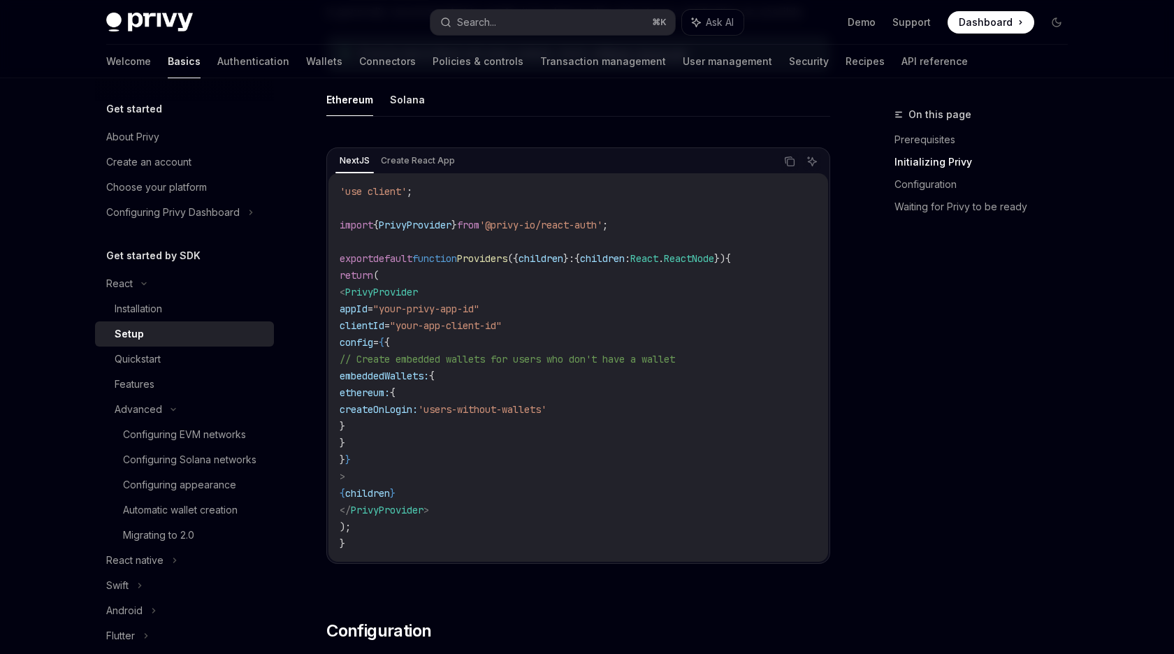
click at [410, 294] on span "PrivyProvider" at bounding box center [381, 292] width 73 height 13
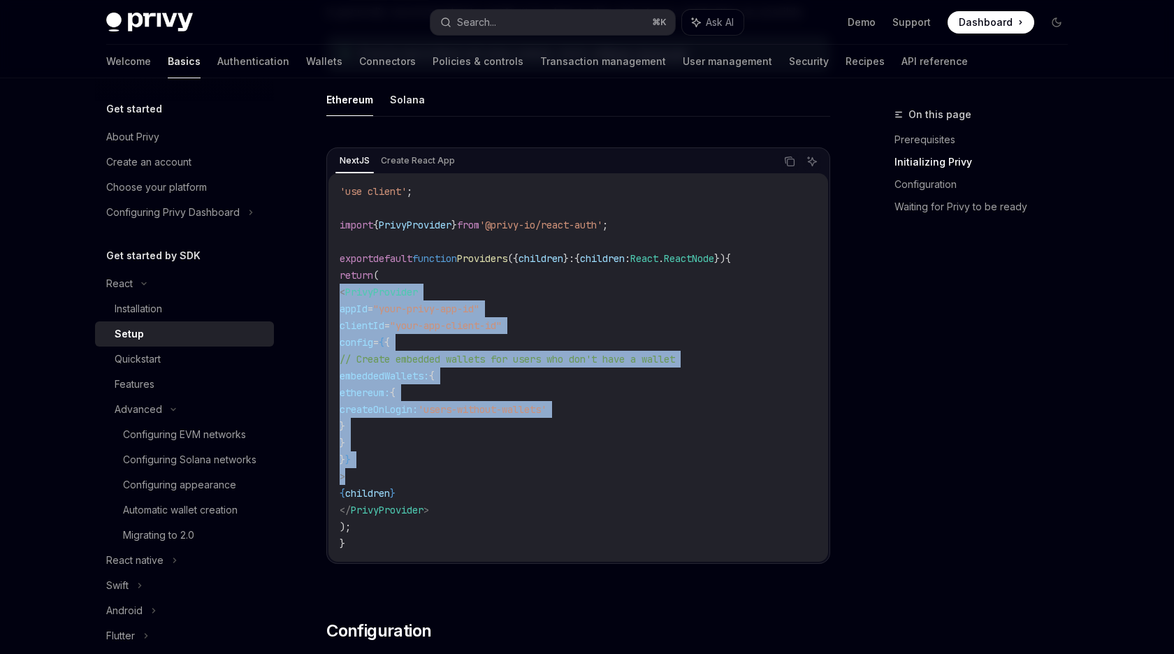
drag, startPoint x: 410, startPoint y: 294, endPoint x: 412, endPoint y: 476, distance: 182.4
click at [412, 476] on code "'use client' ; import { PrivyProvider } from '@privy-io/react-auth' ; export de…" at bounding box center [578, 367] width 477 height 369
click at [161, 358] on div "Quickstart" at bounding box center [138, 359] width 46 height 17
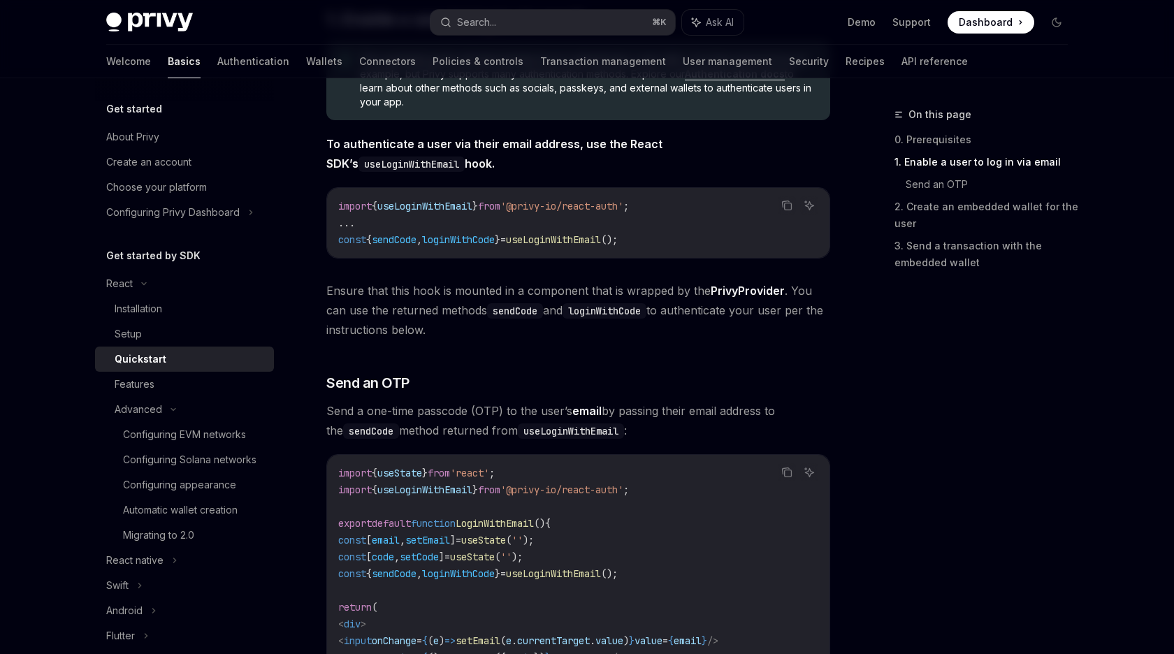
scroll to position [335, 0]
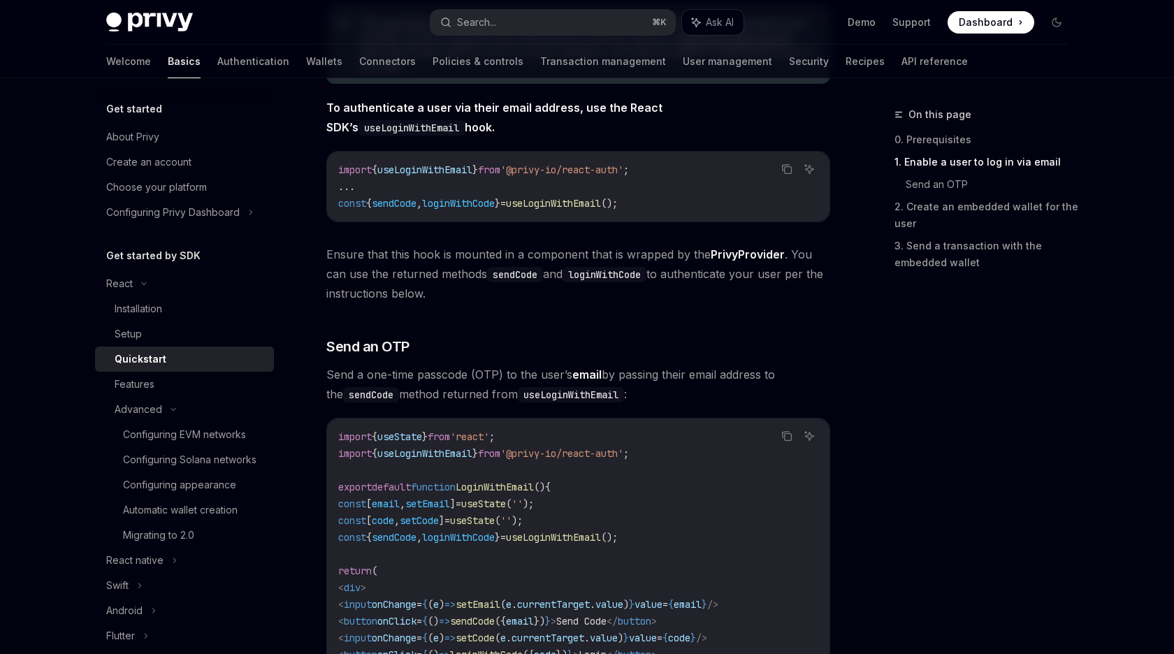
click at [405, 208] on span "sendCode" at bounding box center [394, 203] width 45 height 13
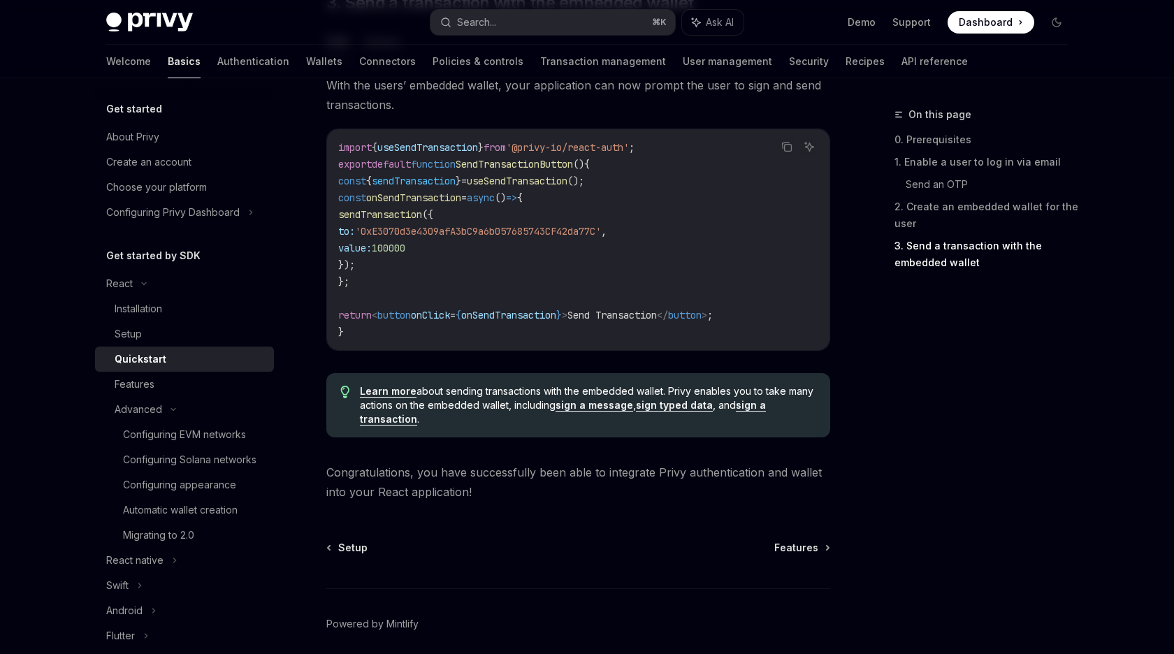
click at [433, 219] on span "({" at bounding box center [427, 214] width 11 height 13
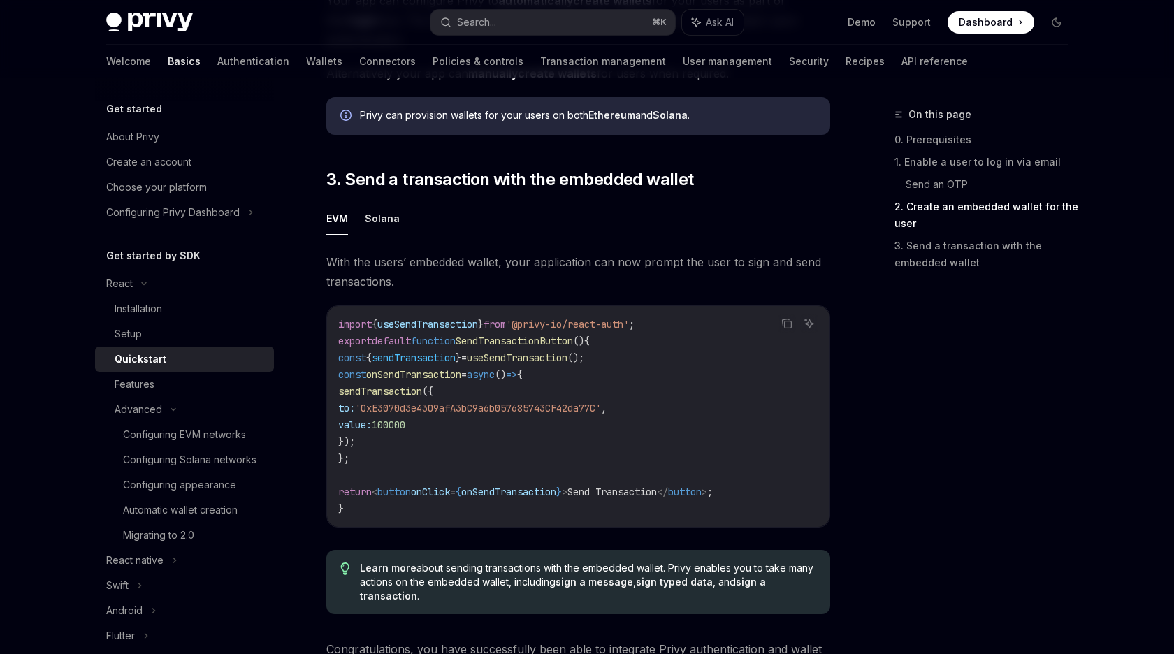
scroll to position [1120, 0]
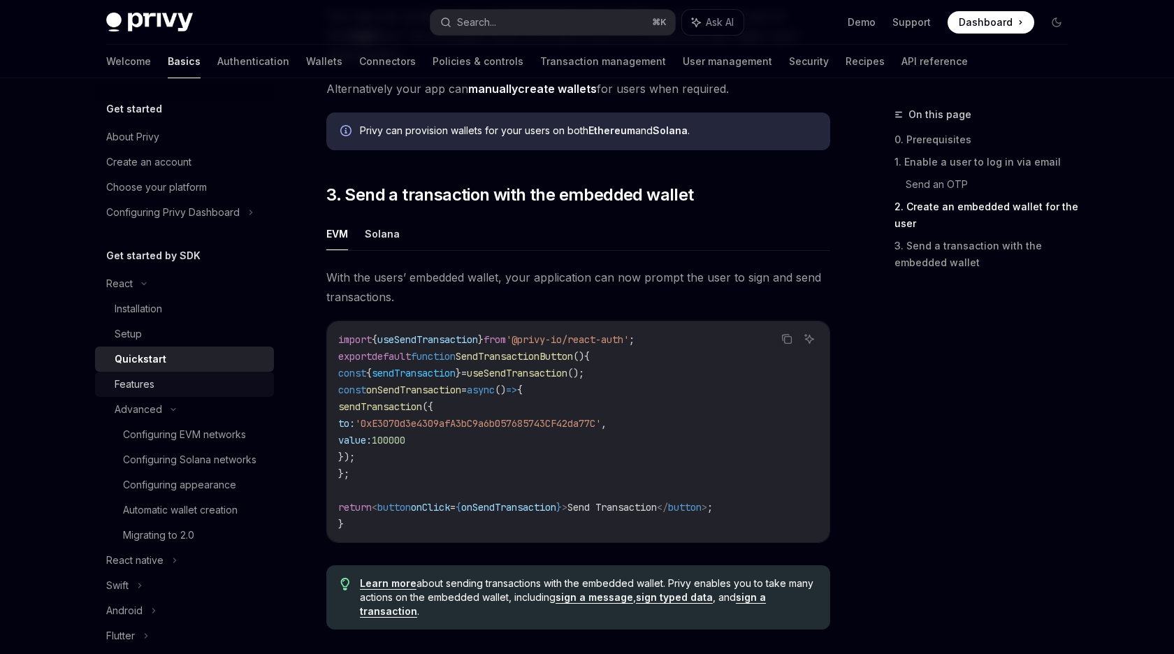
click at [160, 382] on div "Features" at bounding box center [190, 384] width 151 height 17
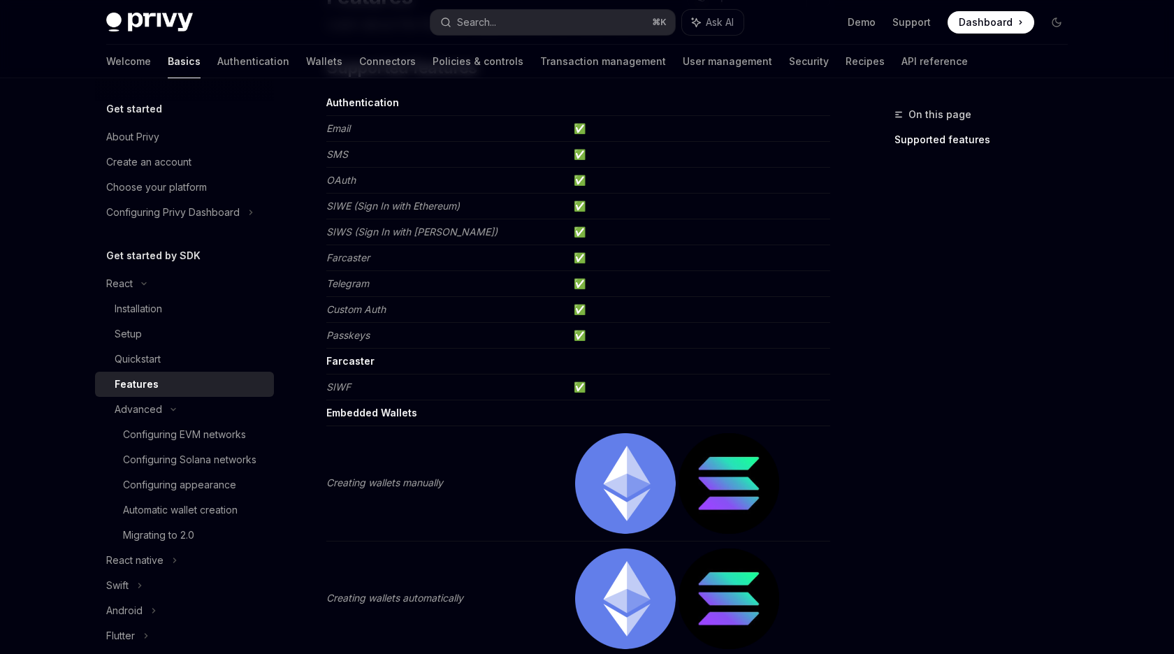
scroll to position [161, 0]
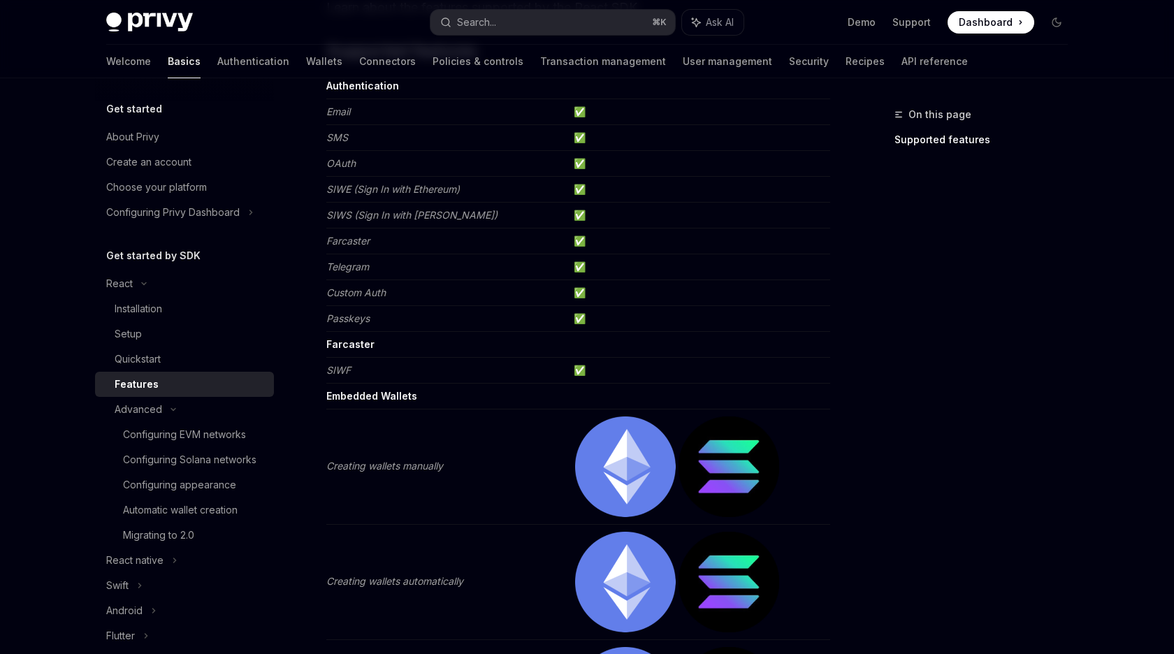
click at [365, 272] on em "Telegram" at bounding box center [347, 267] width 43 height 12
drag, startPoint x: 365, startPoint y: 272, endPoint x: 608, endPoint y: 272, distance: 242.4
click at [608, 272] on tr "Telegram ✅" at bounding box center [578, 267] width 504 height 26
click at [334, 114] on em "Email" at bounding box center [338, 111] width 24 height 12
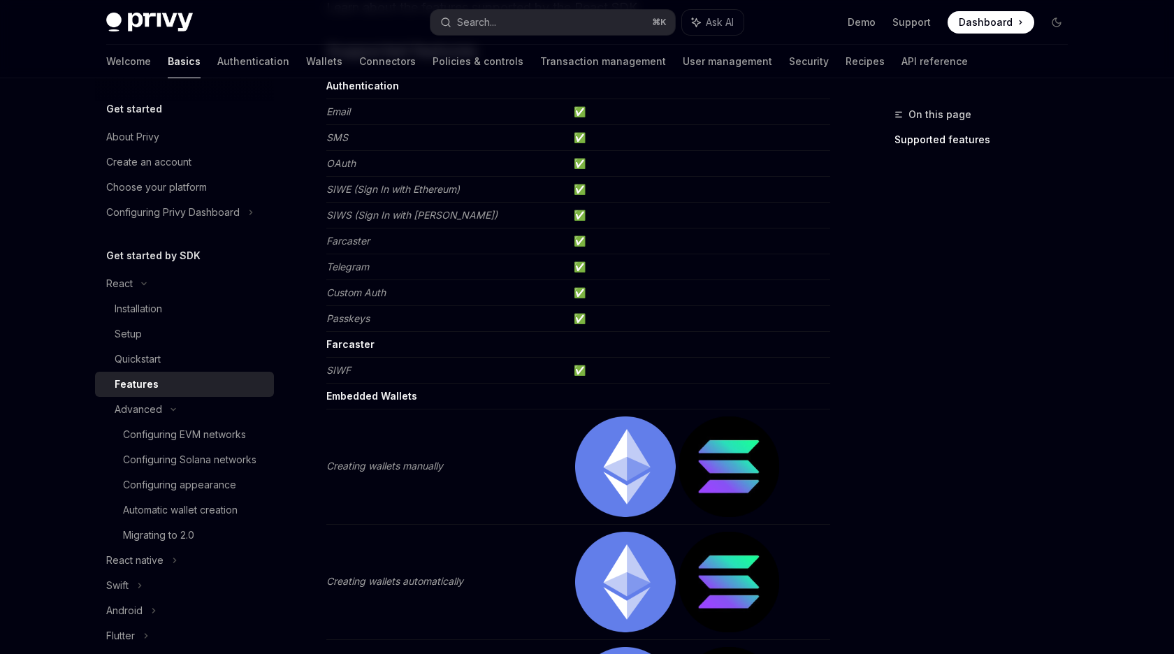
click at [334, 114] on em "Email" at bounding box center [338, 111] width 24 height 12
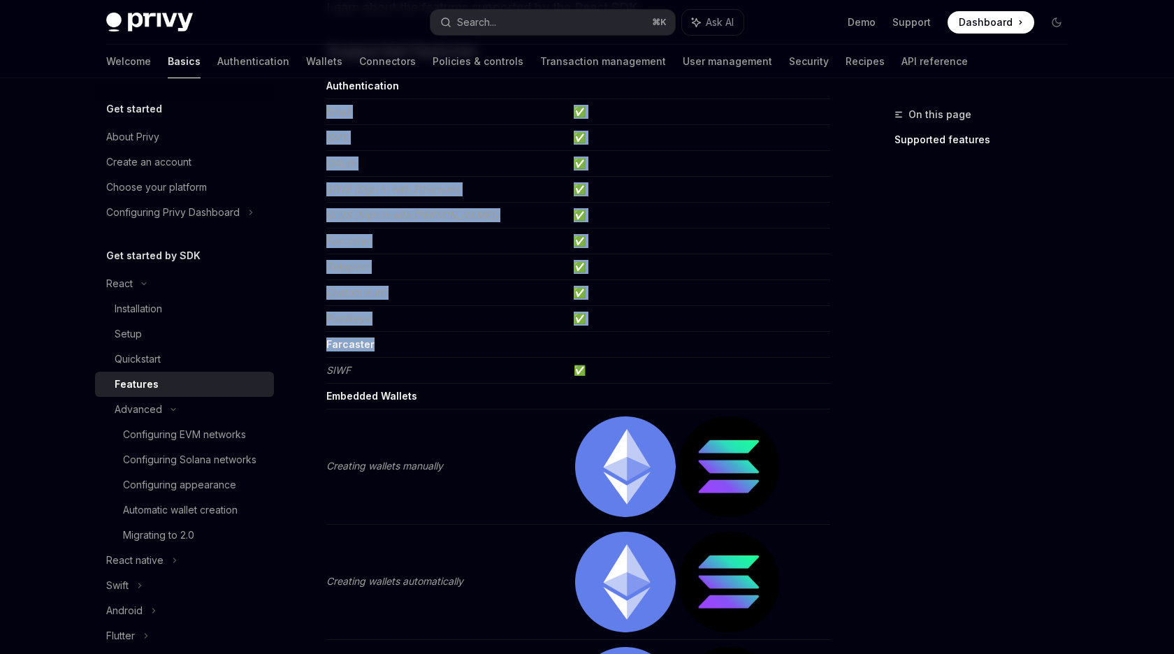
drag, startPoint x: 334, startPoint y: 114, endPoint x: 491, endPoint y: 372, distance: 301.9
click at [491, 372] on td "SIWF" at bounding box center [447, 371] width 242 height 26
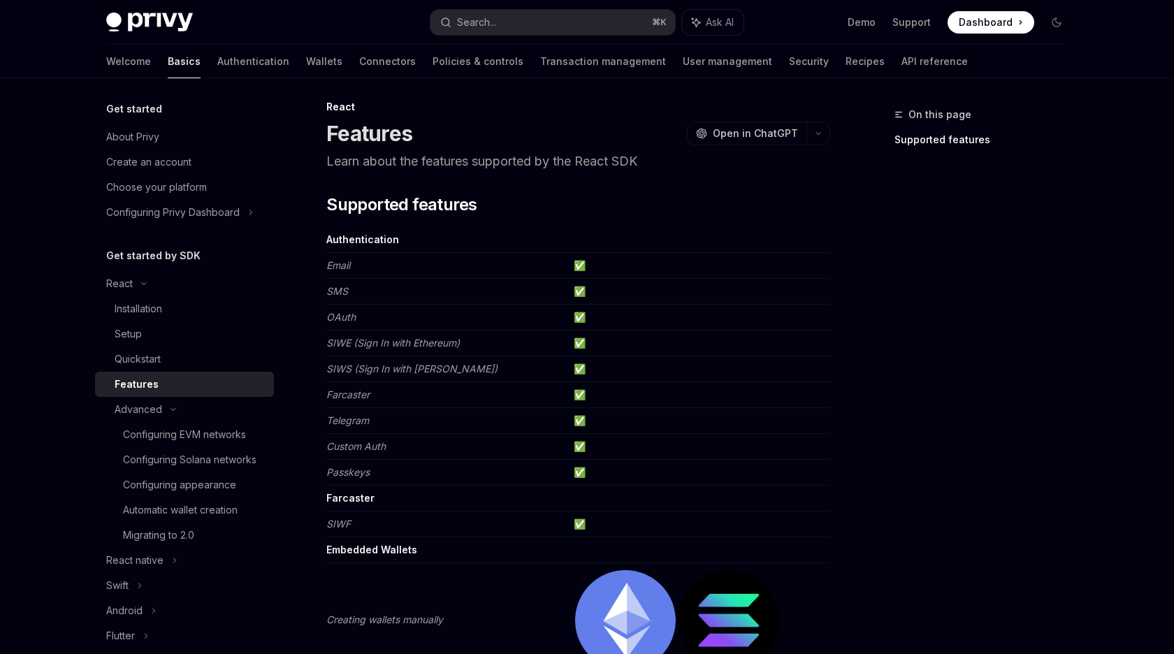
scroll to position [0, 0]
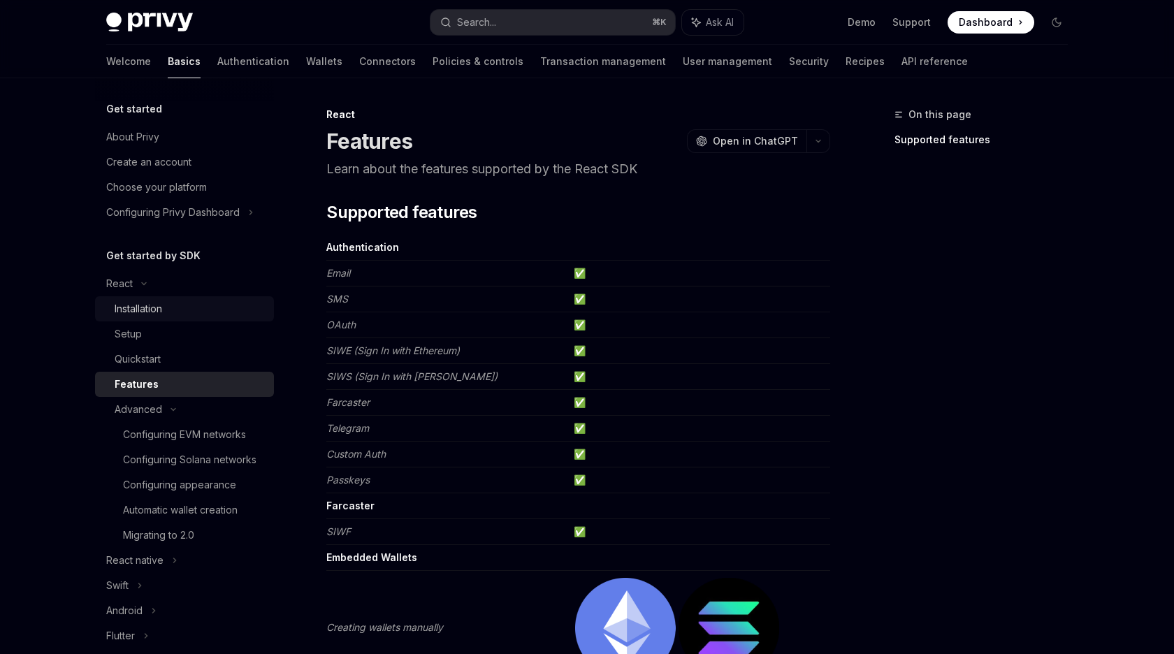
click at [158, 305] on div "Installation" at bounding box center [139, 308] width 48 height 17
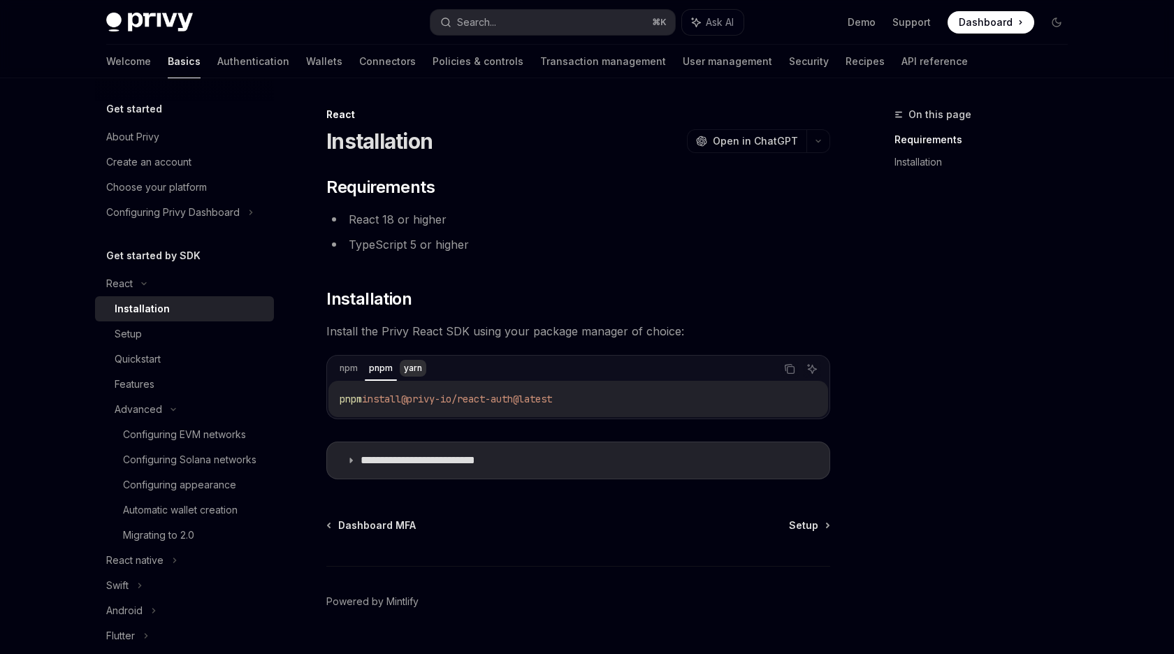
scroll to position [33, 0]
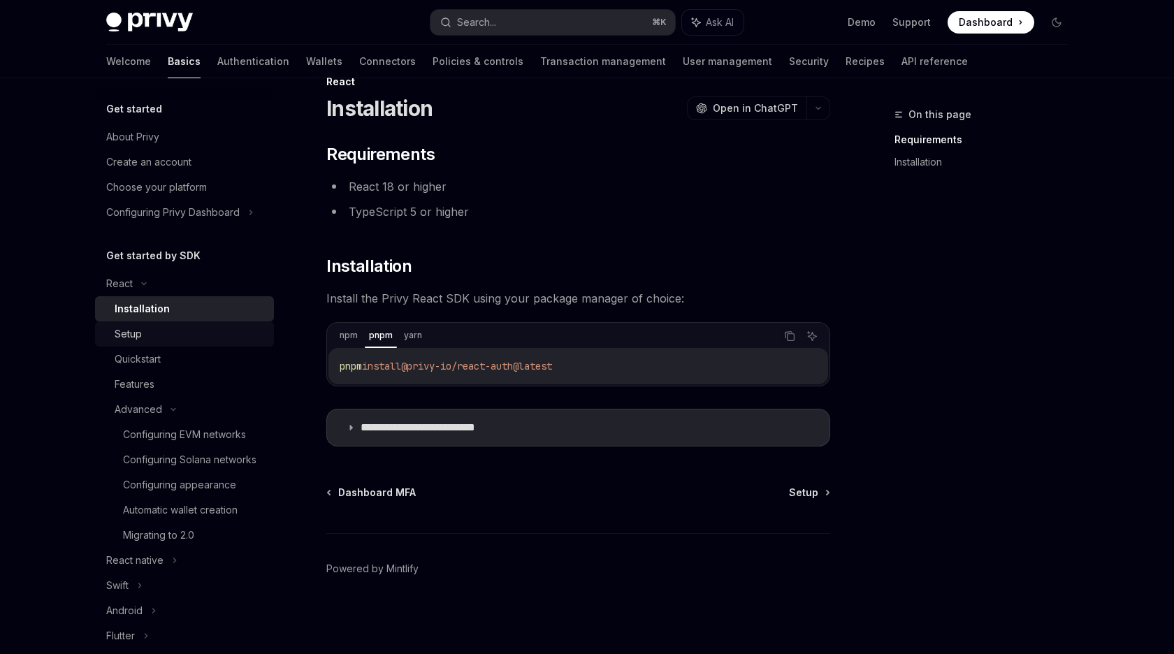
click at [171, 330] on div "Setup" at bounding box center [190, 334] width 151 height 17
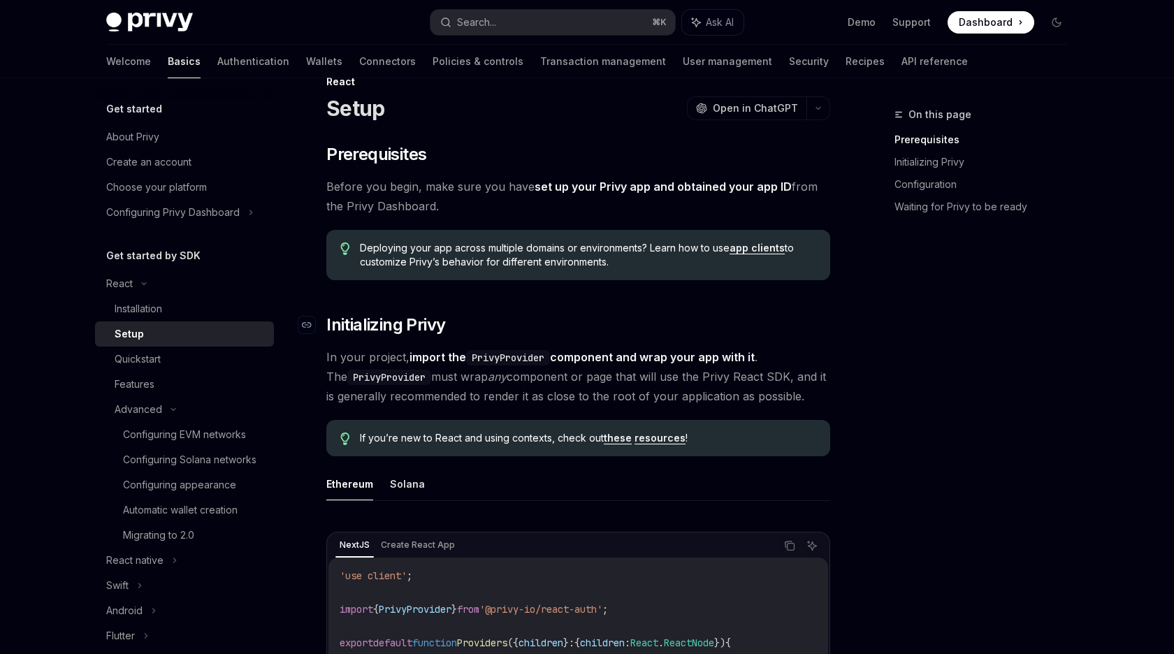
click at [418, 319] on span "Initializing Privy" at bounding box center [385, 325] width 119 height 22
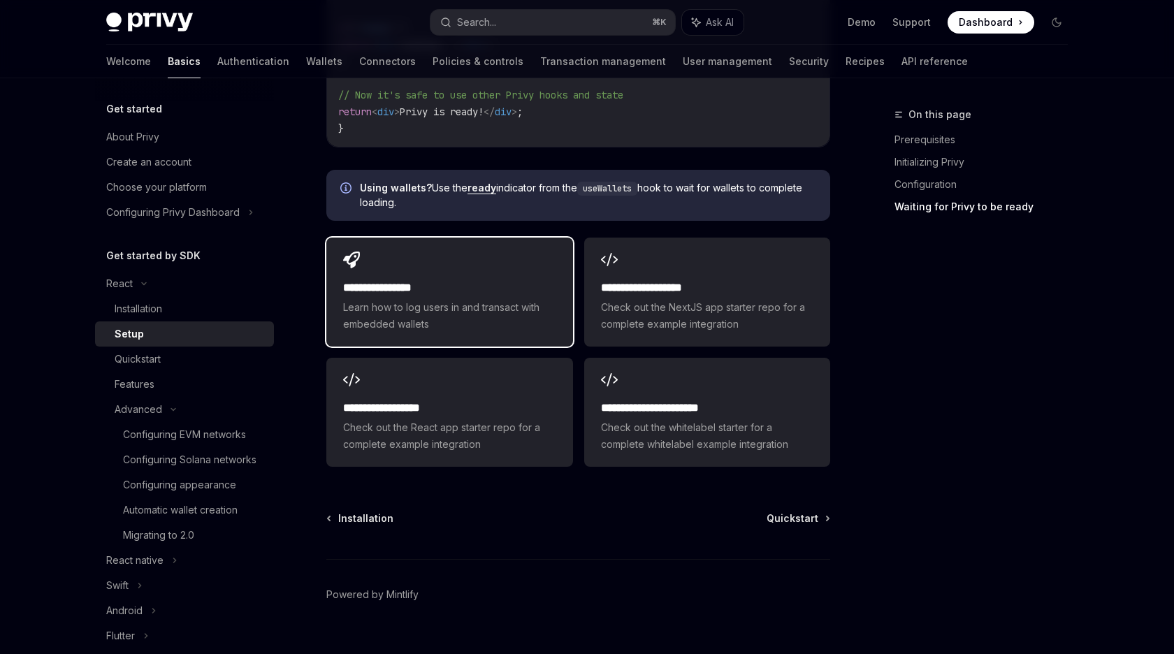
scroll to position [1745, 0]
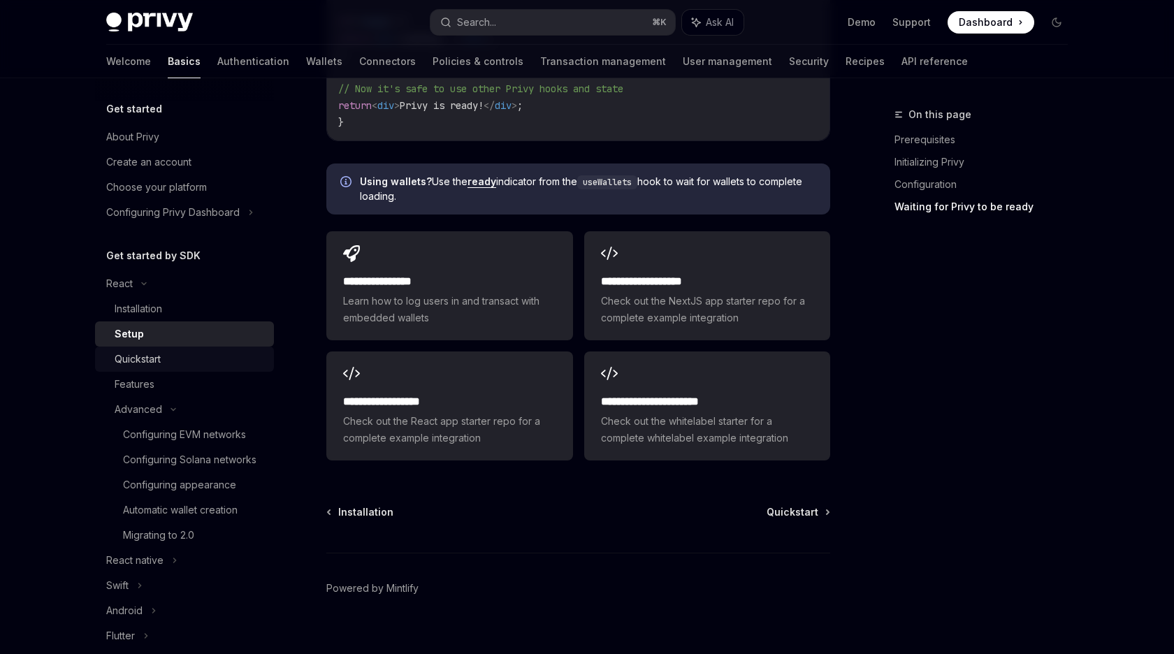
click at [168, 364] on div "Quickstart" at bounding box center [190, 359] width 151 height 17
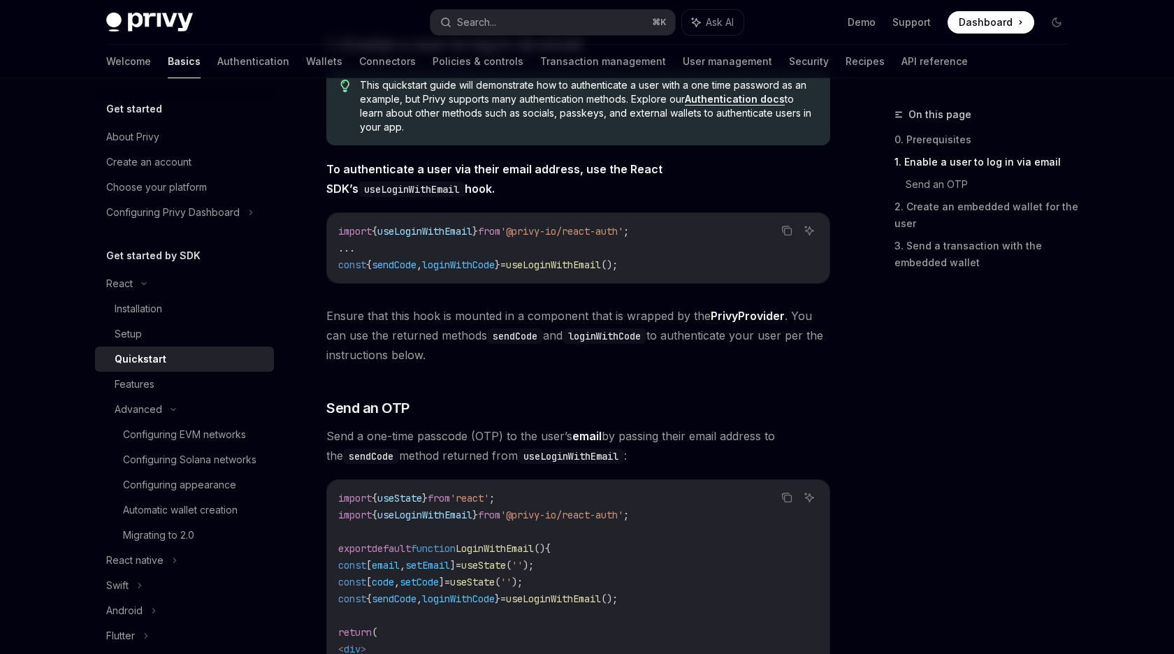
scroll to position [275, 0]
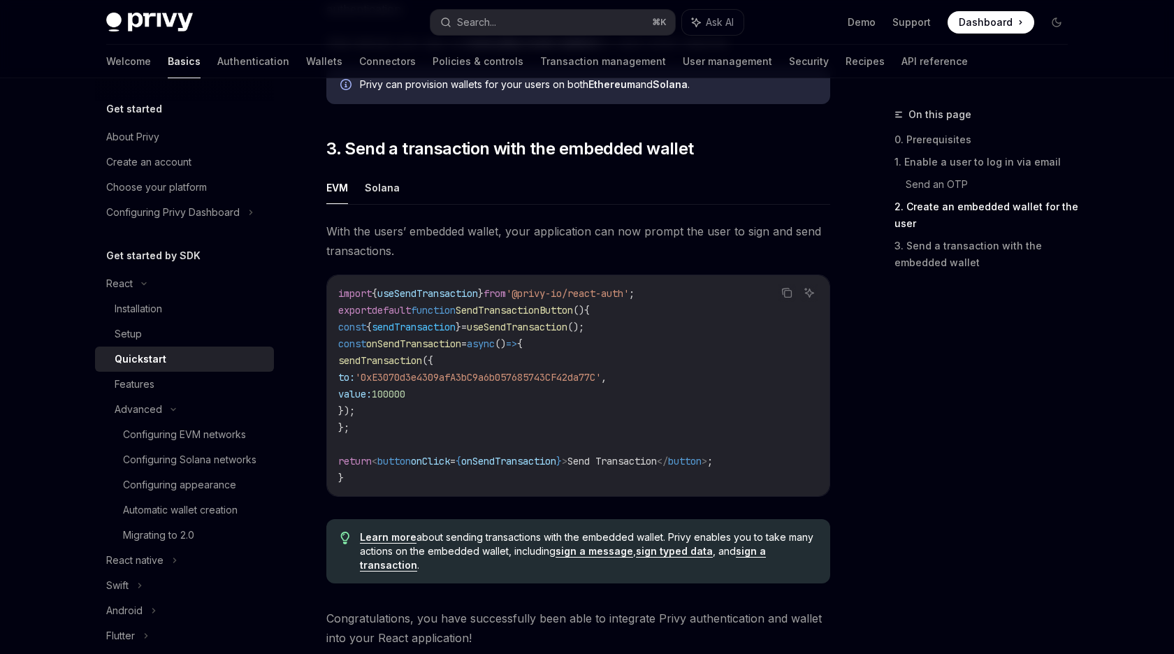
scroll to position [1186, 0]
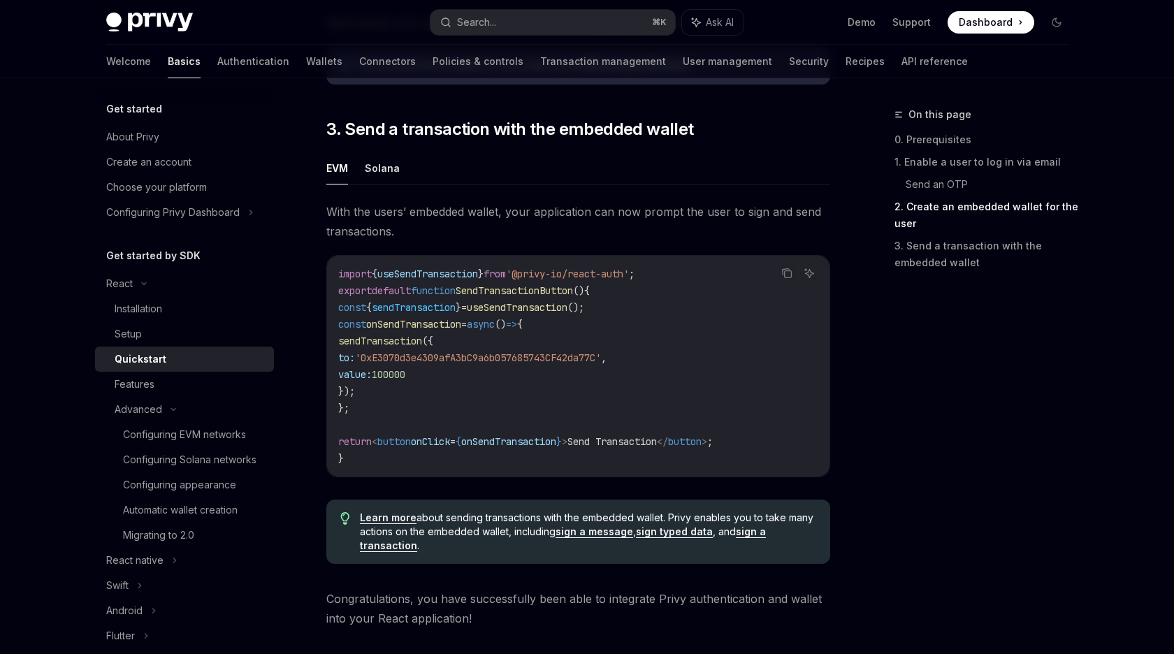
click at [423, 356] on span "'0xE3070d3e4309afA3bC9a6b057685743CF42da77C'" at bounding box center [478, 357] width 246 height 13
click at [417, 356] on span "'0xE3070d3e4309afA3bC9a6b057685743CF42da77C'" at bounding box center [478, 357] width 246 height 13
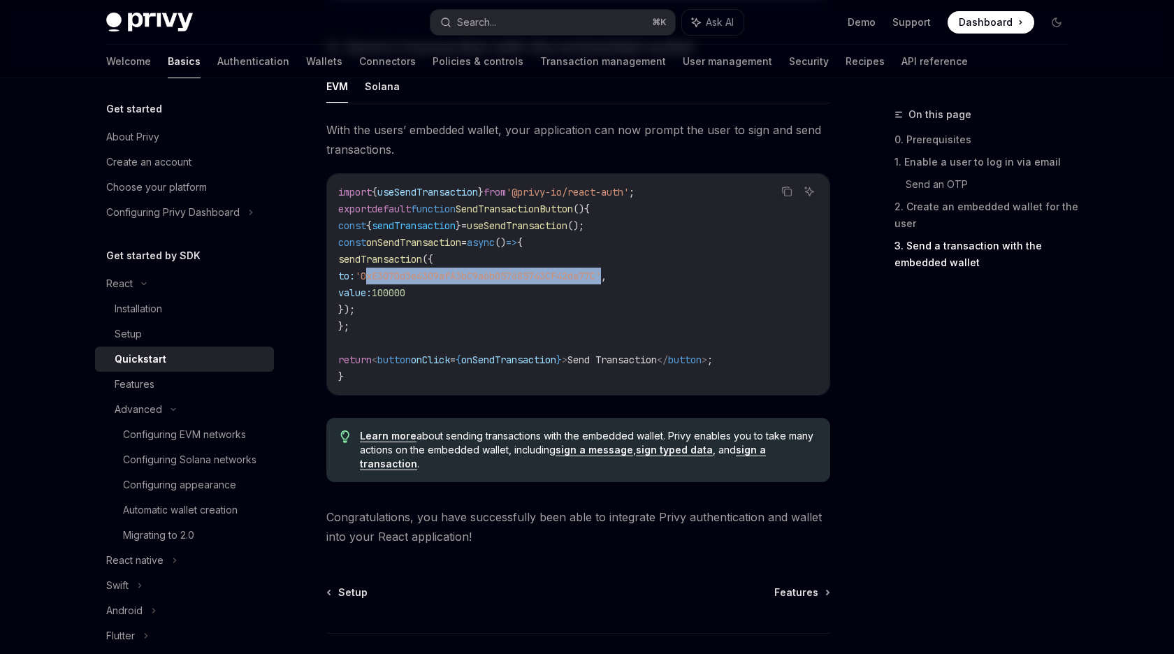
scroll to position [1367, 0]
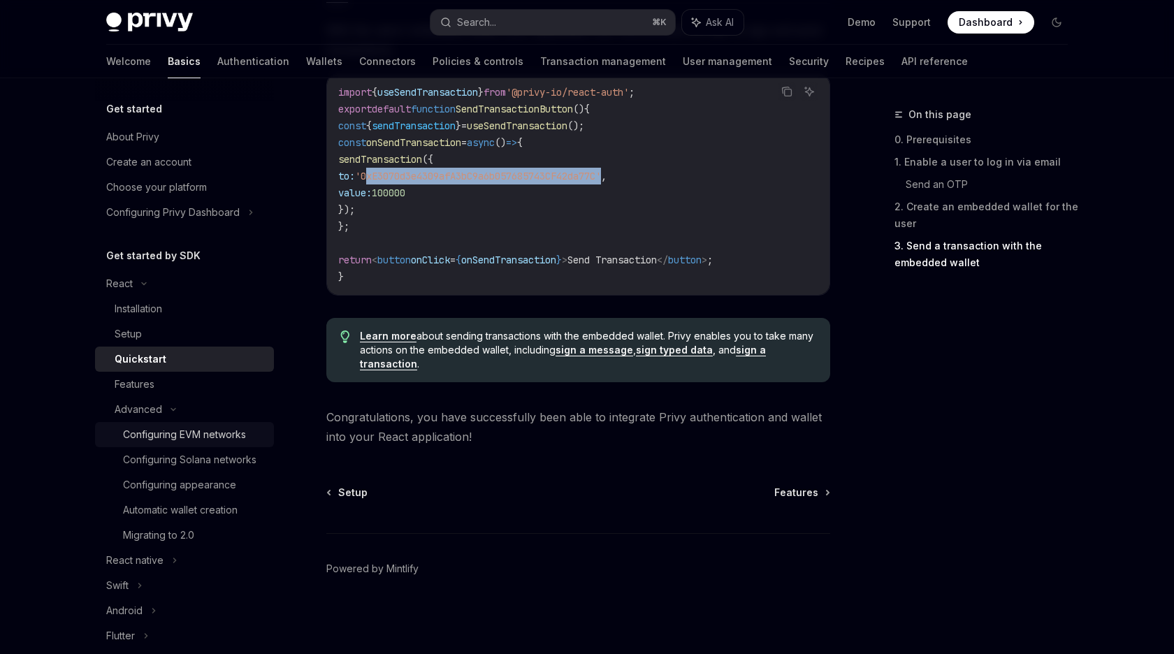
click at [184, 425] on link "Configuring EVM networks" at bounding box center [184, 434] width 179 height 25
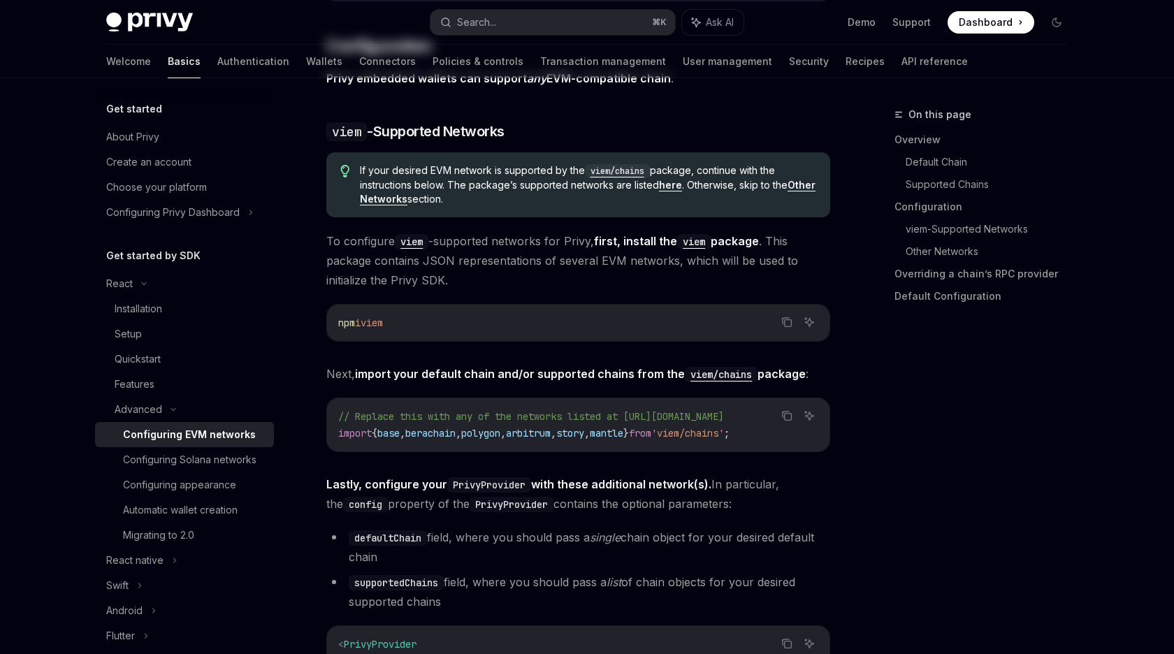
type textarea "*"
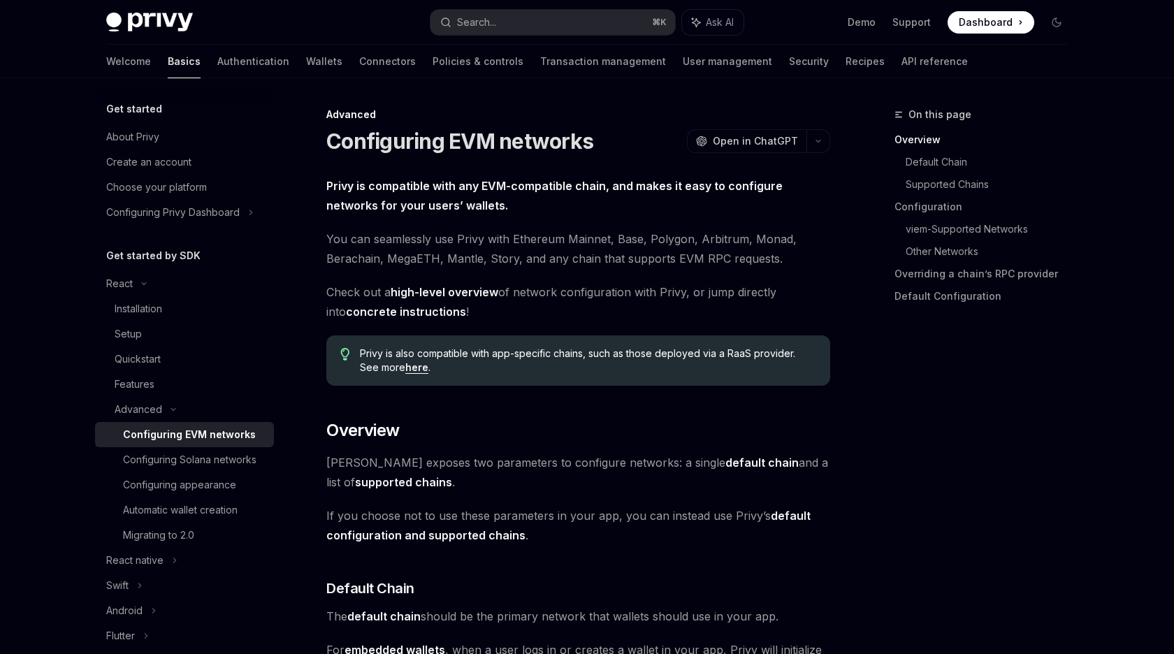
click at [473, 294] on link "high-level overview" at bounding box center [445, 292] width 108 height 15
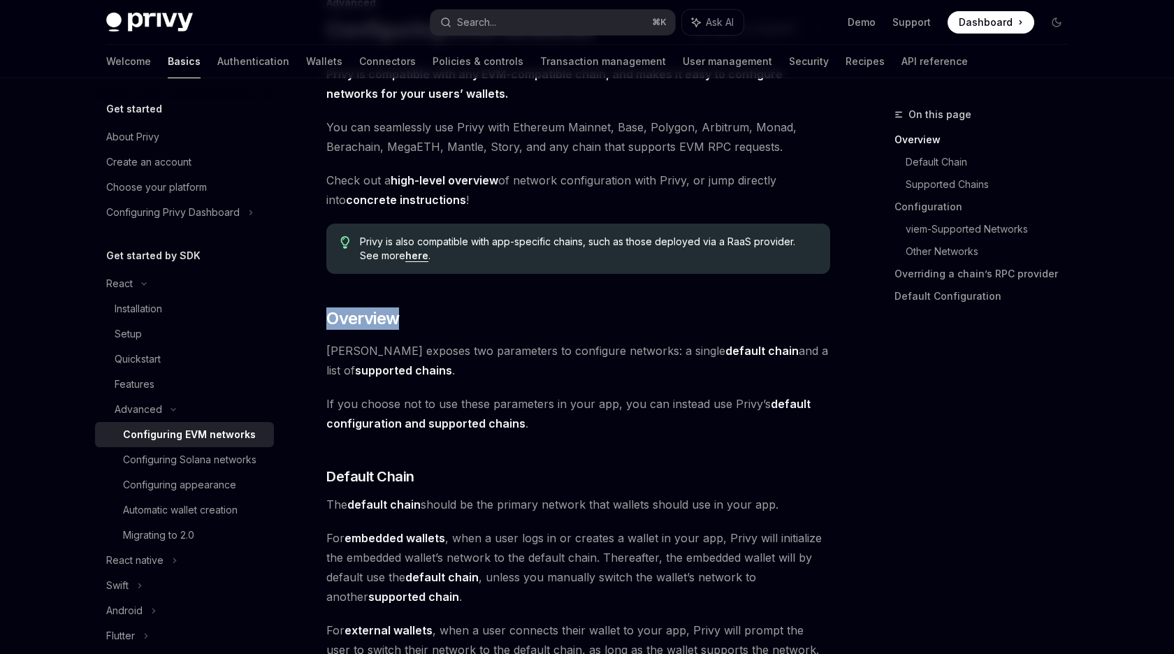
drag, startPoint x: 473, startPoint y: 294, endPoint x: 460, endPoint y: 293, distance: 13.3
click at [462, 274] on div "Privy is also compatible with app-specific chains, such as those deployed via a…" at bounding box center [578, 249] width 504 height 50
click at [459, 307] on h2 "​ Overview" at bounding box center [578, 318] width 504 height 22
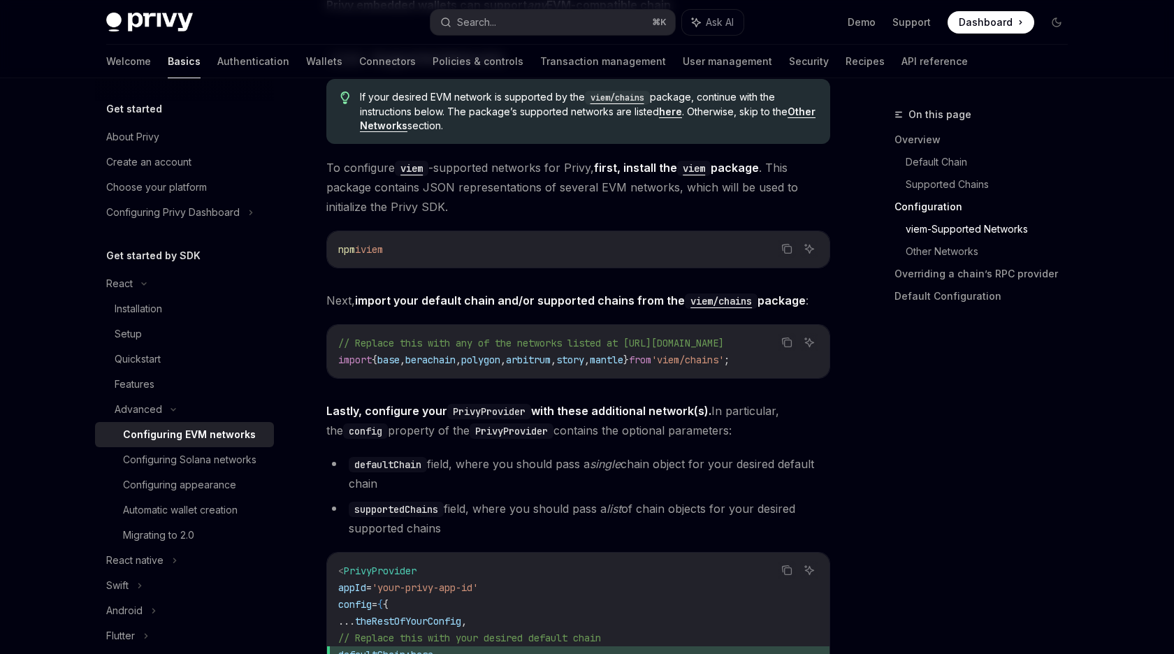
scroll to position [1459, 0]
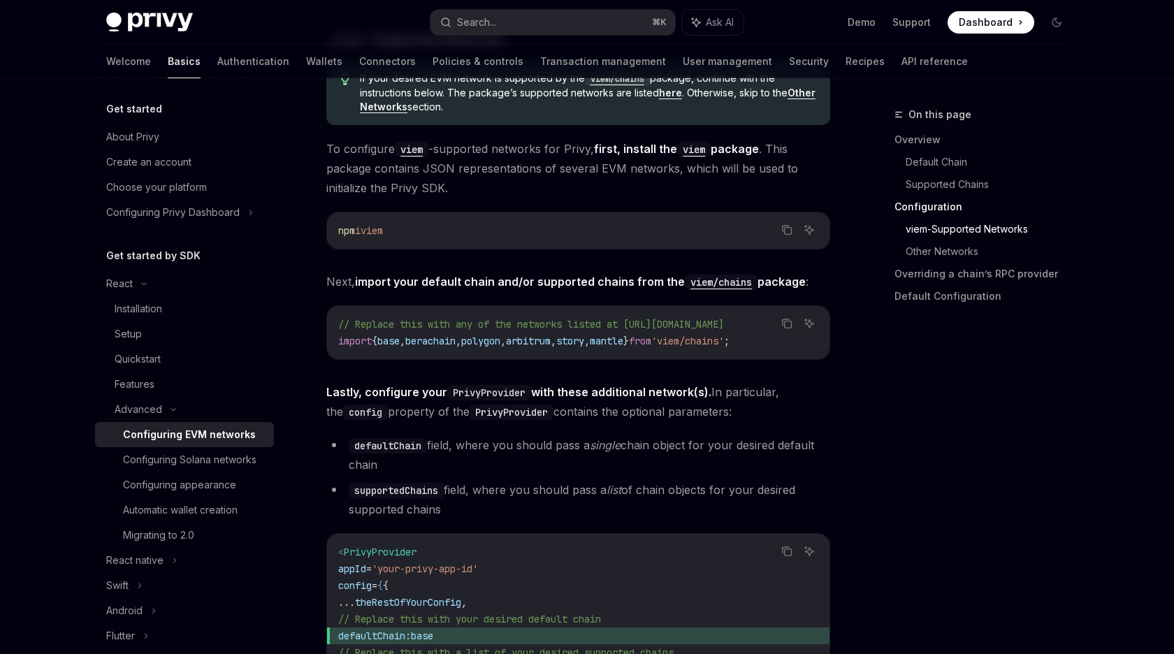
click at [469, 331] on code "// Replace this with any of the networks listed at https://github.com/wevm/viem…" at bounding box center [578, 333] width 480 height 34
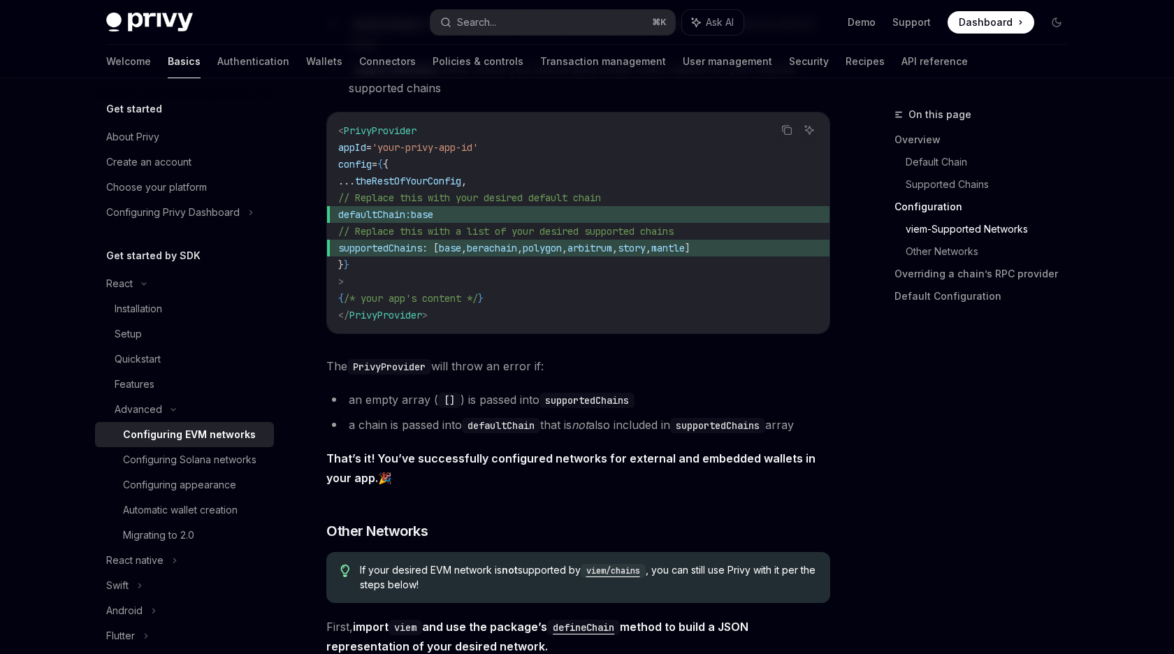
scroll to position [1884, 0]
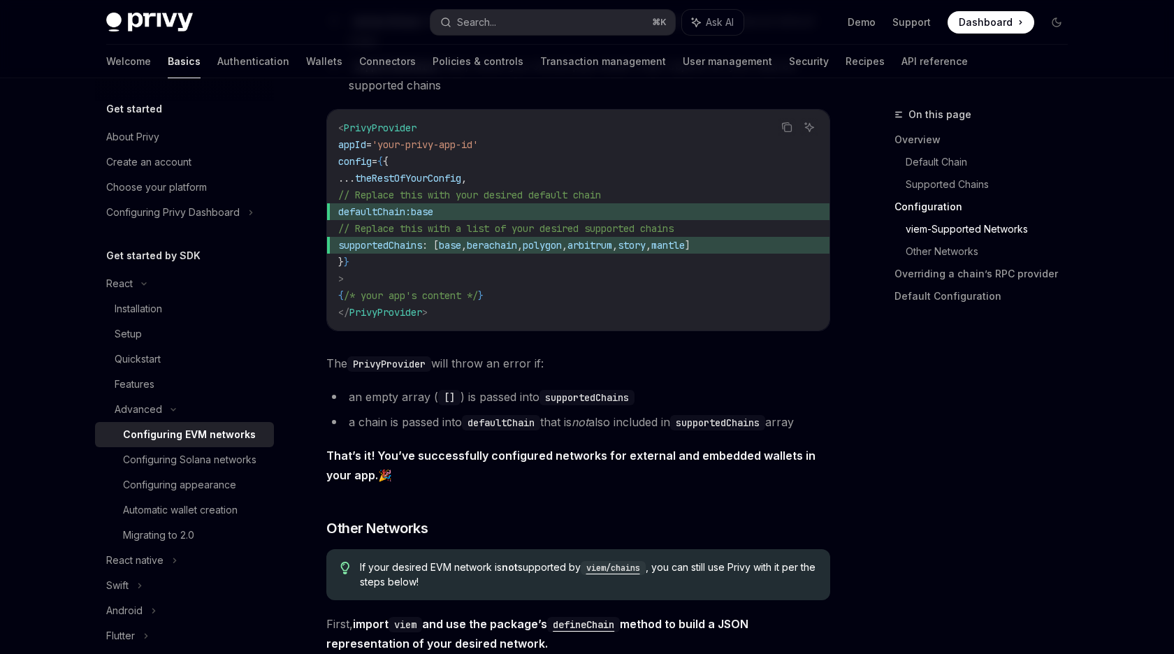
click at [498, 285] on code "< PrivyProvider appId = 'your-privy-app-id' config = { { ... theRestOfYourConfi…" at bounding box center [578, 219] width 480 height 201
click at [742, 102] on div "Privy is compatible with any EVM-compatible chain, and makes it easy to configu…" at bounding box center [578, 196] width 504 height 3809
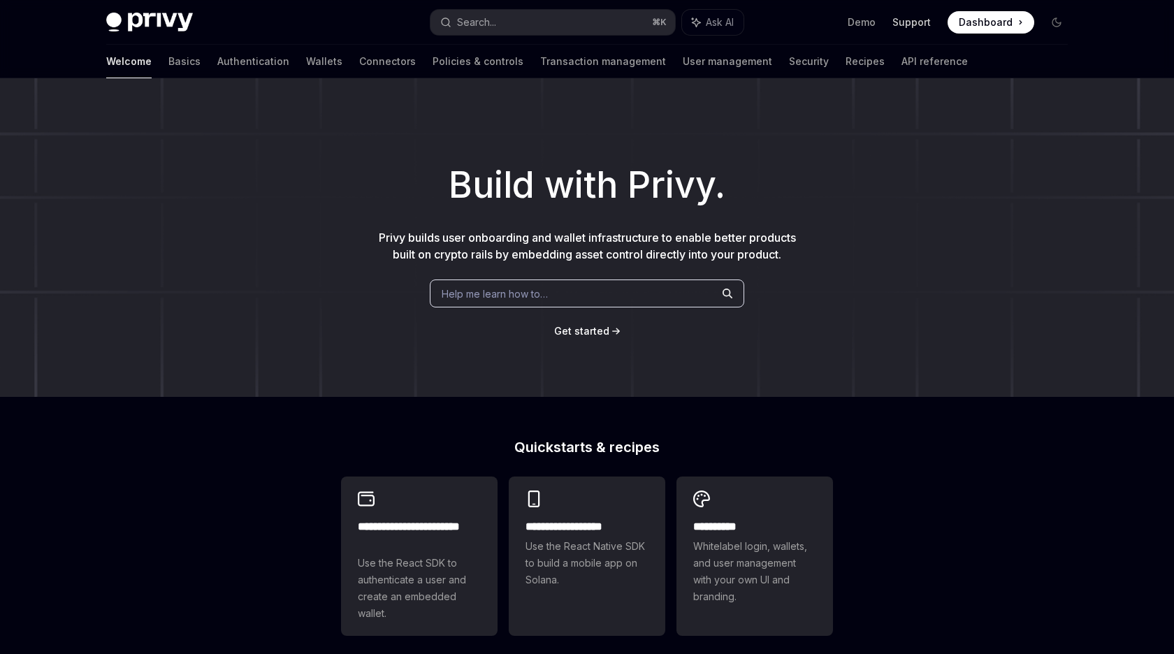
click at [905, 22] on link "Support" at bounding box center [911, 22] width 38 height 14
click at [306, 57] on link "Wallets" at bounding box center [324, 62] width 36 height 34
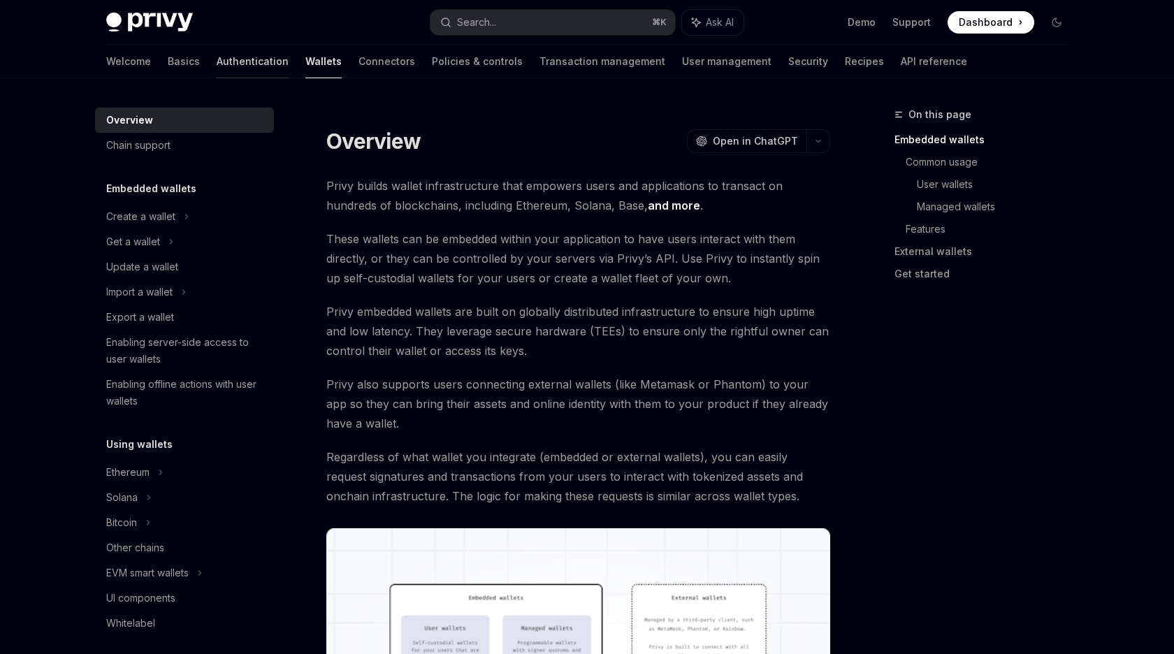
click at [217, 61] on link "Authentication" at bounding box center [253, 62] width 72 height 34
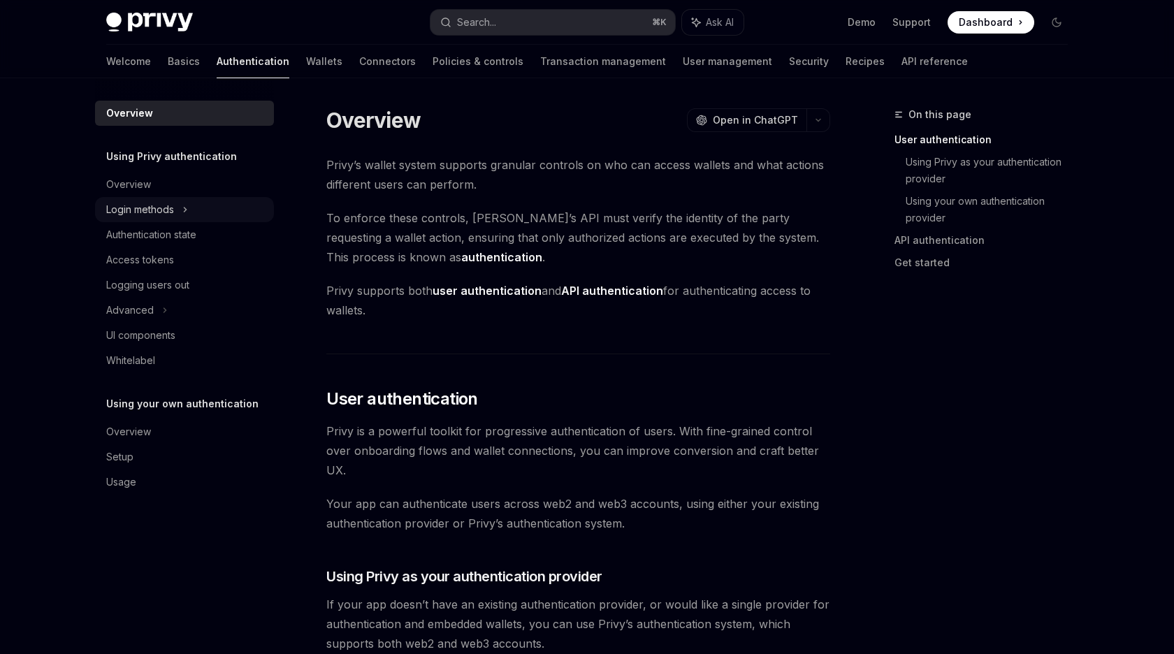
click at [184, 207] on icon at bounding box center [185, 209] width 2 height 4
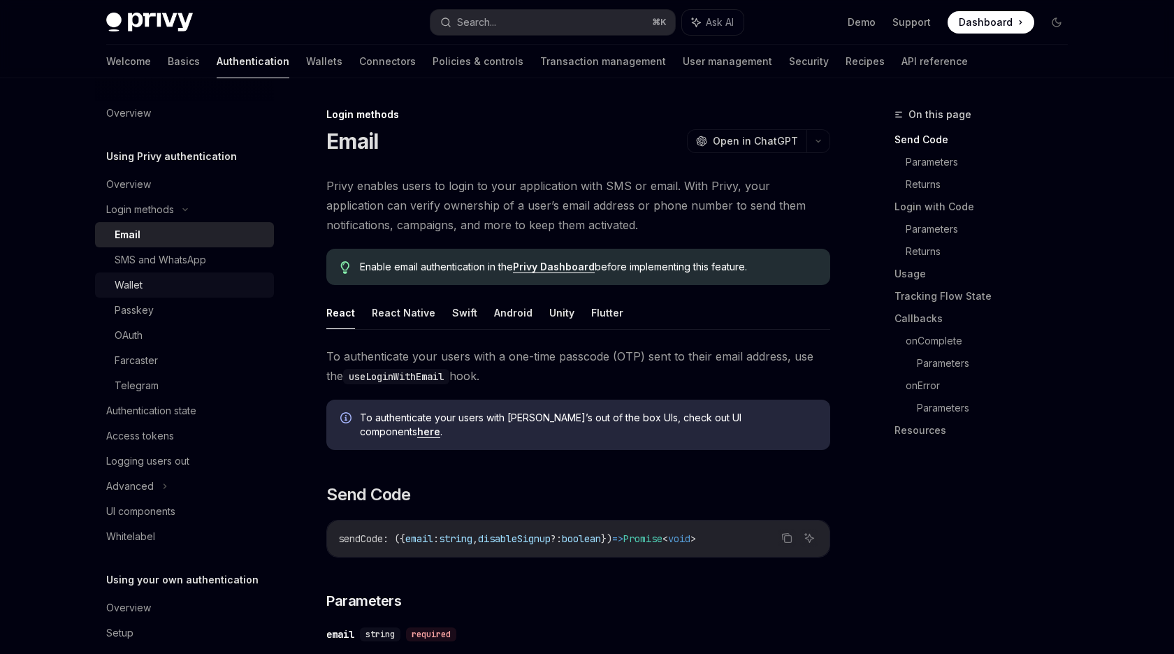
click at [173, 292] on div "Wallet" at bounding box center [190, 285] width 151 height 17
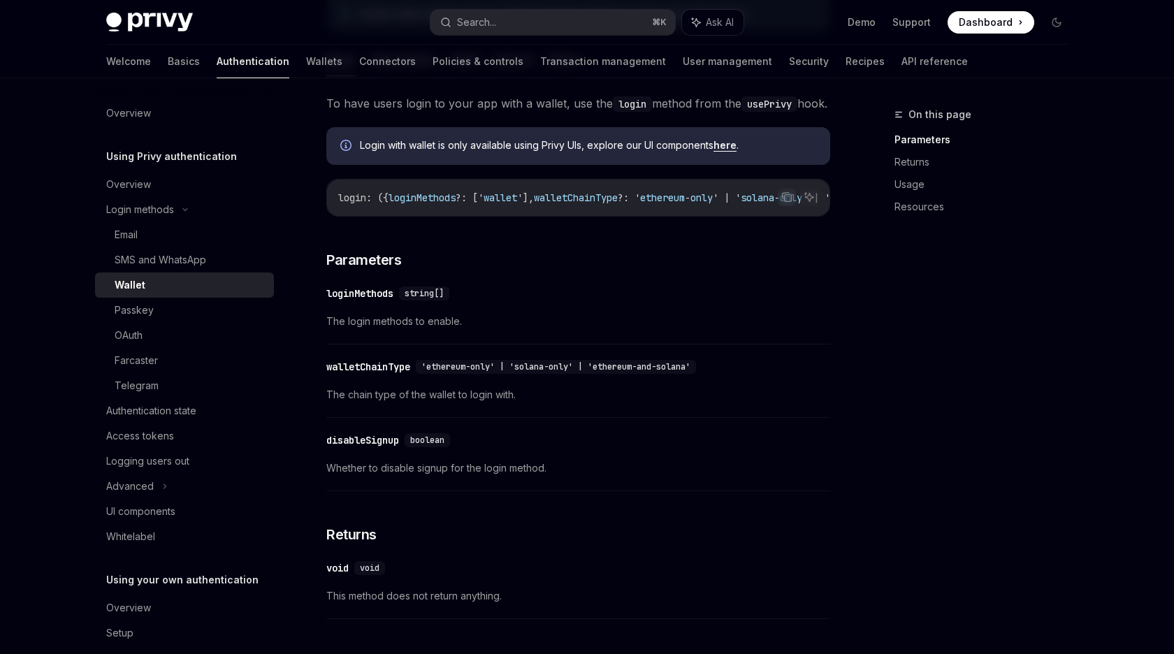
scroll to position [255, 0]
click at [381, 342] on div "​ loginMethods string[] The login methods to enable." at bounding box center [578, 309] width 504 height 66
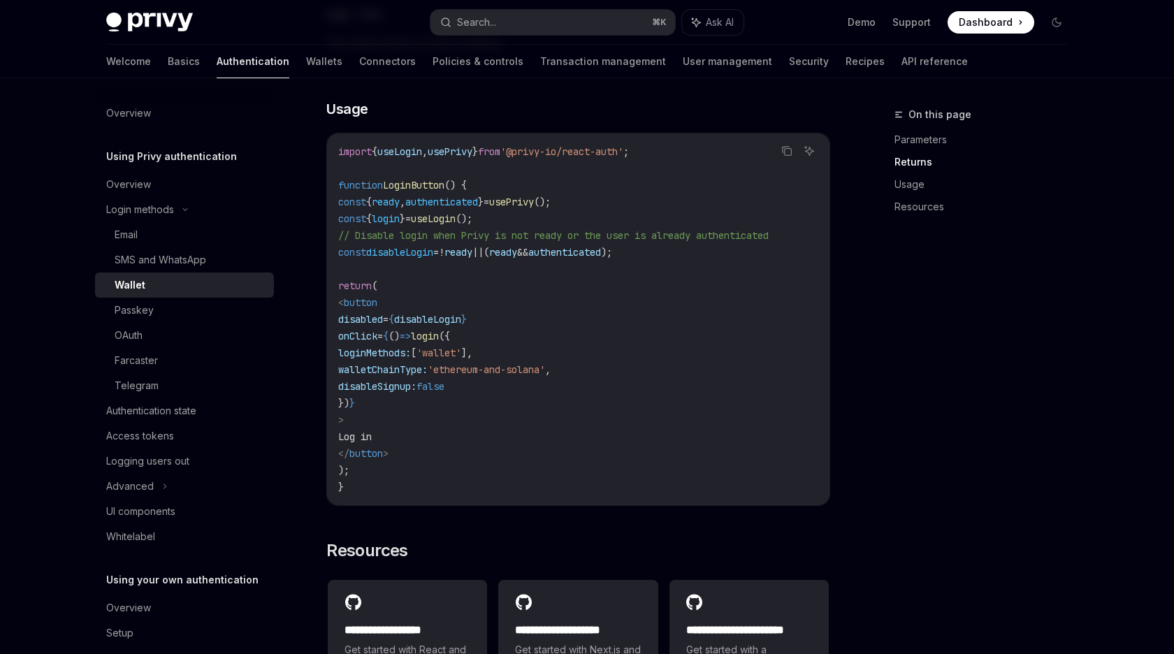
scroll to position [808, 0]
click at [383, 324] on span "disabled" at bounding box center [360, 318] width 45 height 13
click at [411, 358] on span "loginMethods:" at bounding box center [374, 351] width 73 height 13
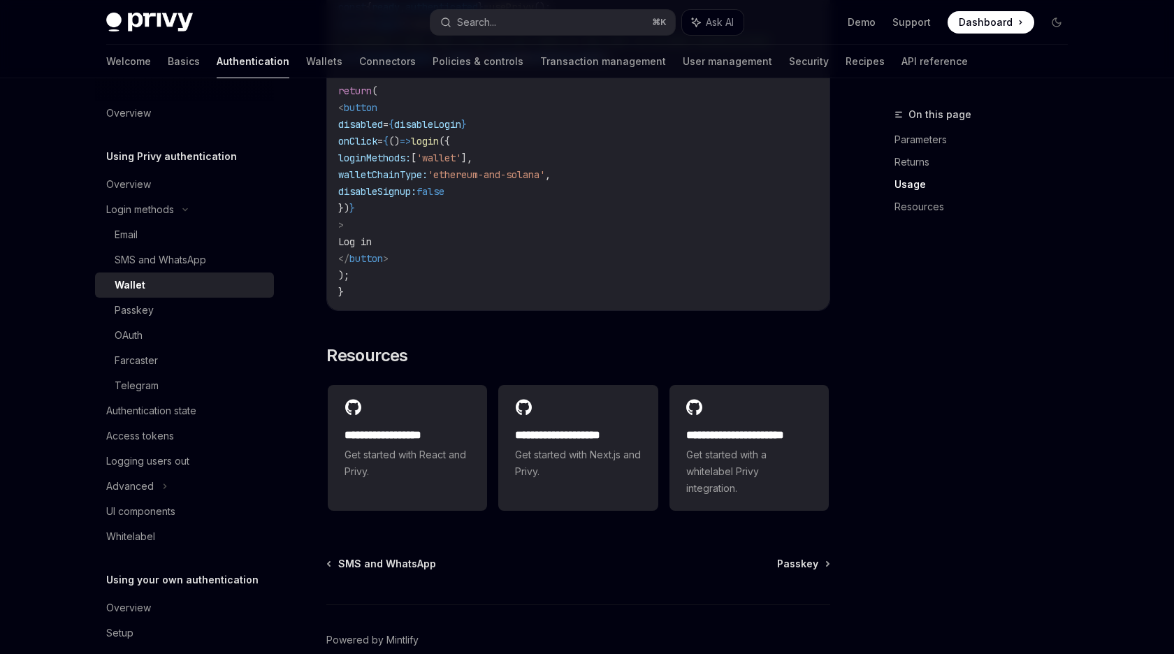
scroll to position [1092, 0]
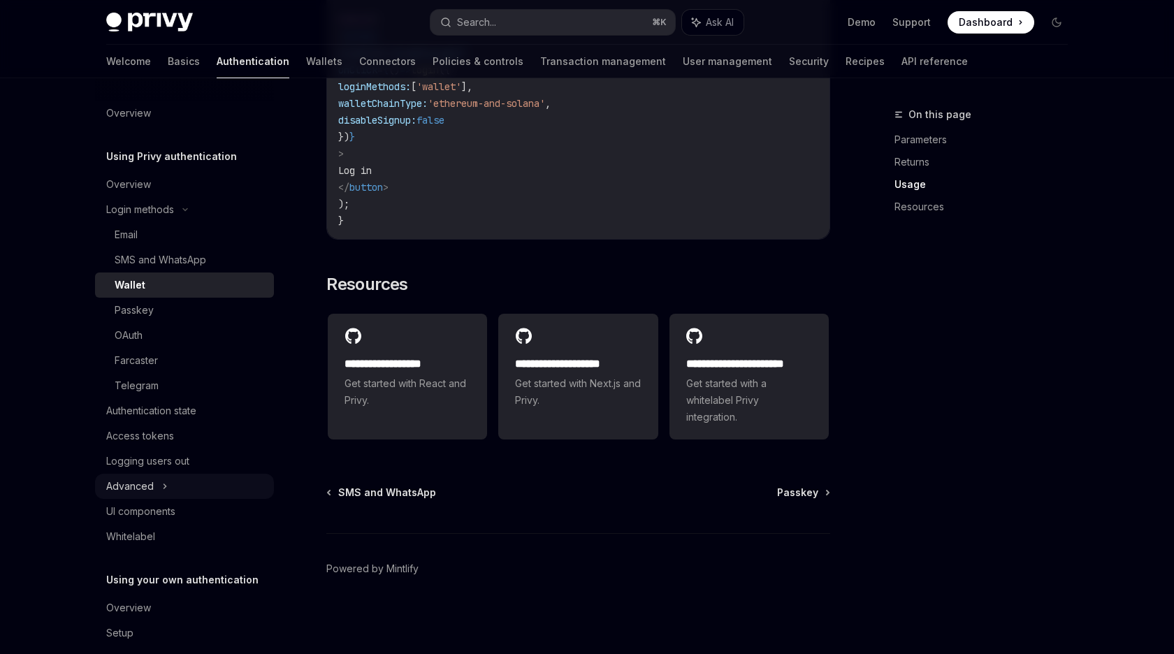
click at [187, 488] on div "Advanced" at bounding box center [184, 486] width 179 height 25
click at [175, 509] on div "MFA" at bounding box center [184, 511] width 179 height 25
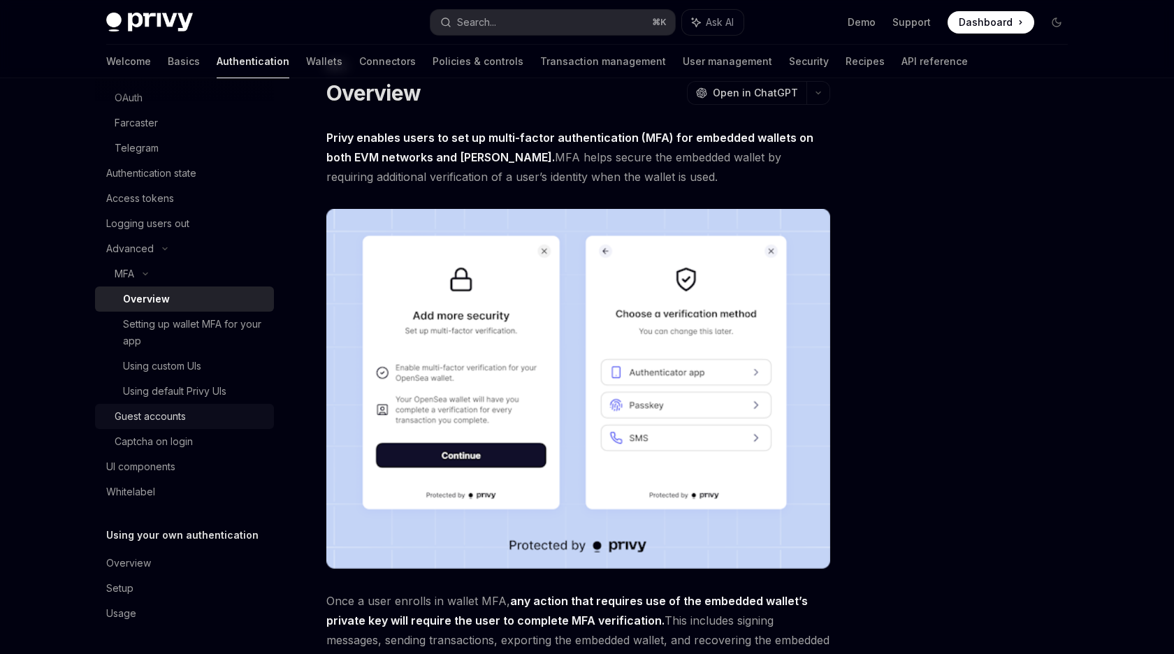
scroll to position [57, 0]
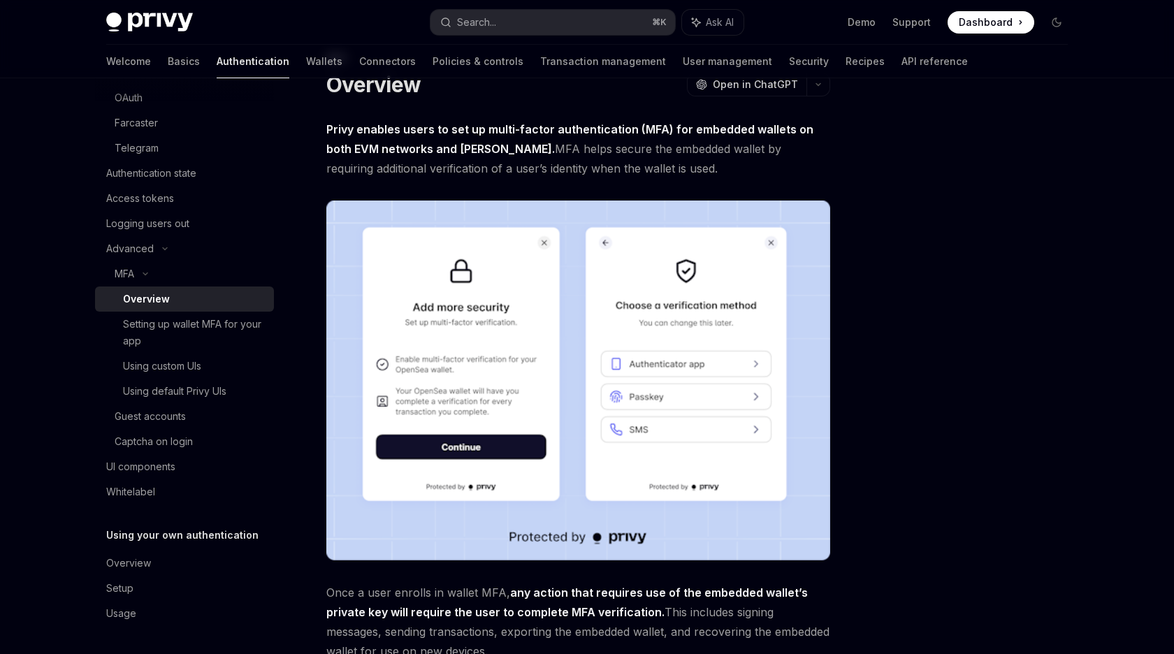
click at [145, 595] on div "Setup" at bounding box center [185, 588] width 159 height 17
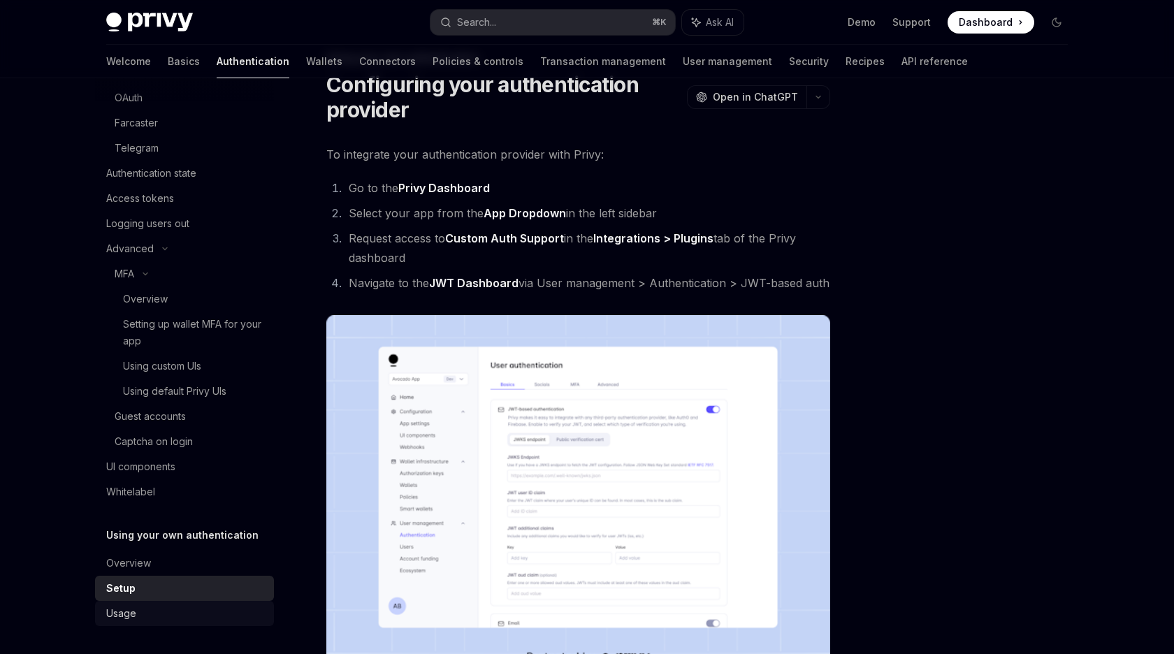
click at [205, 620] on div "Usage" at bounding box center [185, 613] width 159 height 17
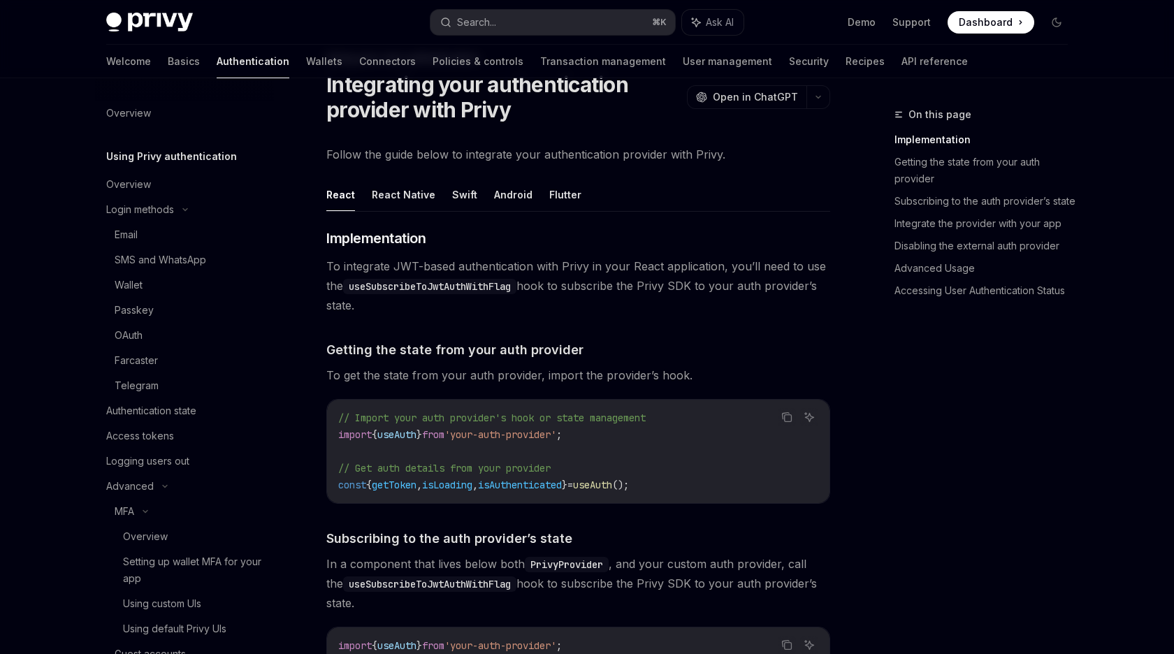
scroll to position [41, 0]
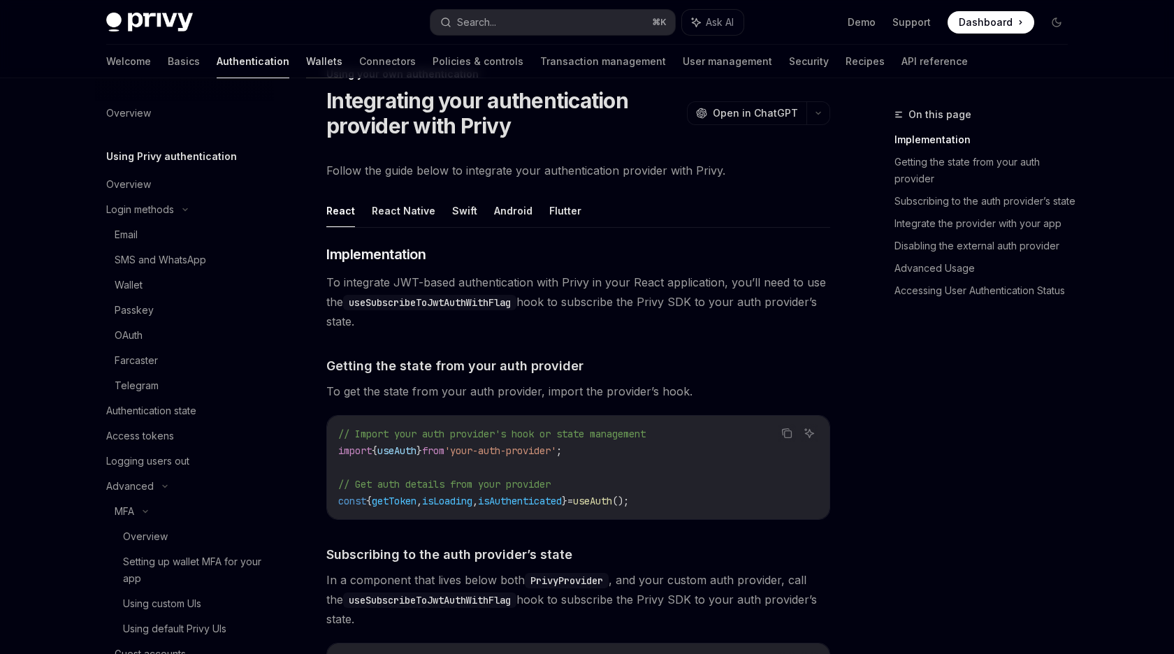
click at [306, 50] on link "Wallets" at bounding box center [324, 62] width 36 height 34
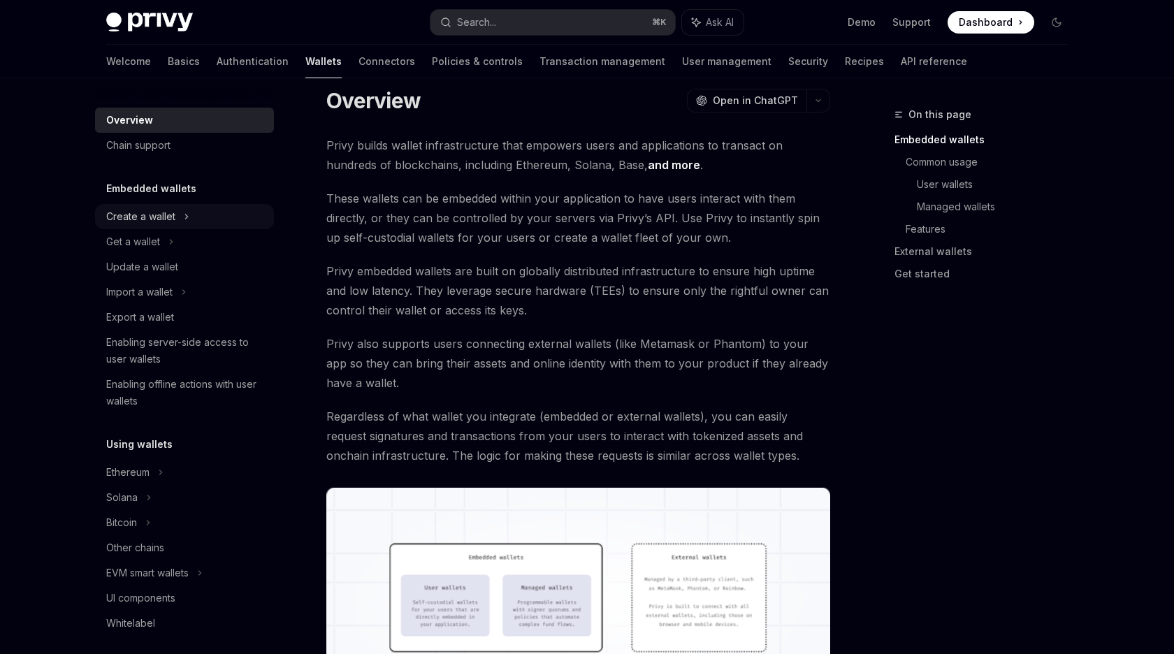
click at [181, 221] on div "Create a wallet" at bounding box center [184, 216] width 179 height 25
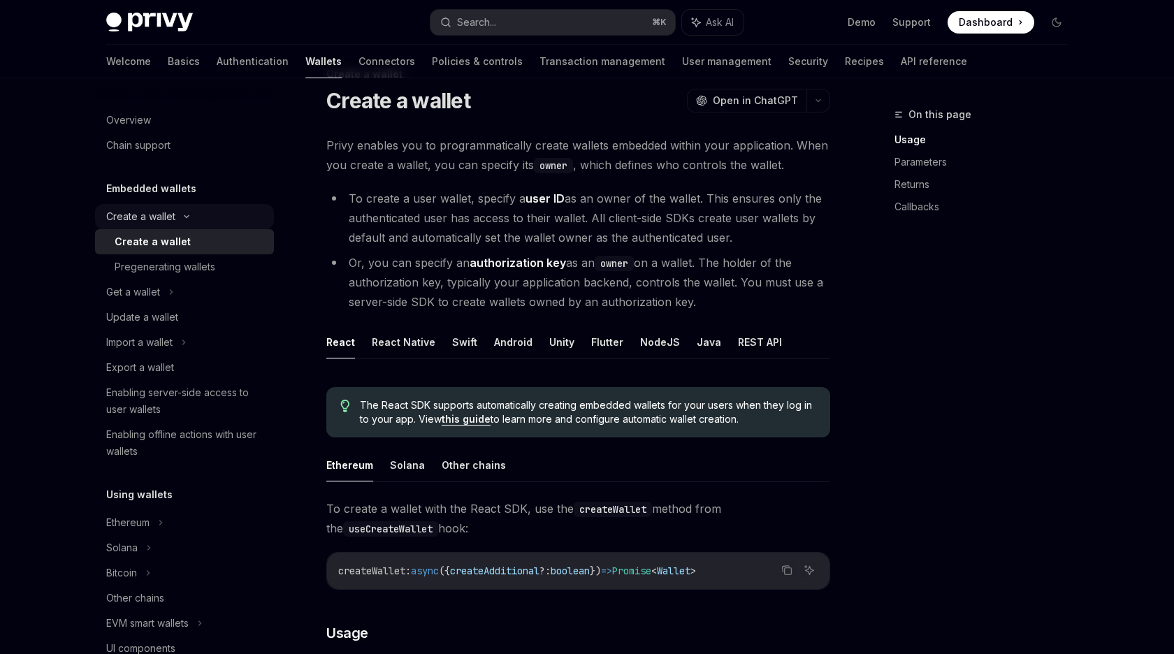
click at [181, 221] on div "Create a wallet" at bounding box center [184, 216] width 179 height 25
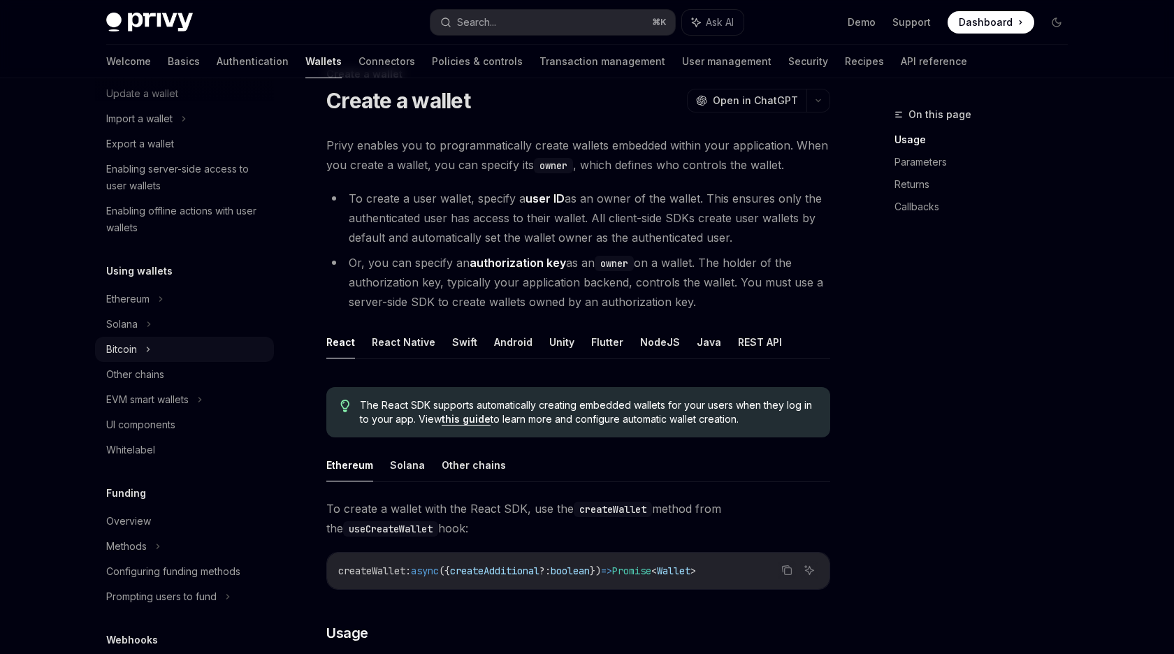
scroll to position [176, 0]
click at [152, 370] on div "Other chains" at bounding box center [135, 371] width 58 height 17
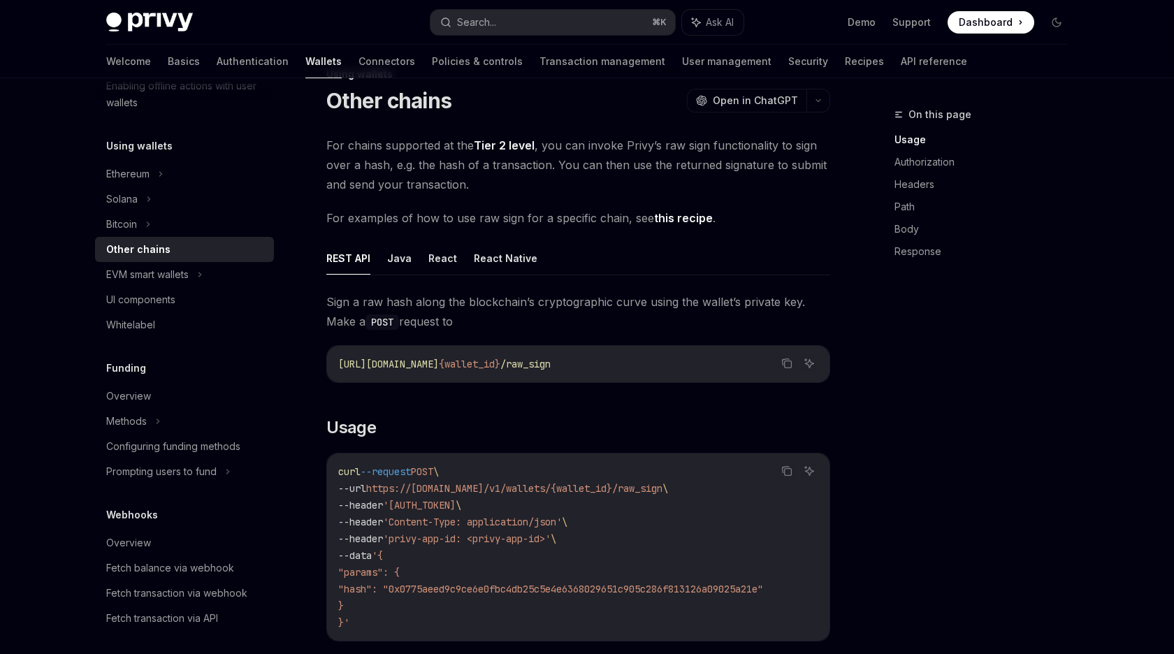
scroll to position [309, 0]
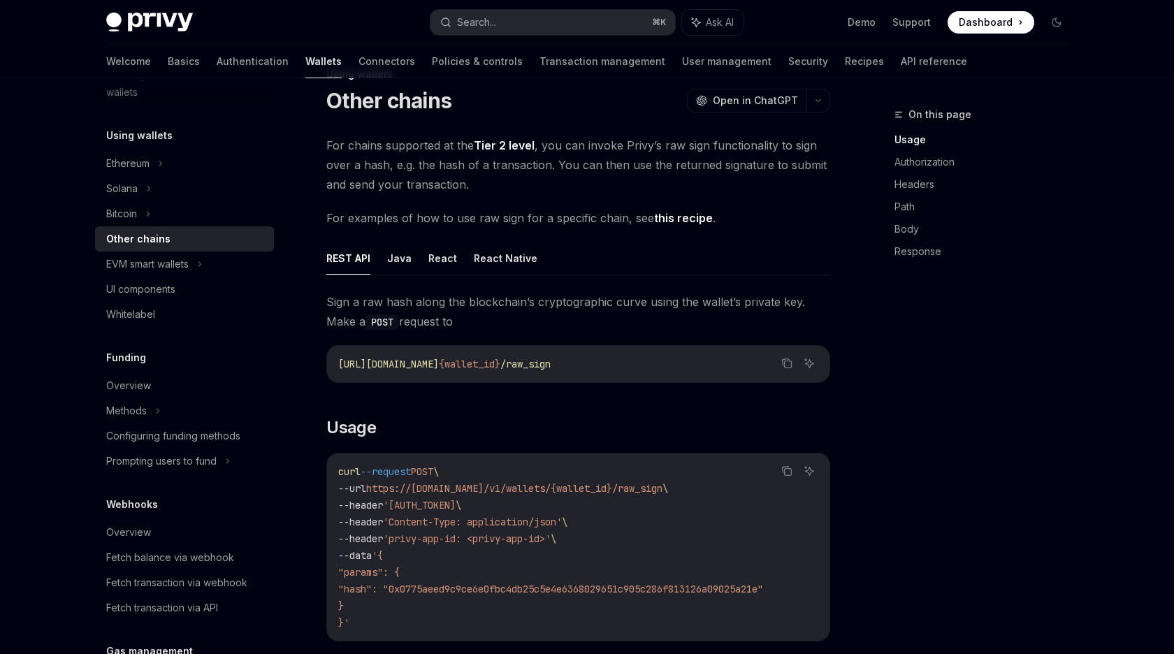
click at [365, 303] on span "Sign a raw hash along the blockchain’s cryptographic curve using the wallet’s p…" at bounding box center [578, 311] width 504 height 39
click at [194, 246] on div "Other chains" at bounding box center [185, 239] width 159 height 17
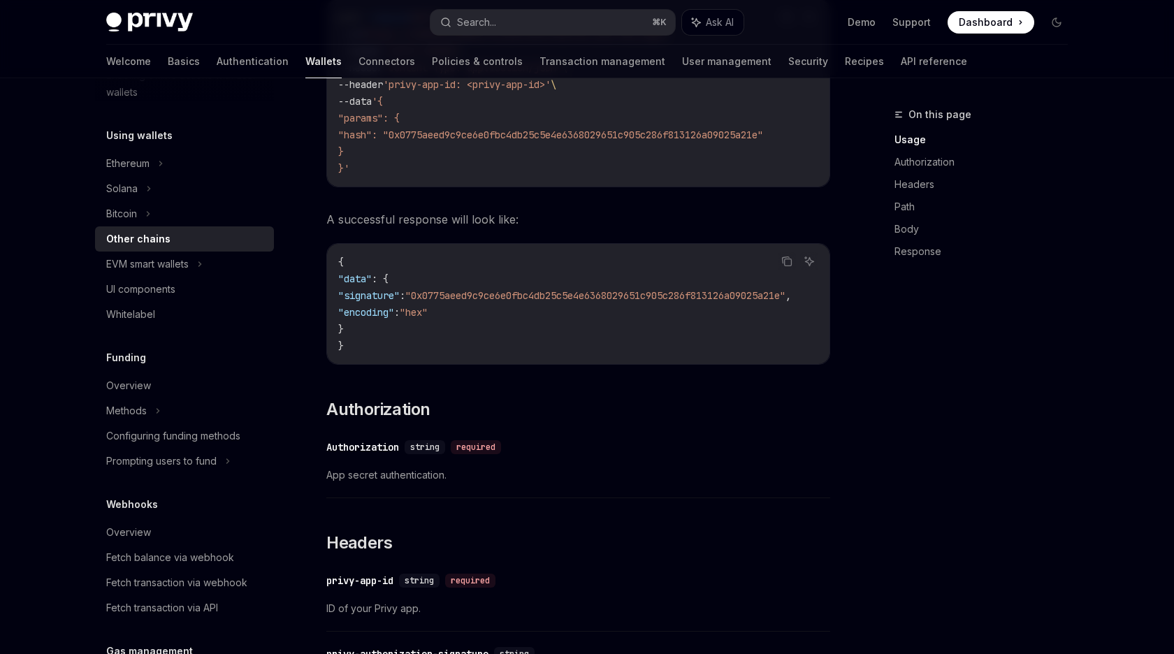
scroll to position [499, 0]
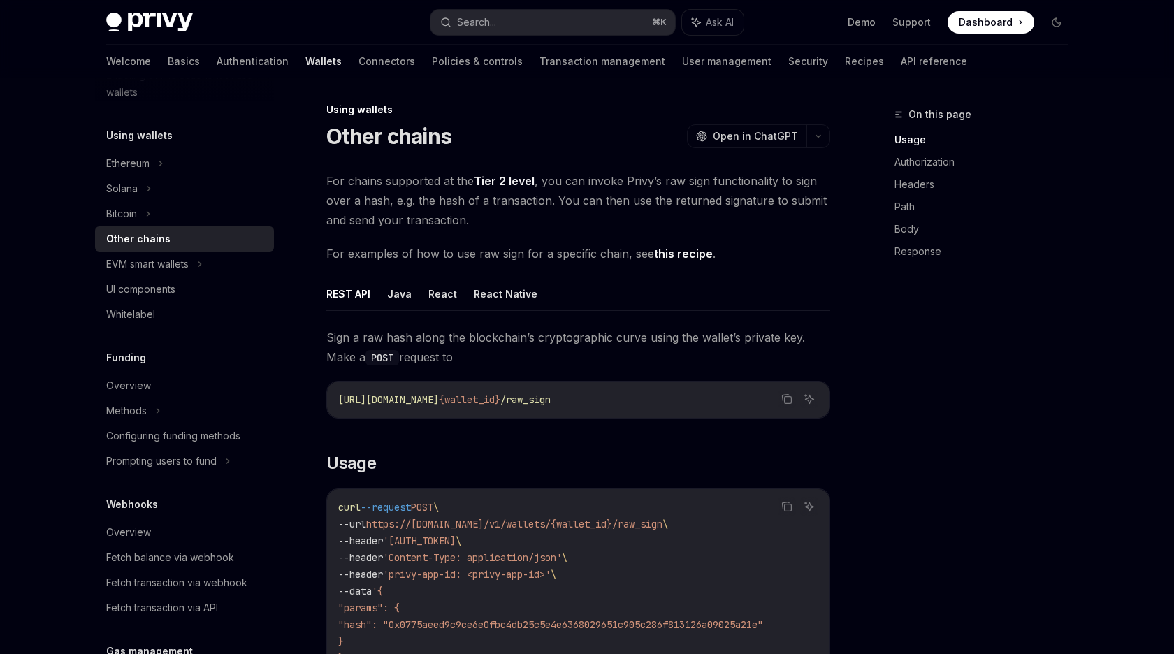
scroll to position [0, 0]
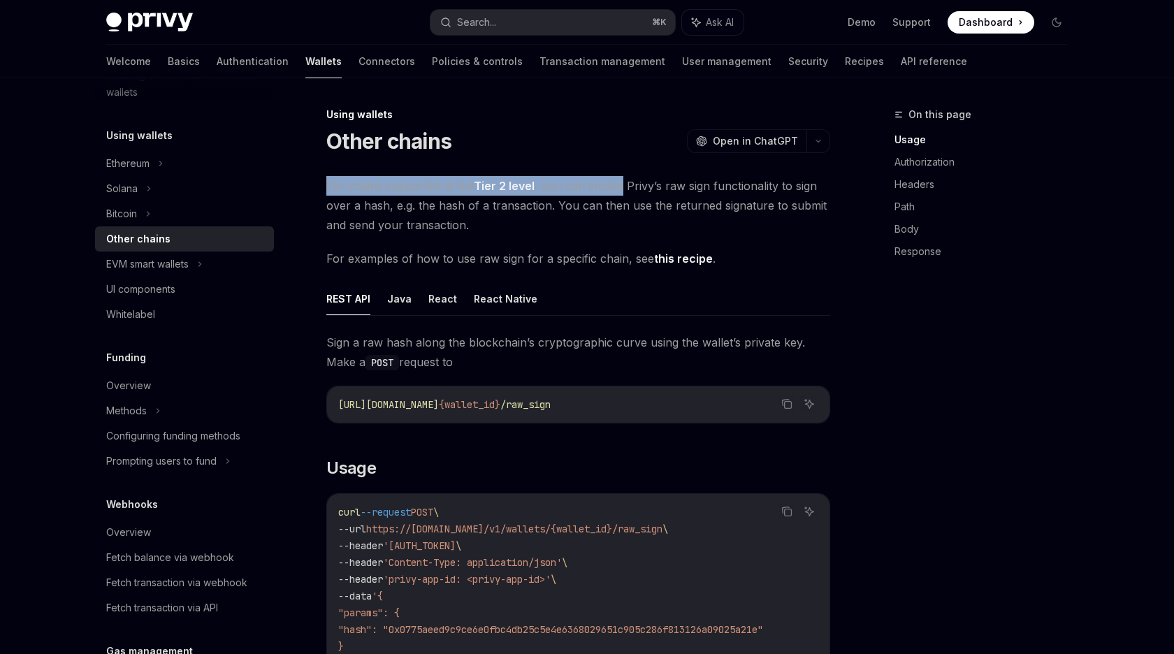
drag, startPoint x: 386, startPoint y: 205, endPoint x: 591, endPoint y: 187, distance: 205.4
click at [591, 187] on span "For chains supported at the Tier 2 level , you can invoke Privy’s raw sign func…" at bounding box center [578, 205] width 504 height 59
click at [672, 187] on span "For chains supported at the Tier 2 level , you can invoke Privy’s raw sign func…" at bounding box center [578, 205] width 504 height 59
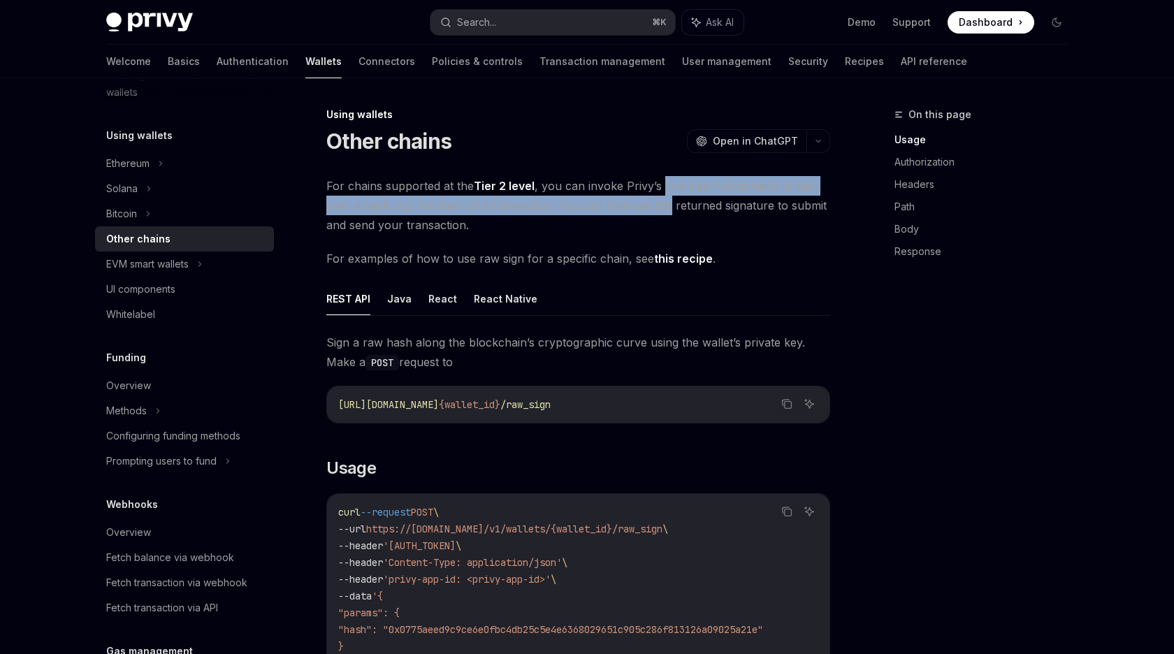
drag, startPoint x: 672, startPoint y: 187, endPoint x: 657, endPoint y: 208, distance: 25.6
click at [657, 208] on span "For chains supported at the Tier 2 level , you can invoke Privy’s raw sign func…" at bounding box center [578, 205] width 504 height 59
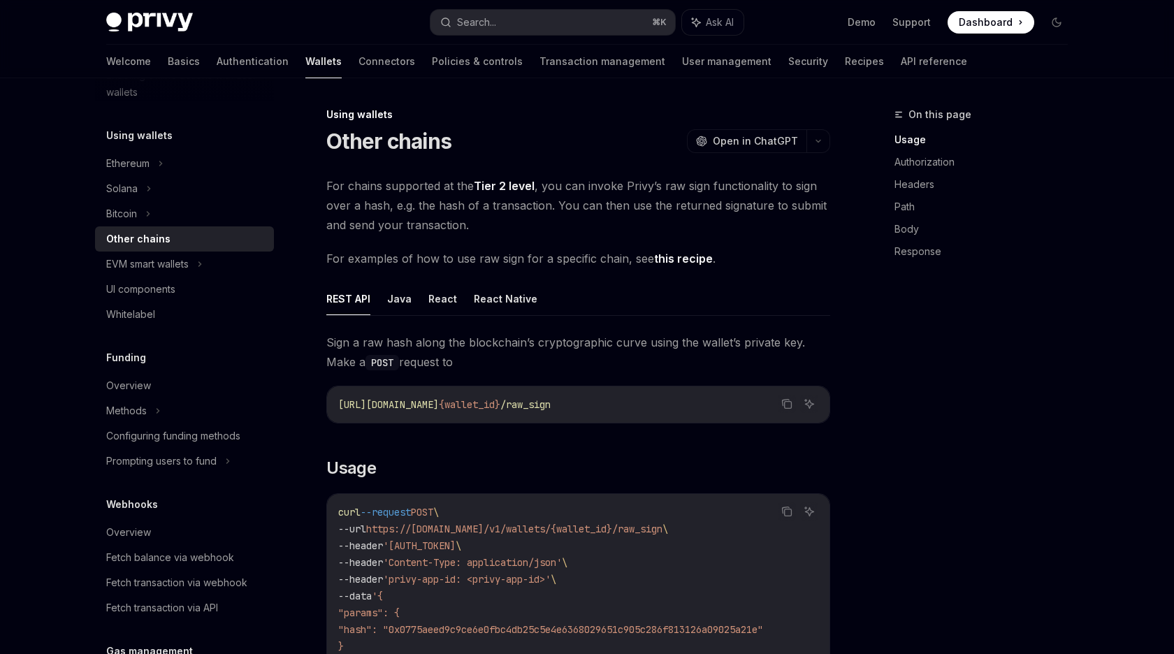
click at [657, 208] on span "For chains supported at the Tier 2 level , you can invoke Privy’s raw sign func…" at bounding box center [578, 205] width 504 height 59
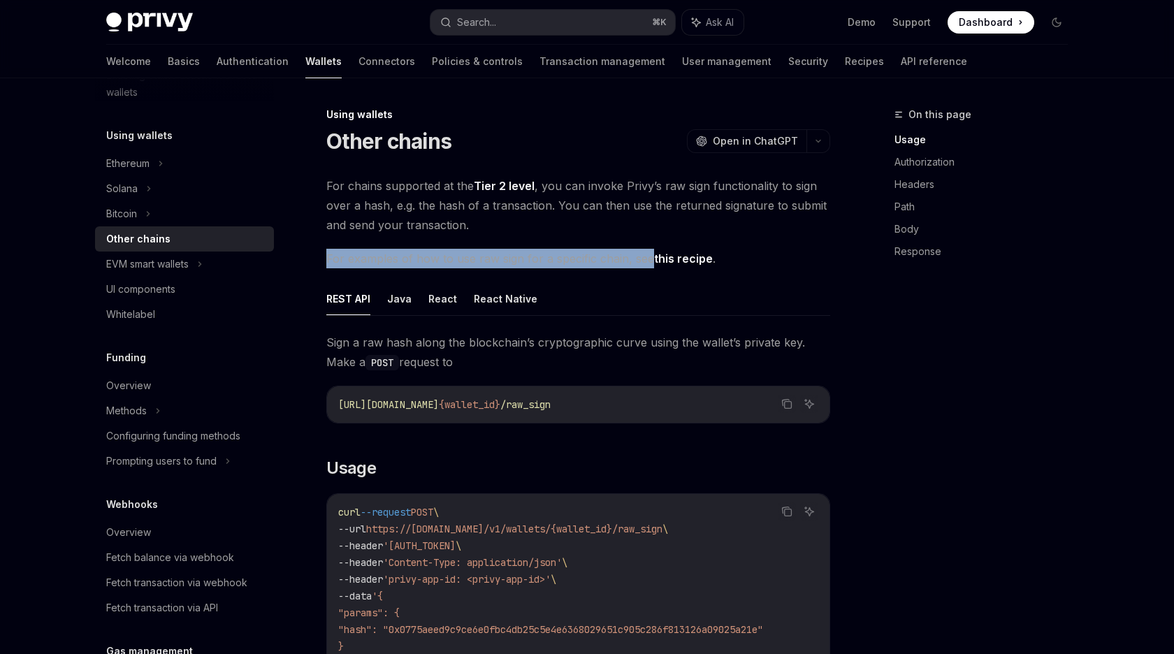
drag, startPoint x: 325, startPoint y: 256, endPoint x: 630, endPoint y: 262, distance: 305.4
click at [630, 262] on span "For examples of how to use raw sign for a specific chain, see this recipe ." at bounding box center [578, 259] width 504 height 20
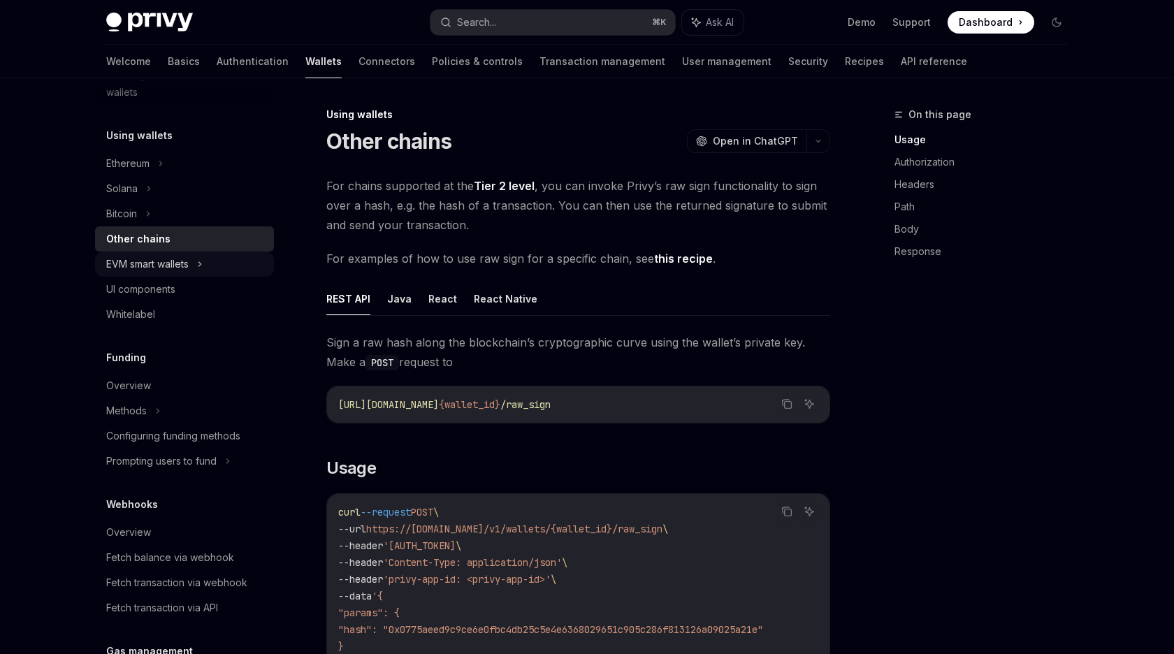
click at [210, 266] on div "EVM smart wallets" at bounding box center [184, 264] width 179 height 25
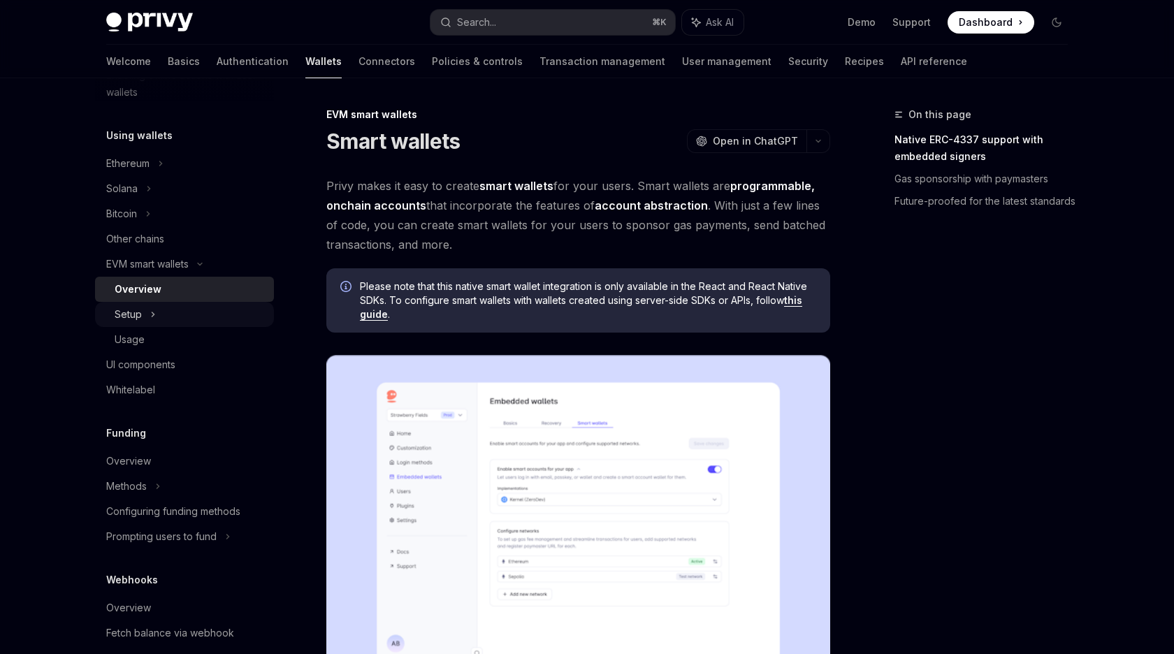
click at [166, 314] on div "Setup" at bounding box center [184, 314] width 179 height 25
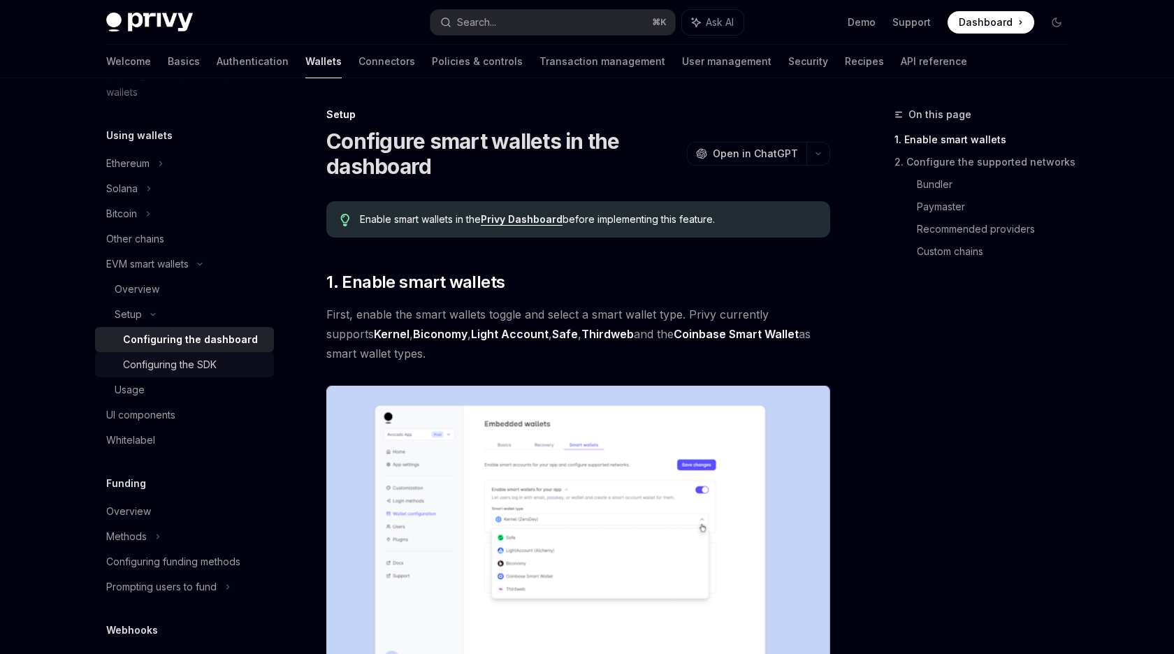
click at [177, 362] on div "Configuring the SDK" at bounding box center [170, 364] width 94 height 17
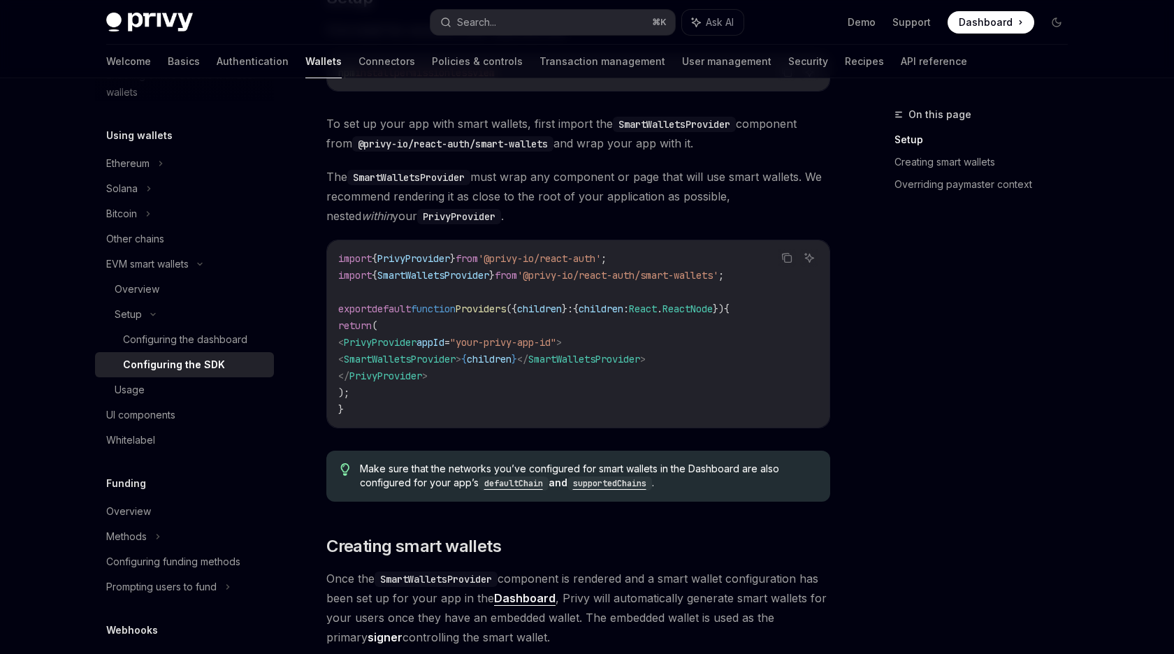
scroll to position [402, 0]
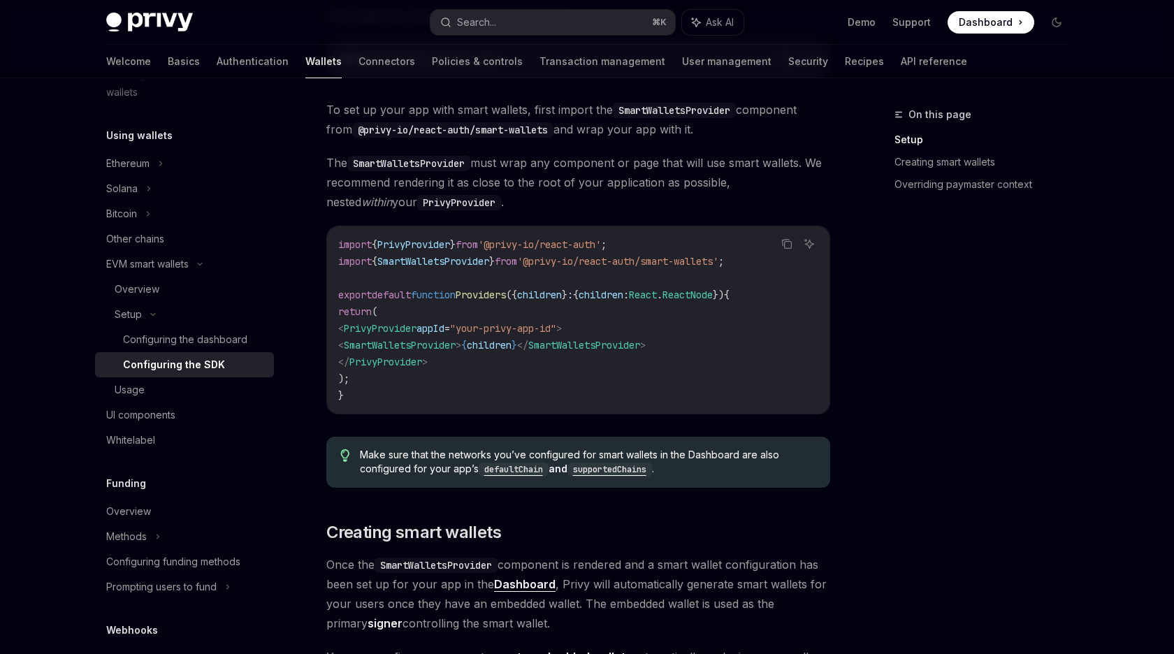
click at [516, 328] on span ""your-privy-app-id"" at bounding box center [503, 328] width 106 height 13
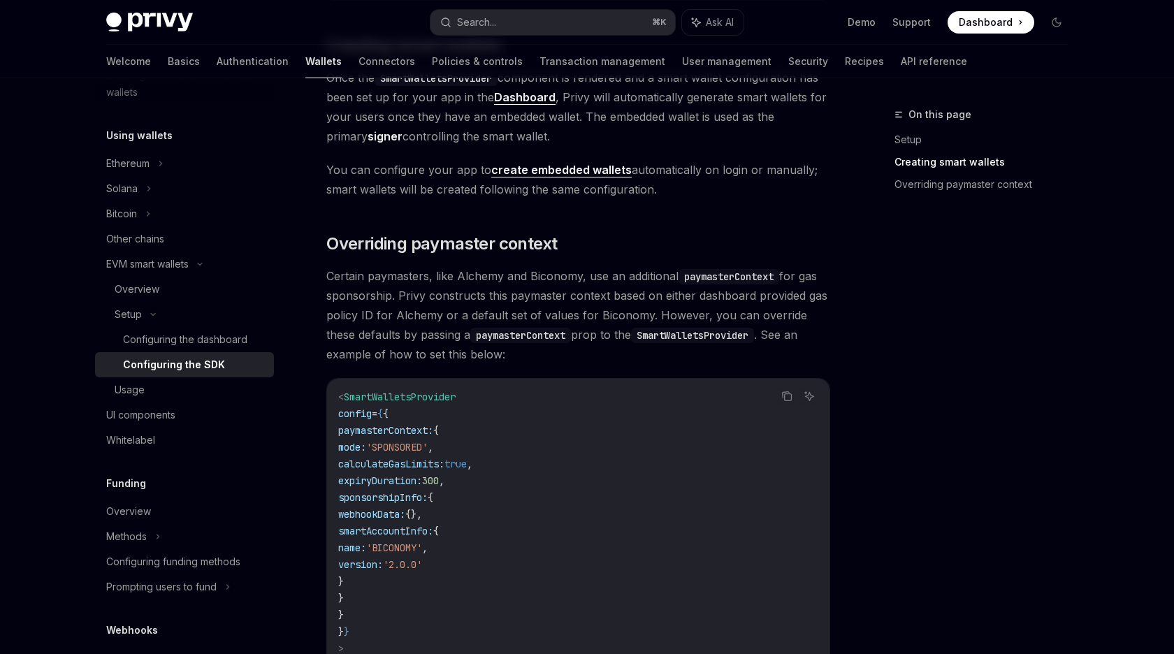
scroll to position [939, 0]
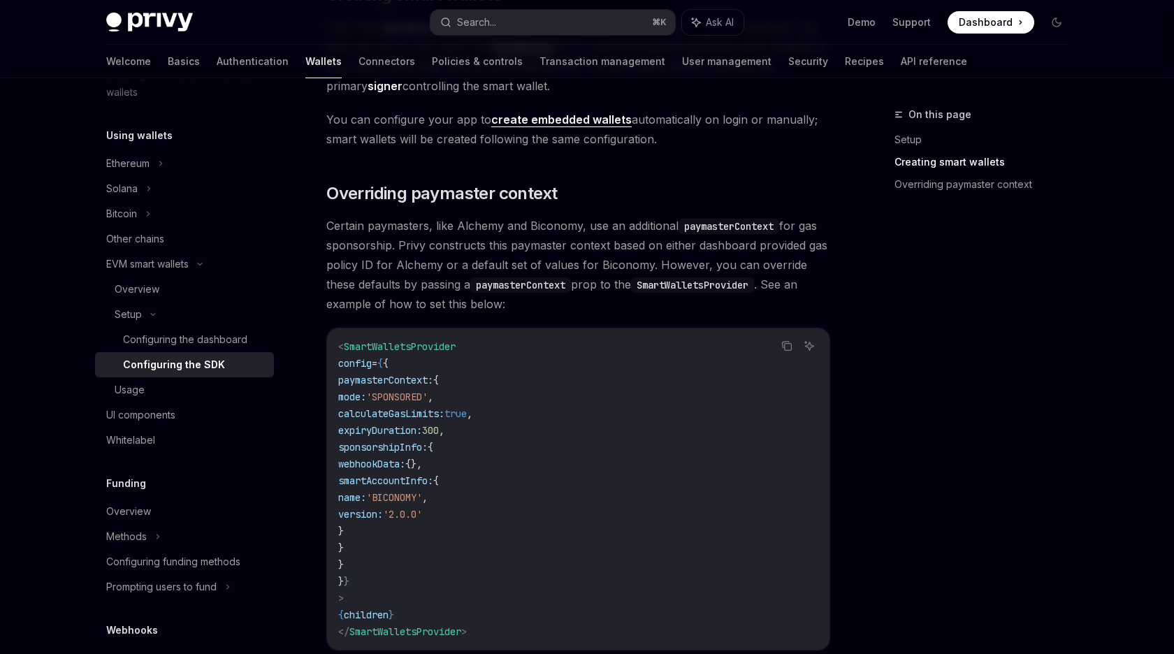
click at [516, 328] on div "Copy Ask AI < SmartWalletsProvider config = { { paymasterContext: { mode: 'SPON…" at bounding box center [578, 489] width 504 height 323
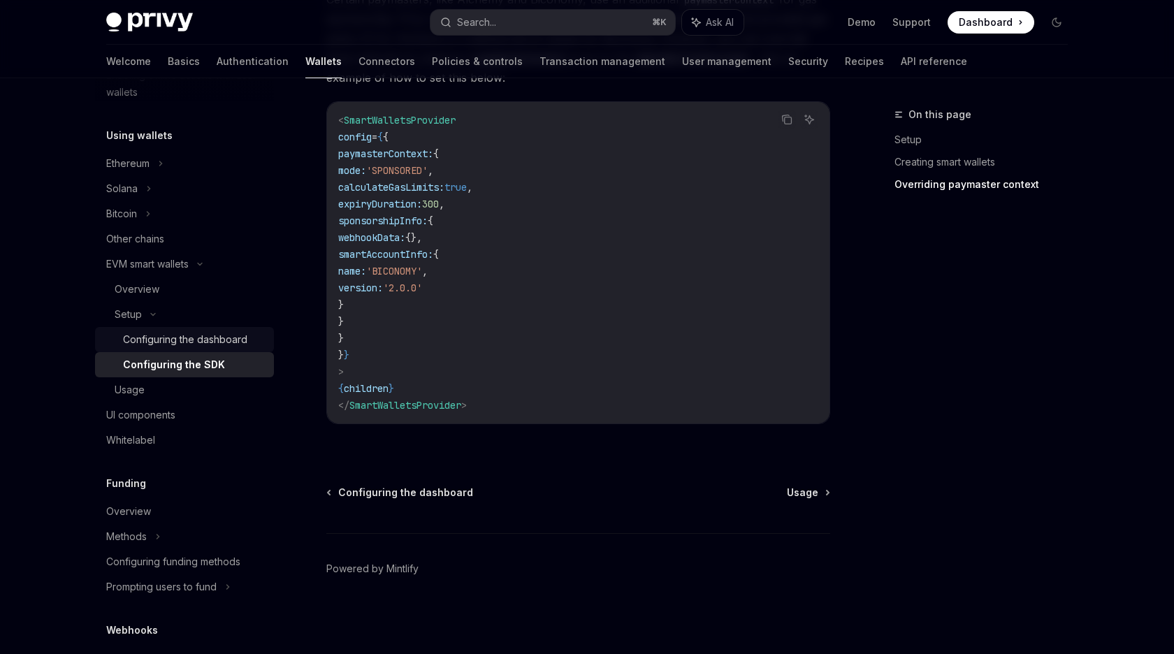
click at [171, 333] on div "Configuring the dashboard" at bounding box center [185, 339] width 124 height 17
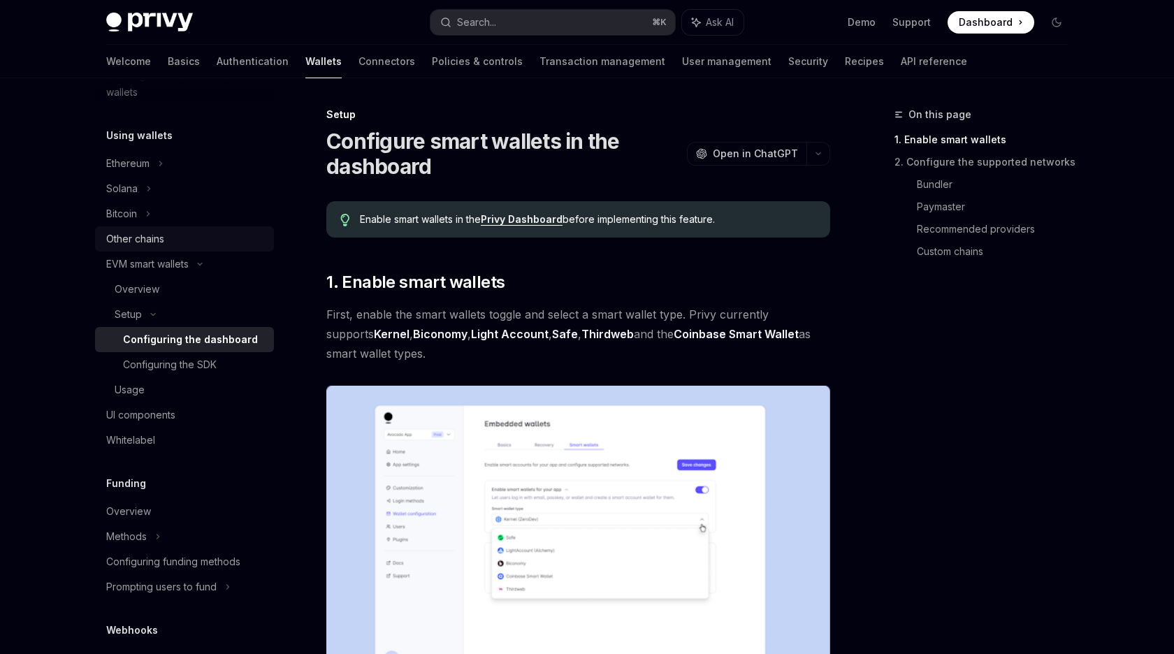
click at [164, 244] on div "Other chains" at bounding box center [135, 239] width 58 height 17
type textarea "*"
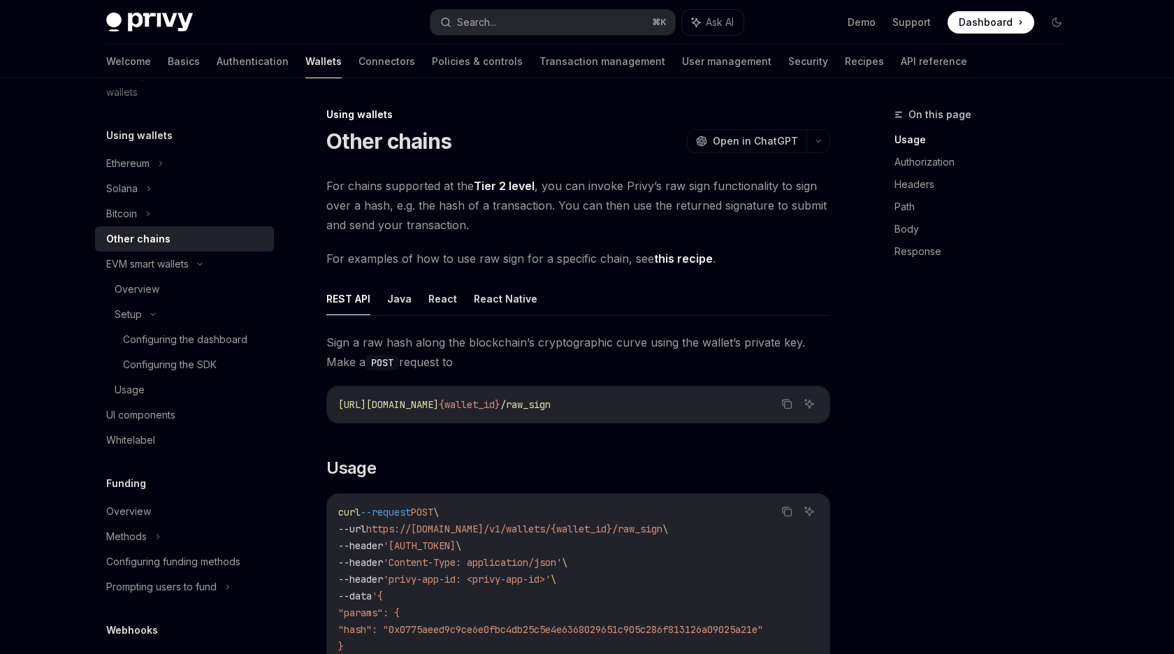
click at [931, 404] on div "On this page Usage Authorization Headers Path Body Response" at bounding box center [972, 380] width 212 height 548
click at [750, 142] on span "Open in ChatGPT" at bounding box center [755, 141] width 85 height 14
